Goal: Task Accomplishment & Management: Use online tool/utility

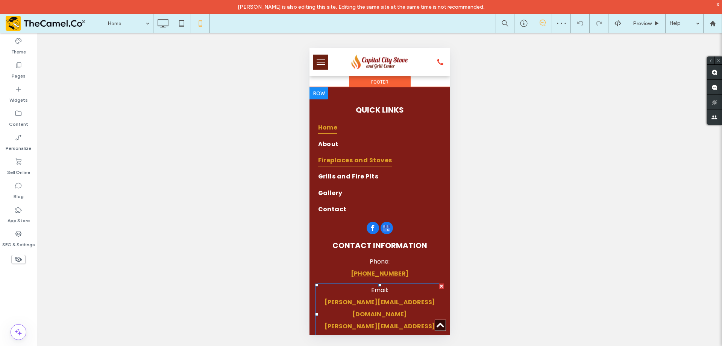
scroll to position [1881, 0]
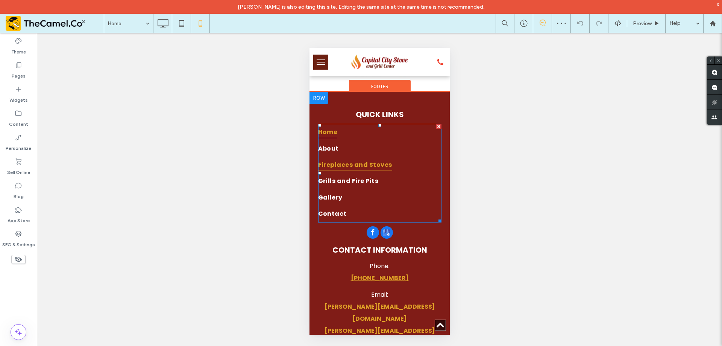
click at [364, 171] on span "Fireplaces and Stoves" at bounding box center [355, 164] width 74 height 12
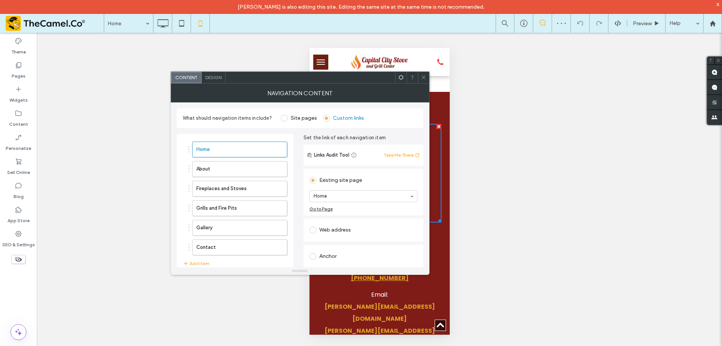
click at [215, 81] on div "Design" at bounding box center [214, 77] width 24 height 11
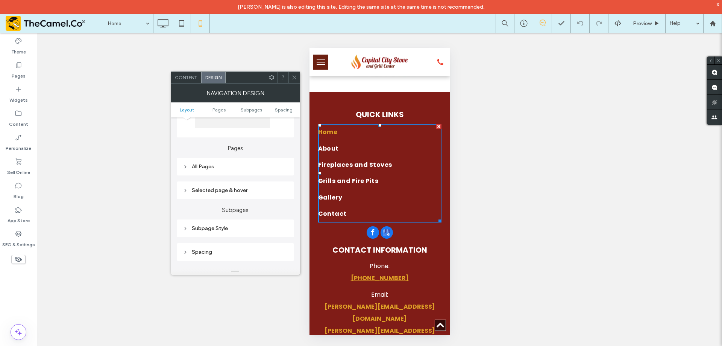
scroll to position [113, 0]
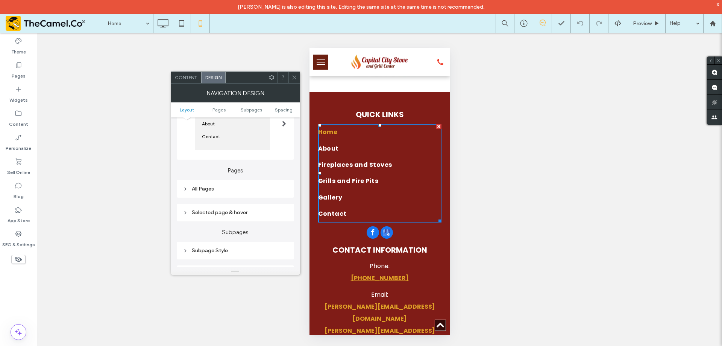
click at [231, 186] on div "All Pages" at bounding box center [235, 188] width 105 height 6
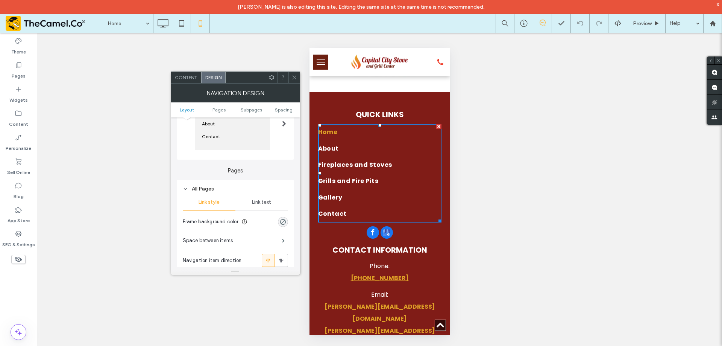
click at [260, 202] on span "Link text" at bounding box center [261, 202] width 19 height 6
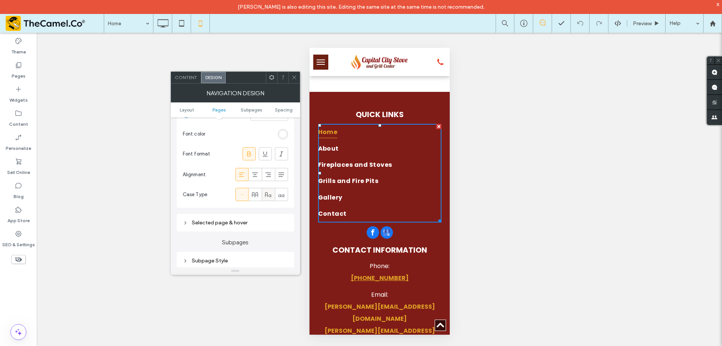
scroll to position [263, 0]
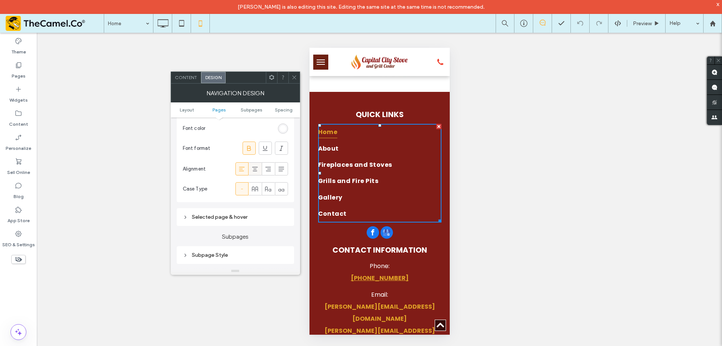
click at [255, 173] on span at bounding box center [255, 168] width 8 height 12
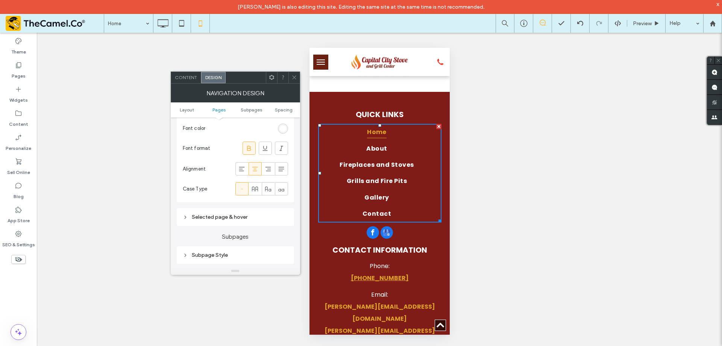
click at [293, 77] on icon at bounding box center [295, 77] width 6 height 6
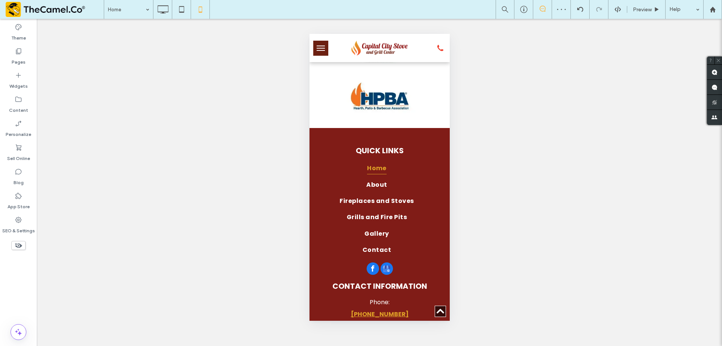
scroll to position [1834, 0]
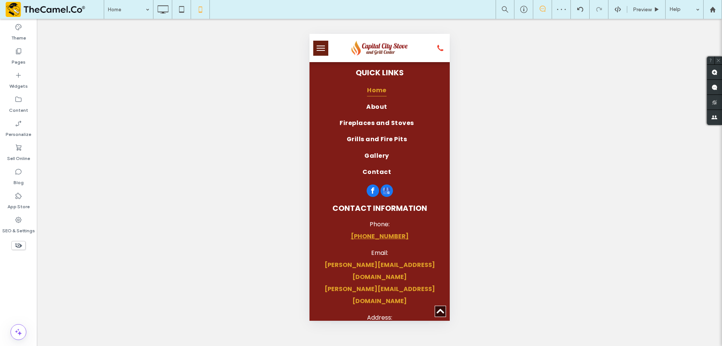
scroll to position [1875, 0]
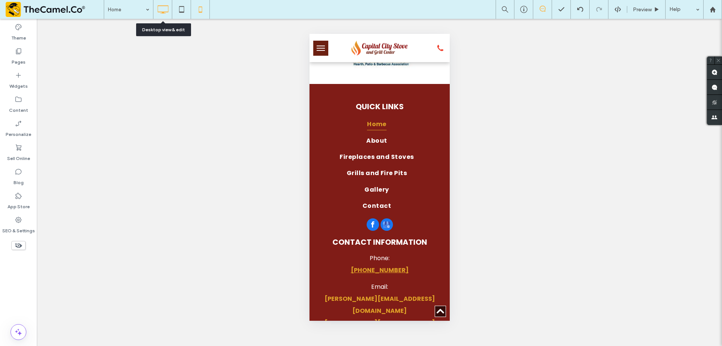
click at [161, 9] on icon at bounding box center [162, 9] width 15 height 15
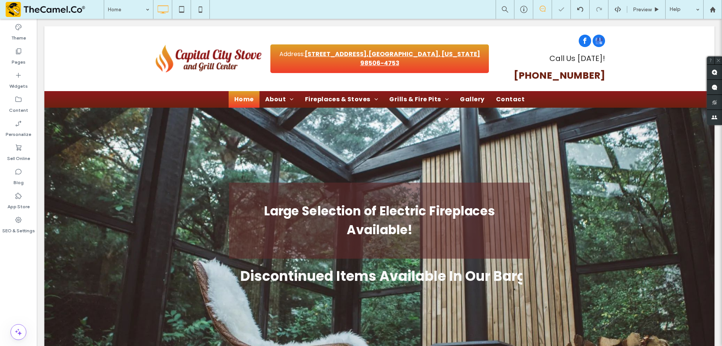
scroll to position [1443, 0]
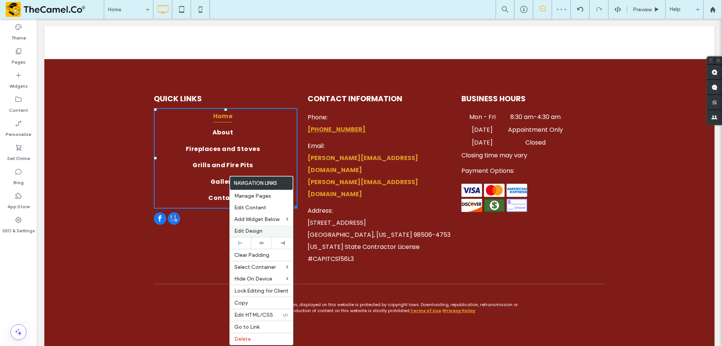
click at [261, 228] on span "Edit Design" at bounding box center [248, 231] width 28 height 6
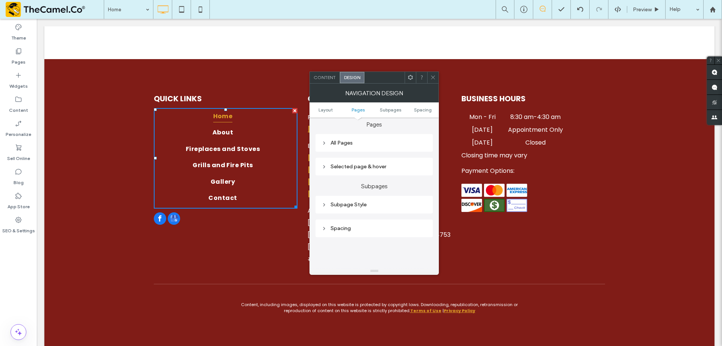
scroll to position [150, 0]
click at [358, 151] on div "All Pages" at bounding box center [374, 151] width 105 height 6
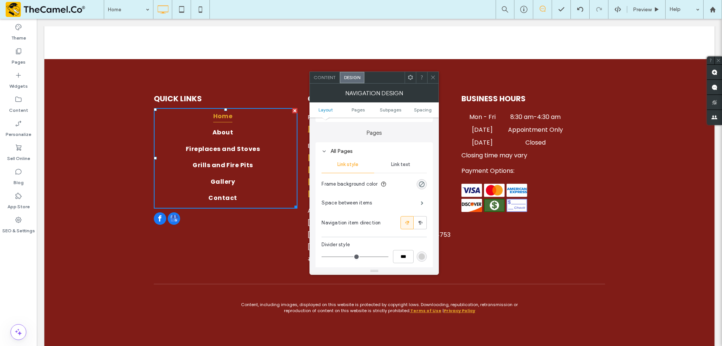
click at [395, 162] on span "Link text" at bounding box center [400, 164] width 19 height 6
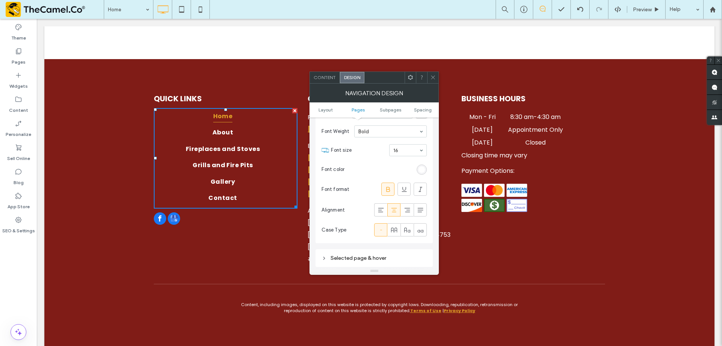
scroll to position [263, 0]
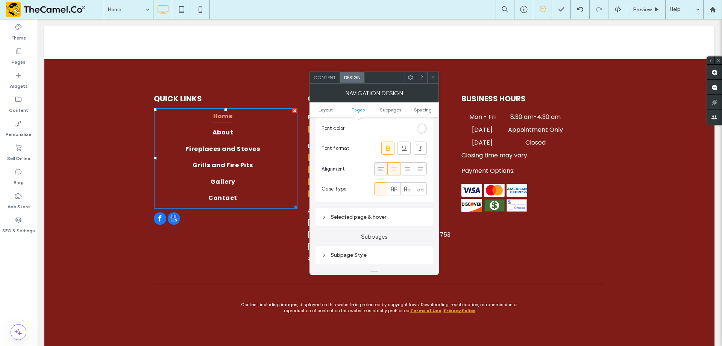
click at [381, 173] on span at bounding box center [381, 168] width 8 height 12
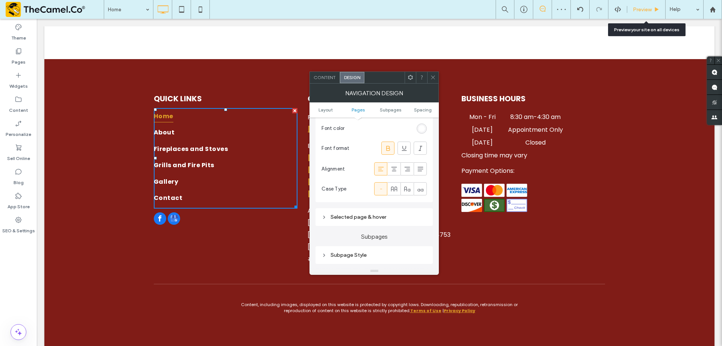
click at [635, 9] on span "Preview" at bounding box center [642, 9] width 19 height 6
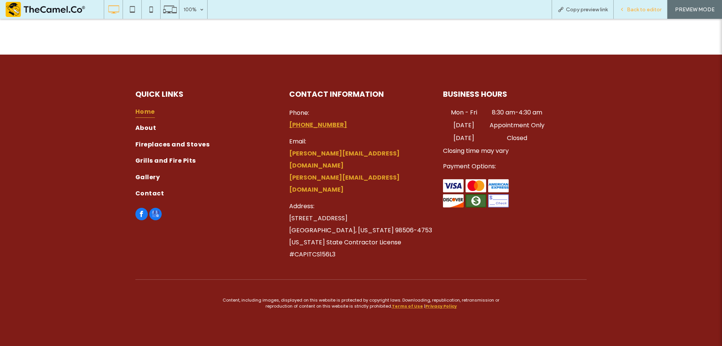
scroll to position [1428, 0]
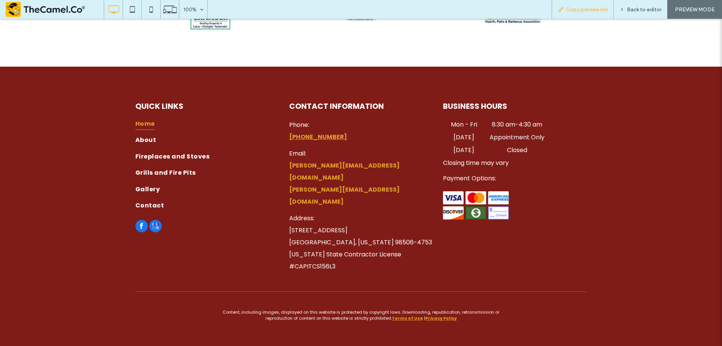
click at [589, 10] on span "Copy preview link" at bounding box center [587, 9] width 42 height 6
click at [633, 11] on span "Back to editor" at bounding box center [644, 9] width 35 height 6
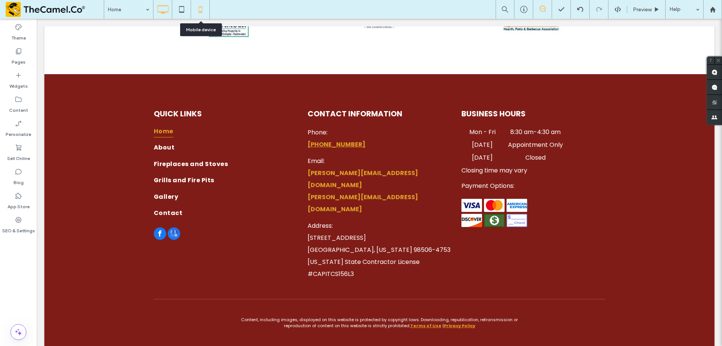
click at [196, 9] on icon at bounding box center [200, 9] width 15 height 15
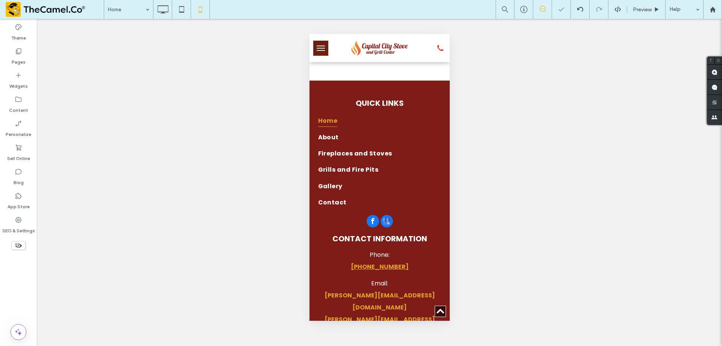
scroll to position [1834, 0]
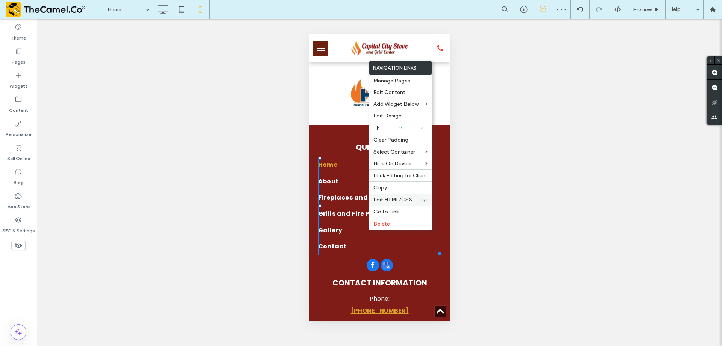
click at [411, 197] on span "Edit HTML/CSS" at bounding box center [393, 199] width 39 height 6
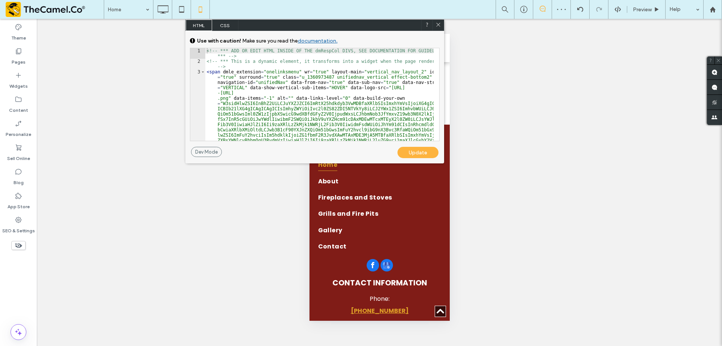
click at [230, 24] on span "CSS" at bounding box center [225, 25] width 26 height 11
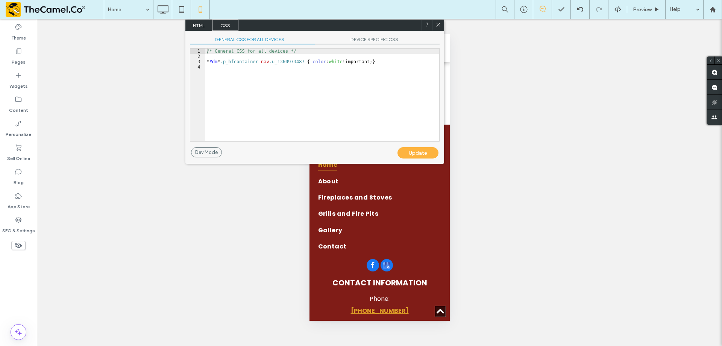
click at [360, 40] on span "DEVICE SPECIFIC CSS" at bounding box center [377, 40] width 125 height 8
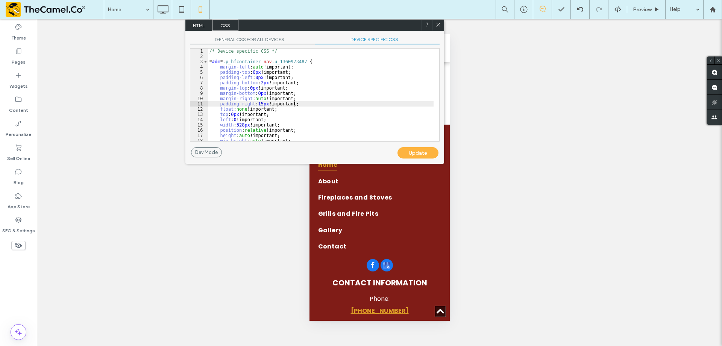
click at [300, 102] on div "/* Device specific CSS */ * #dm * .p_hfcontainer nav .u_1360973487 { margin-lef…" at bounding box center [321, 100] width 226 height 103
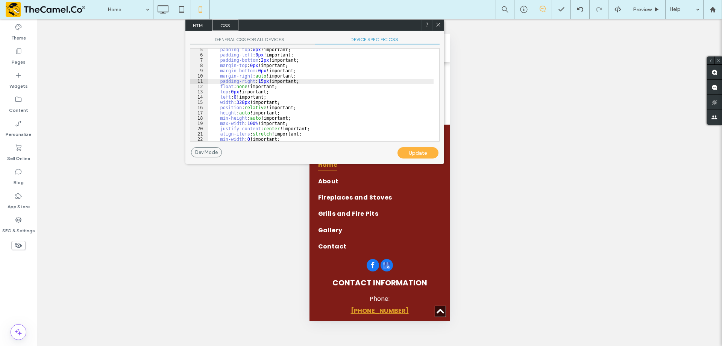
scroll to position [39, 0]
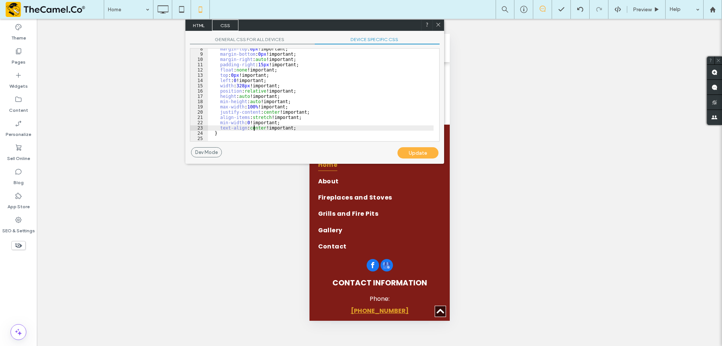
click at [255, 128] on div "margin-top : 0 px !important; margin-bottom : 0 px !important; margin-right : a…" at bounding box center [321, 97] width 226 height 103
click at [287, 110] on div "margin-top : 0 px !important; margin-bottom : 0 px !important; margin-right : a…" at bounding box center [321, 97] width 226 height 103
click at [237, 130] on div "margin-top : 0 px !important; margin-bottom : 0 px !important; margin-right : a…" at bounding box center [321, 97] width 226 height 103
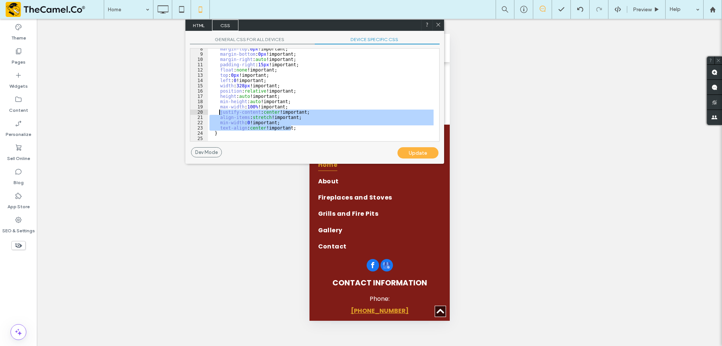
drag, startPoint x: 308, startPoint y: 128, endPoint x: 219, endPoint y: 112, distance: 90.5
click at [219, 112] on div "margin-top : 0 px !important; margin-bottom : 0 px !important; margin-right : a…" at bounding box center [321, 97] width 226 height 103
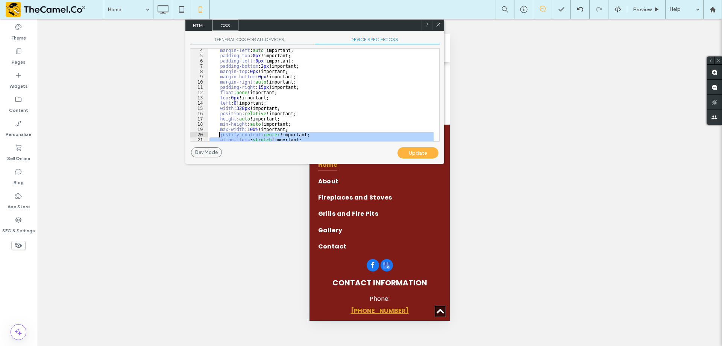
scroll to position [17, 0]
type textarea "**"
click at [421, 151] on div "Update" at bounding box center [418, 152] width 41 height 11
click at [360, 117] on div "margin-left : auto !important; padding-top : 0 px !important; padding-left : 0 …" at bounding box center [321, 99] width 226 height 103
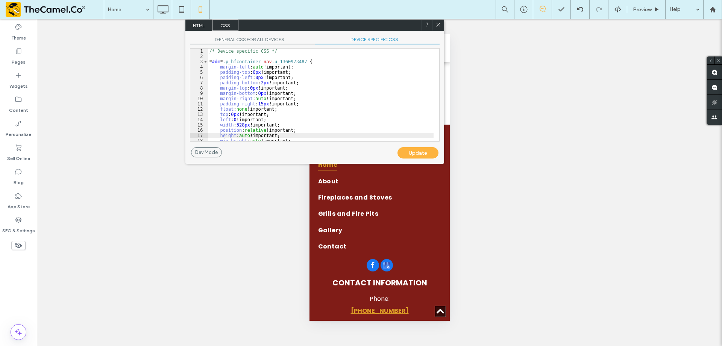
scroll to position [23, 0]
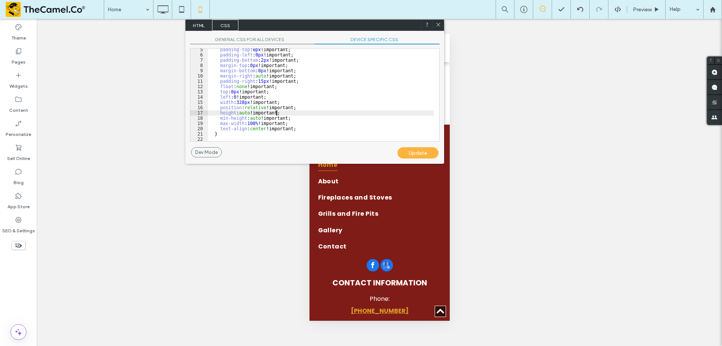
click at [313, 128] on div "padding-top : 0 px !important; padding-left : 0 px !important; padding-bottom :…" at bounding box center [321, 98] width 226 height 103
drag, startPoint x: 436, startPoint y: 24, endPoint x: 123, endPoint y: 20, distance: 313.4
click at [436, 24] on icon at bounding box center [439, 25] width 6 height 6
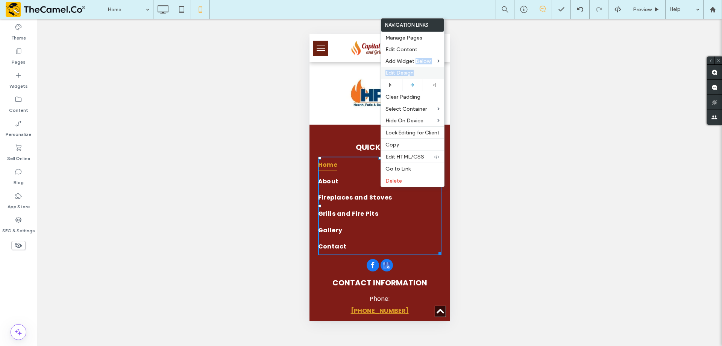
drag, startPoint x: 416, startPoint y: 65, endPoint x: 417, endPoint y: 70, distance: 4.3
click at [417, 70] on div "Navigation Links Manage Pages Edit Content Add Widget Below Edit Design Clear P…" at bounding box center [413, 102] width 64 height 169
click at [417, 70] on label "Edit Design" at bounding box center [413, 73] width 54 height 6
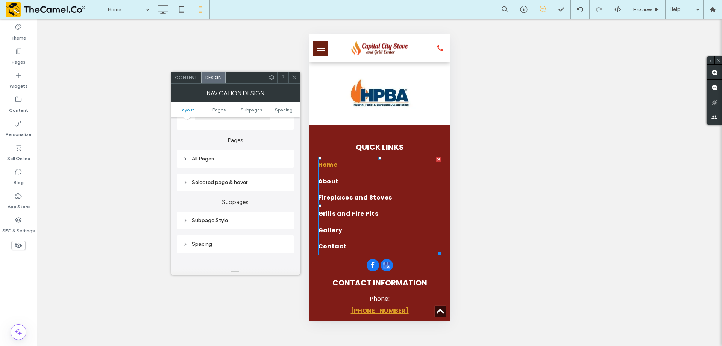
scroll to position [150, 0]
click at [233, 150] on div "All Pages" at bounding box center [235, 151] width 105 height 6
click at [262, 167] on span "Link text" at bounding box center [261, 164] width 19 height 6
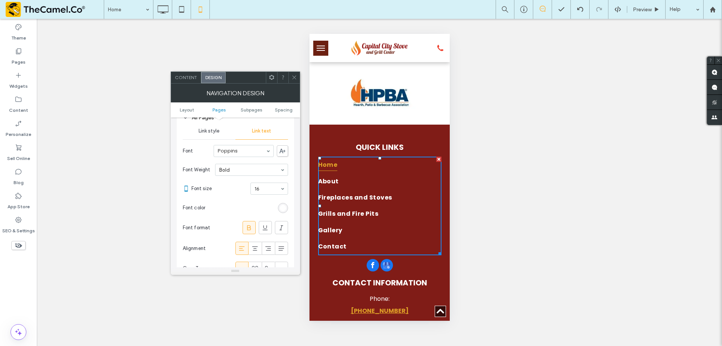
scroll to position [226, 0]
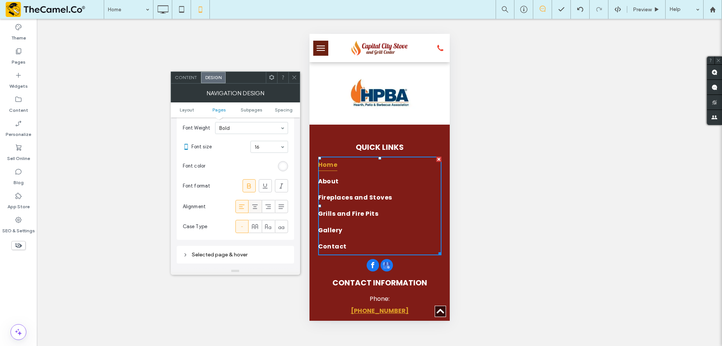
click at [255, 207] on icon at bounding box center [255, 207] width 8 height 8
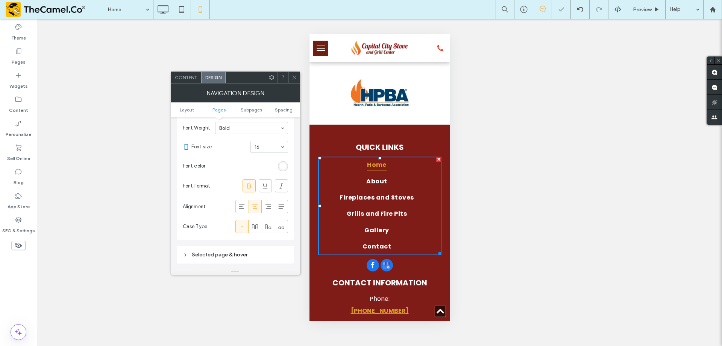
click at [289, 77] on div at bounding box center [294, 77] width 11 height 11
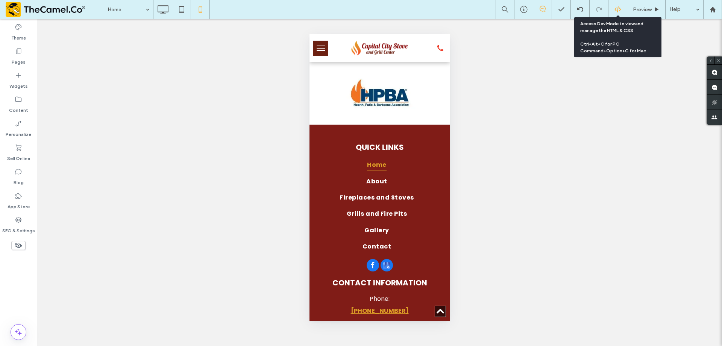
click at [618, 7] on use at bounding box center [618, 9] width 6 height 6
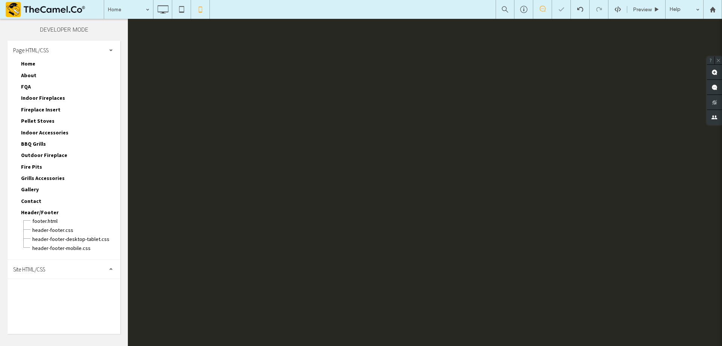
scroll to position [0, 0]
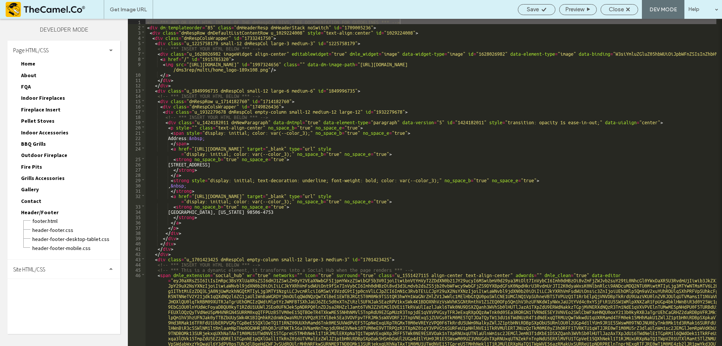
click at [67, 264] on div "Site HTML/CSS" at bounding box center [64, 269] width 113 height 19
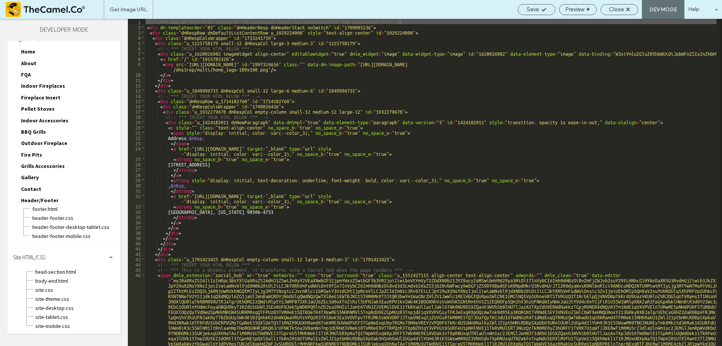
scroll to position [13, 0]
click at [57, 327] on span "site-mobile.css" at bounding box center [77, 325] width 85 height 8
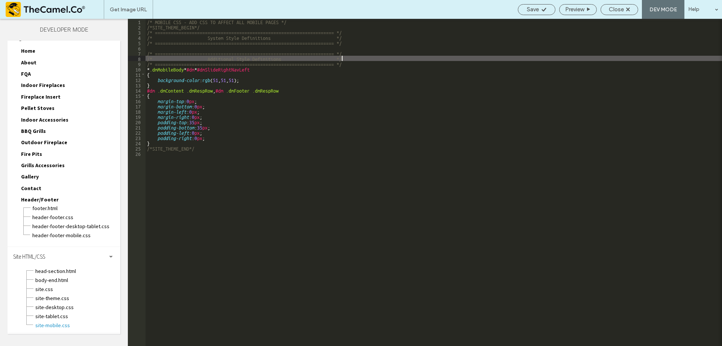
click at [370, 59] on div "/* MOBILE CSS - ADD CSS TO AFFECT ALL MOBILE PAGES */ /*SITE_THEME_BEGIN*/ /* =…" at bounding box center [434, 187] width 577 height 337
click at [369, 64] on div "/* MOBILE CSS - ADD CSS TO AFFECT ALL MOBILE PAGES */ /*SITE_THEME_BEGIN*/ /* =…" at bounding box center [434, 187] width 577 height 337
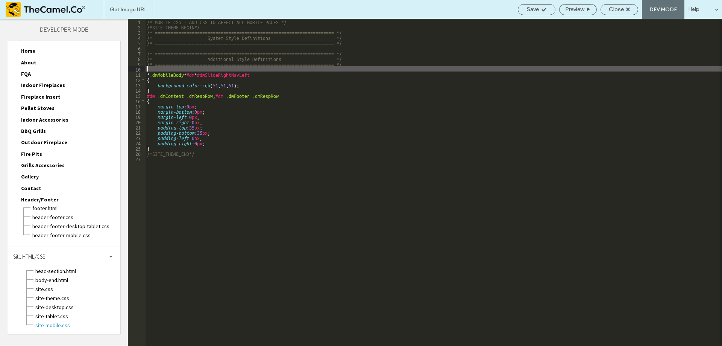
paste textarea
type textarea "**"
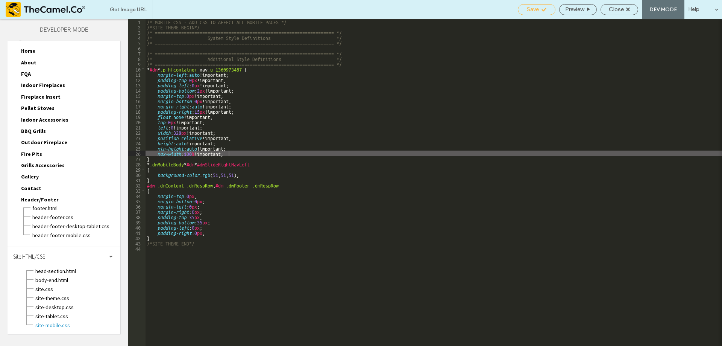
click at [543, 9] on icon at bounding box center [544, 10] width 6 height 6
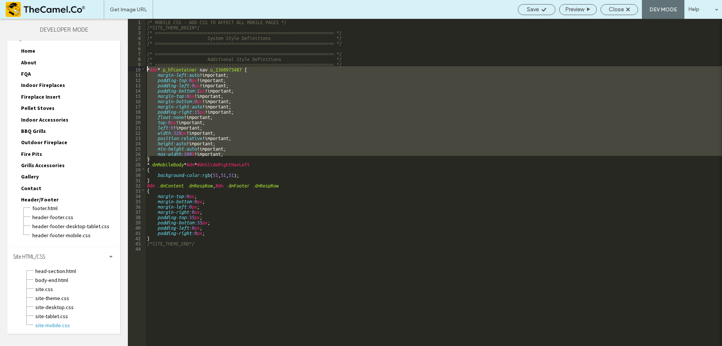
drag, startPoint x: 153, startPoint y: 158, endPoint x: 137, endPoint y: 68, distance: 91.3
click at [137, 68] on div "** 1 2 3 4 5 6 7 8 9 10 11 12 13 14 15 16 17 18 19 20 21 22 23 24 25 26 27 28 2…" at bounding box center [425, 182] width 594 height 327
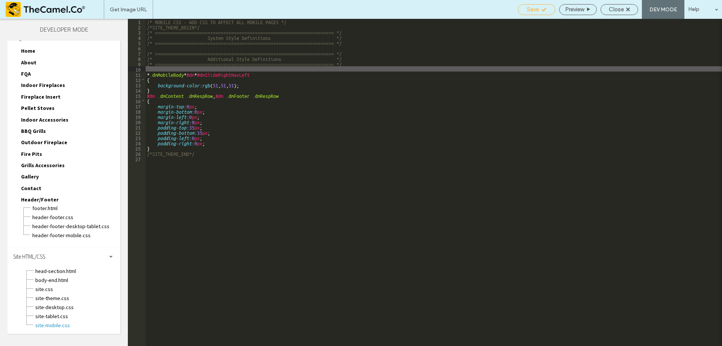
click at [536, 9] on span "Save" at bounding box center [533, 9] width 12 height 7
click at [606, 11] on div "Close" at bounding box center [619, 9] width 37 height 7
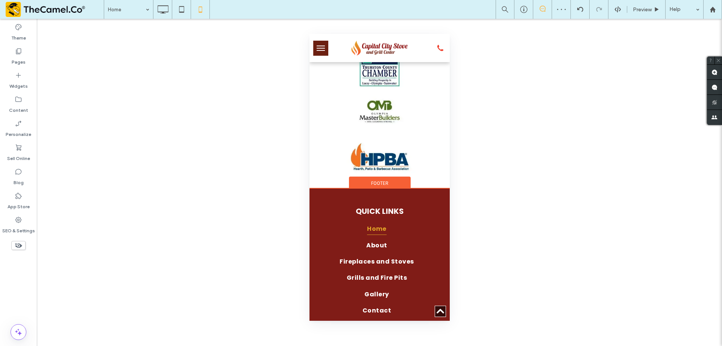
scroll to position [1881, 0]
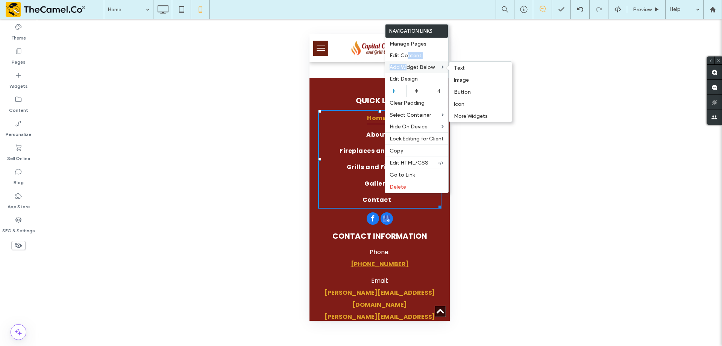
drag, startPoint x: 407, startPoint y: 52, endPoint x: 408, endPoint y: 73, distance: 20.7
click at [408, 73] on div "Navigation Links Manage Pages Edit Content Add Widget Below Text Image Button I…" at bounding box center [417, 108] width 64 height 169
click at [403, 71] on div at bounding box center [403, 71] width 0 height 0
click at [445, 345] on div "Close" at bounding box center [361, 346] width 722 height 0
click at [429, 81] on label "Edit Design" at bounding box center [417, 79] width 54 height 6
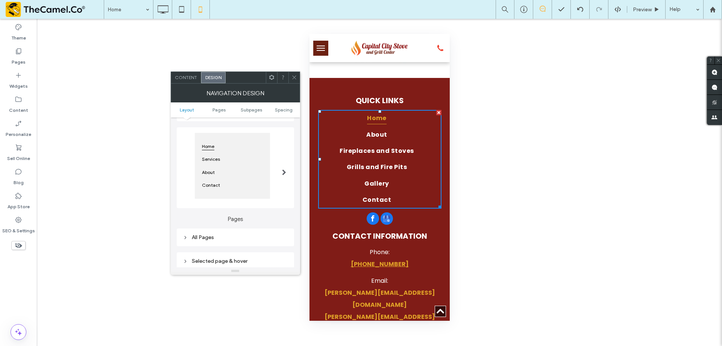
scroll to position [150, 0]
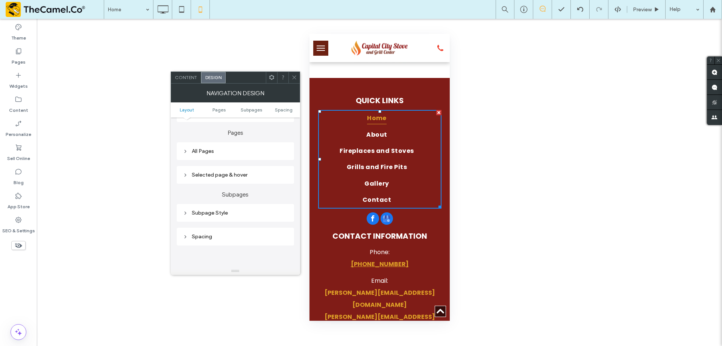
click at [238, 155] on div "All Pages" at bounding box center [235, 151] width 105 height 10
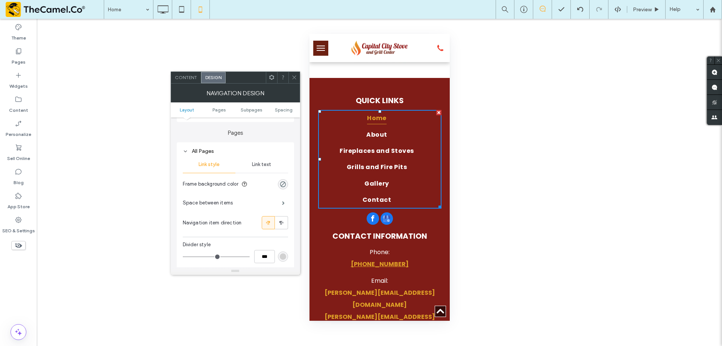
click at [261, 172] on div "Link text" at bounding box center [261, 164] width 53 height 17
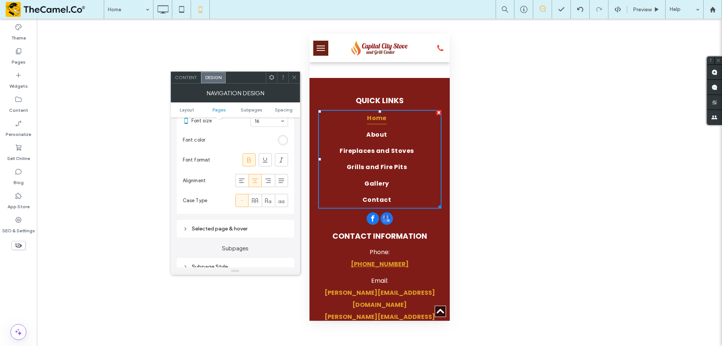
scroll to position [263, 0]
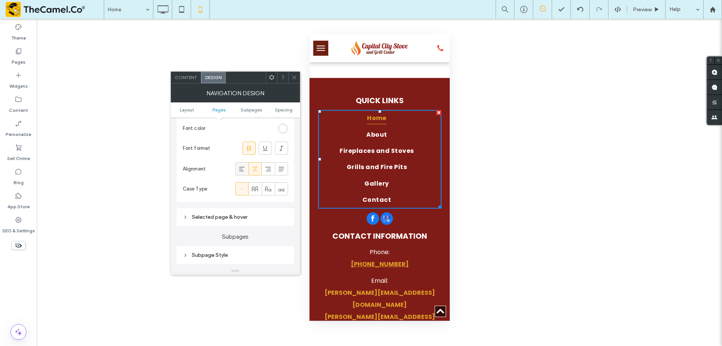
click at [244, 174] on span at bounding box center [242, 168] width 8 height 12
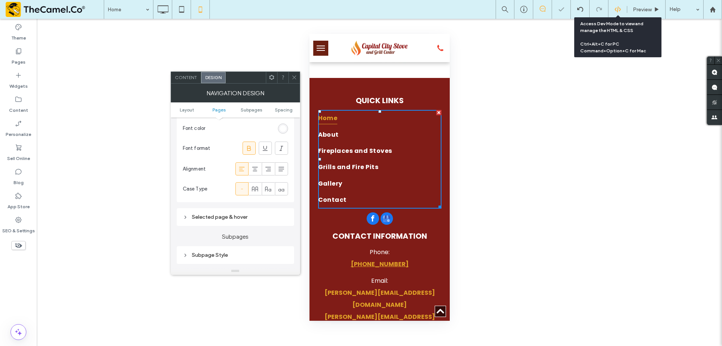
click at [624, 9] on div at bounding box center [618, 9] width 18 height 7
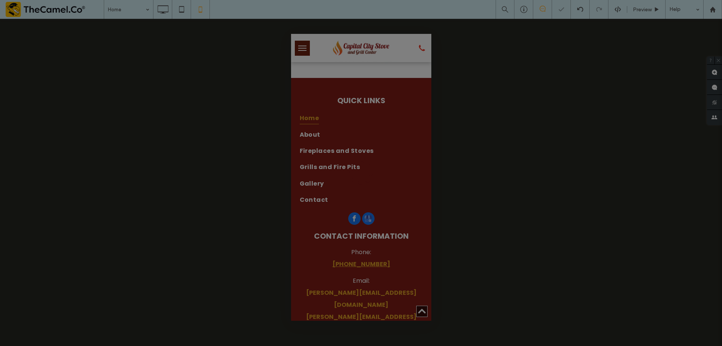
scroll to position [0, 0]
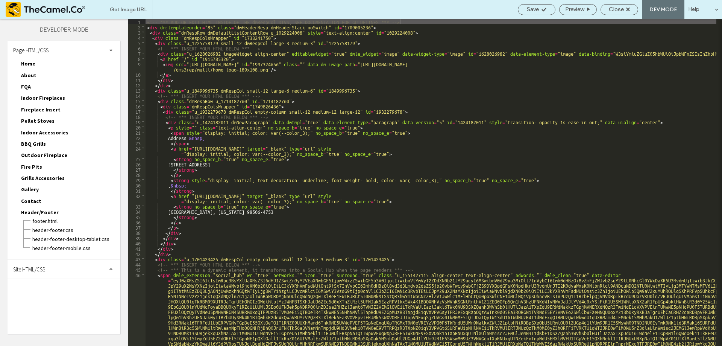
click at [52, 276] on div "Site HTML/CSS" at bounding box center [64, 269] width 113 height 19
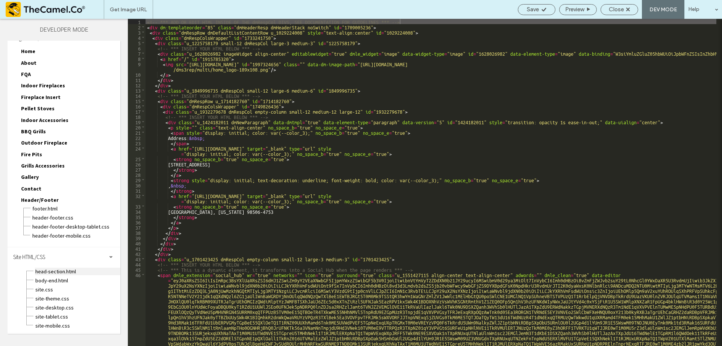
scroll to position [13, 0]
click at [61, 325] on span "site-mobile.css" at bounding box center [77, 325] width 85 height 8
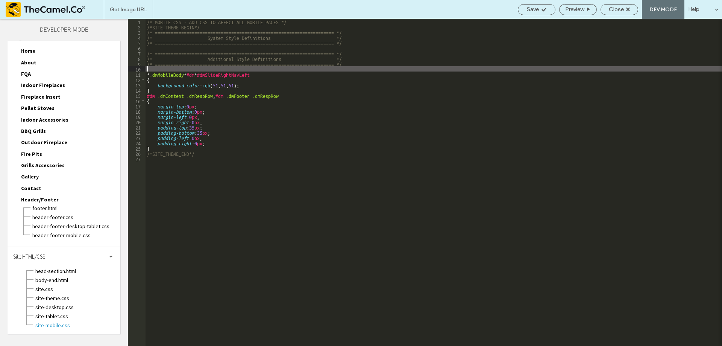
click at [364, 68] on div "/* MOBILE CSS - ADD CSS TO AFFECT ALL MOBILE PAGES */ /*SITE_THEME_BEGIN*/ /* =…" at bounding box center [434, 187] width 577 height 337
click at [610, 10] on span "Close" at bounding box center [616, 9] width 15 height 7
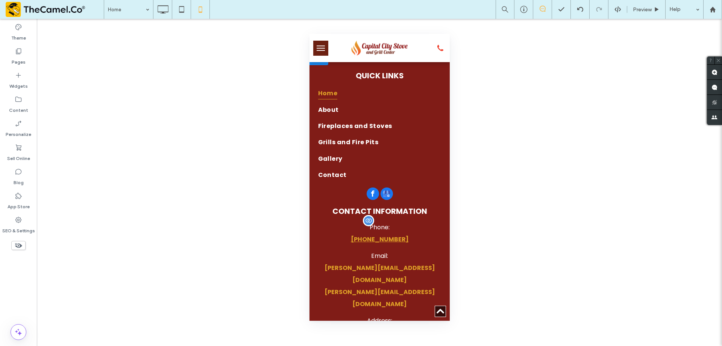
scroll to position [1918, 0]
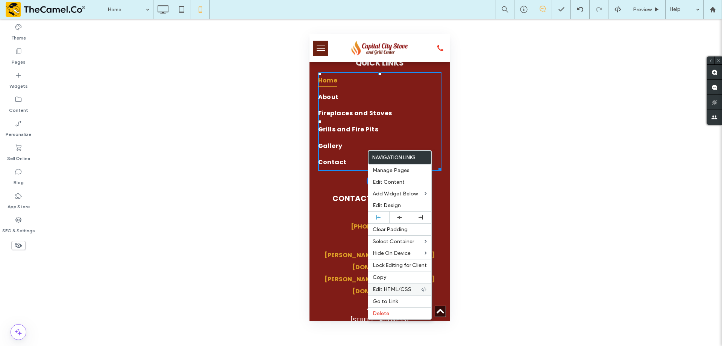
click at [387, 292] on span "Edit HTML/CSS" at bounding box center [392, 289] width 39 height 6
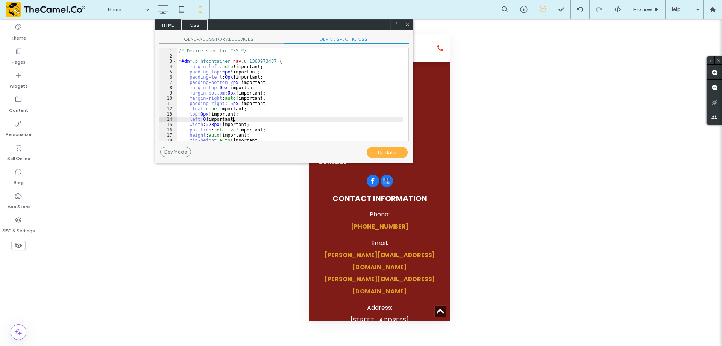
click at [262, 117] on div "/* Device specific CSS */ * #dm * .p_hfcontainer nav .u_1360973487 { margin-lef…" at bounding box center [290, 99] width 226 height 103
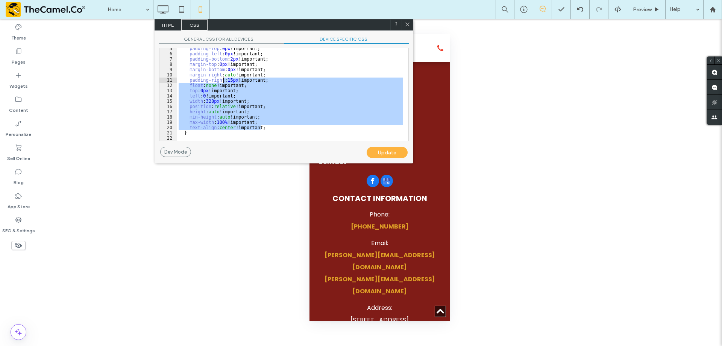
scroll to position [0, 0]
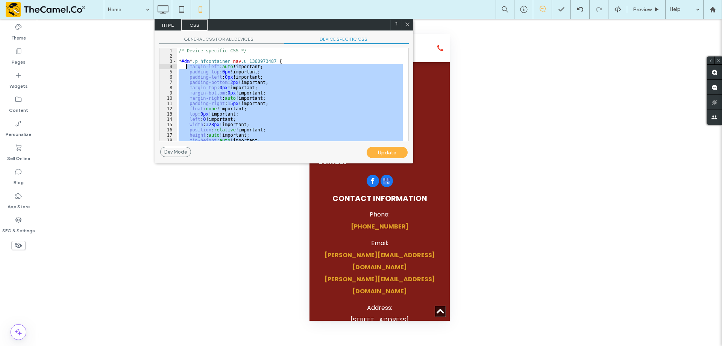
drag, startPoint x: 271, startPoint y: 128, endPoint x: 186, endPoint y: 67, distance: 104.9
click at [186, 67] on div "/* Device specific CSS */ * #dm * .p_hfcontainer nav .u_1360973487 { margin-lef…" at bounding box center [290, 99] width 226 height 103
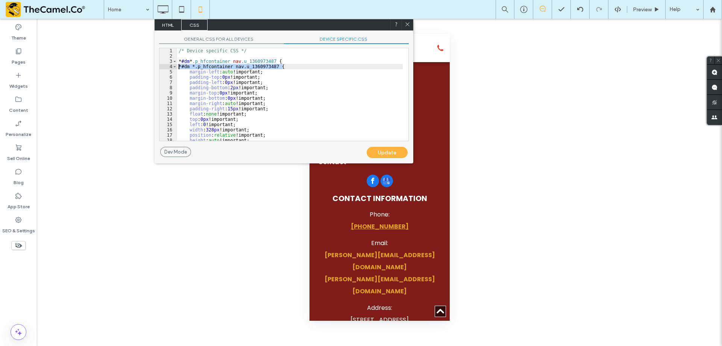
drag, startPoint x: 289, startPoint y: 67, endPoint x: 169, endPoint y: 68, distance: 120.7
click at [169, 68] on div "** 1 2 3 4 5 6 7 8 9 10 11 12 13 14 15 16 17 18 19 /* Device specific CSS */ * …" at bounding box center [284, 94] width 250 height 93
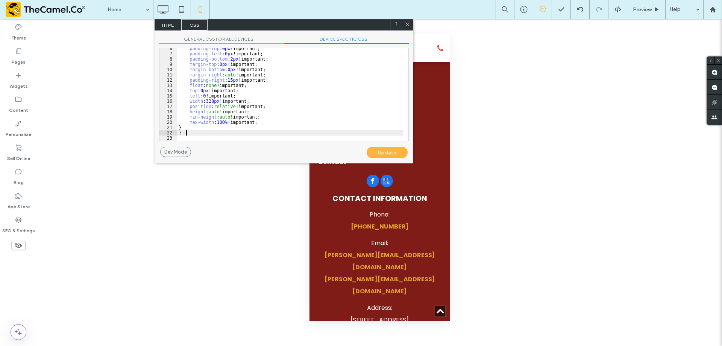
click at [193, 131] on div "padding-top : 0 px !important; padding-left : 0 px !important; padding-bottom :…" at bounding box center [290, 97] width 226 height 103
click at [192, 125] on div "padding-top : 0 px !important; padding-left : 0 px !important; padding-bottom :…" at bounding box center [290, 97] width 226 height 103
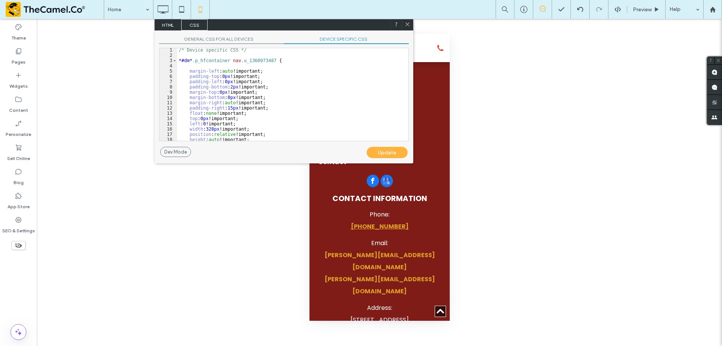
scroll to position [0, 0]
click at [389, 153] on div "Update" at bounding box center [387, 152] width 41 height 11
click at [252, 102] on div "/* Device specific CSS */ * #dm * .p_hfcontainer nav .u_1360973487 { margin-lef…" at bounding box center [290, 99] width 226 height 103
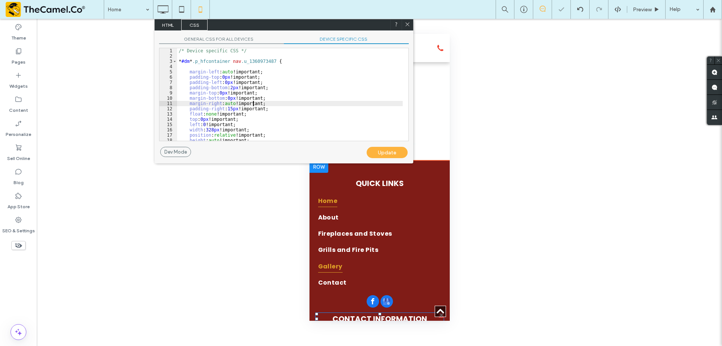
scroll to position [1768, 0]
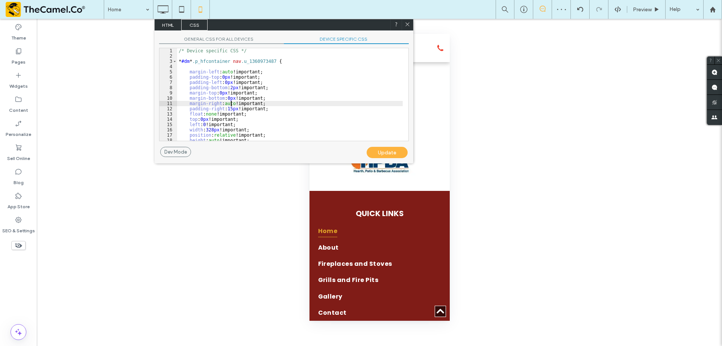
click at [230, 104] on div "/* Device specific CSS */ * #dm * .p_hfcontainer nav .u_1360973487 { margin-lef…" at bounding box center [290, 99] width 226 height 103
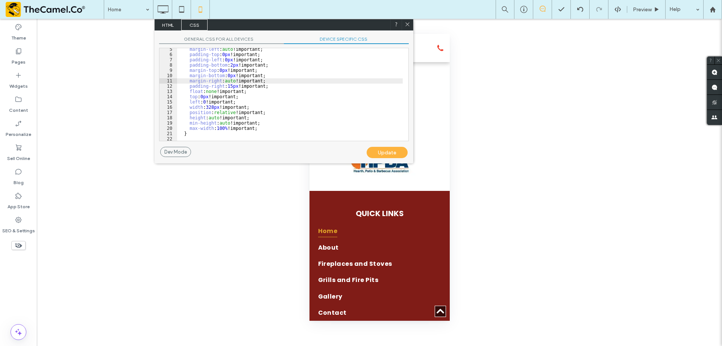
click at [249, 103] on div "margin-left : auto !important; padding-top : 0 px !important; padding-left : 0 …" at bounding box center [290, 98] width 226 height 103
click at [225, 108] on div "margin-left : auto !important; padding-top : 0 px !important; padding-left : 0 …" at bounding box center [290, 98] width 226 height 103
click at [250, 107] on div "margin-left : auto !important; padding-top : 0 px !important; padding-left : 0 …" at bounding box center [290, 98] width 226 height 103
click at [244, 122] on div "margin-left : auto !important; padding-top : 0 px !important; padding-left : 0 …" at bounding box center [290, 98] width 226 height 103
click at [264, 125] on div "margin-left : auto !important; padding-top : 0 px !important; padding-left : 0 …" at bounding box center [290, 98] width 226 height 103
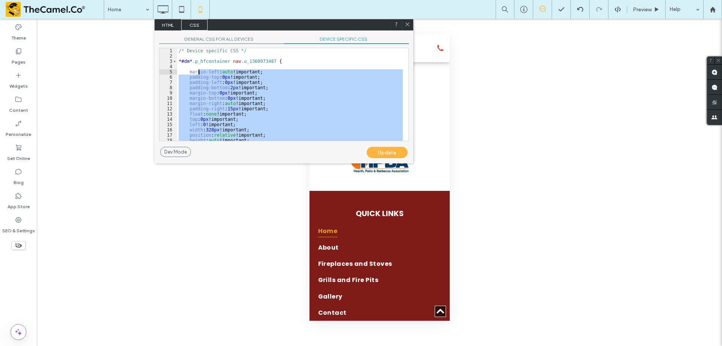
scroll to position [0, 0]
drag, startPoint x: 266, startPoint y: 130, endPoint x: 178, endPoint y: 73, distance: 105.0
click at [178, 73] on div "/* Device specific CSS */ * #dm * .p_hfcontainer nav .u_1360973487 { margin-lef…" at bounding box center [290, 99] width 226 height 103
click at [407, 26] on icon at bounding box center [408, 24] width 6 height 6
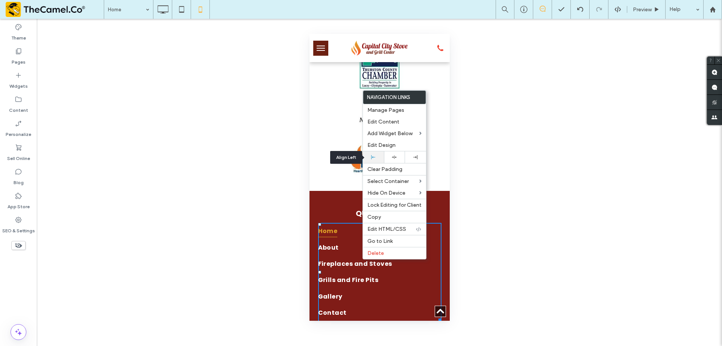
click at [375, 155] on div at bounding box center [374, 157] width 14 height 4
click at [392, 150] on div "Edit Design" at bounding box center [394, 145] width 63 height 12
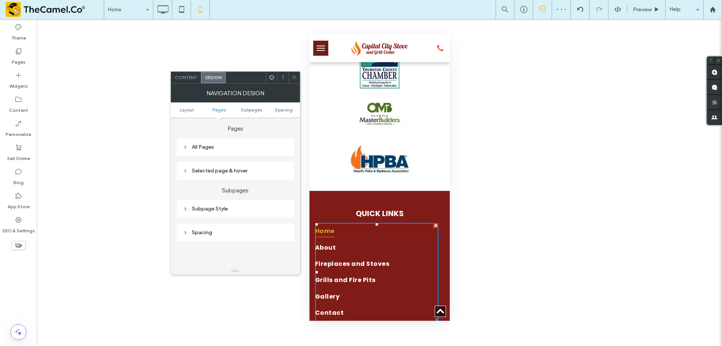
scroll to position [150, 0]
click at [234, 151] on div "All Pages" at bounding box center [235, 151] width 105 height 6
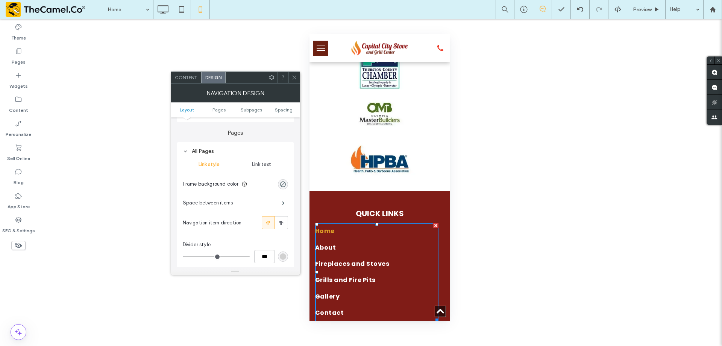
click at [255, 167] on span "Link text" at bounding box center [261, 164] width 19 height 6
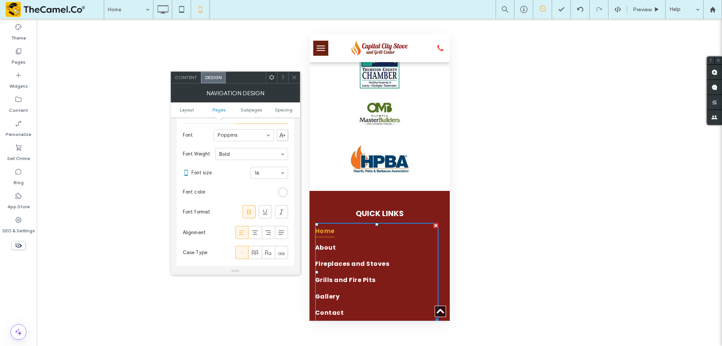
scroll to position [226, 0]
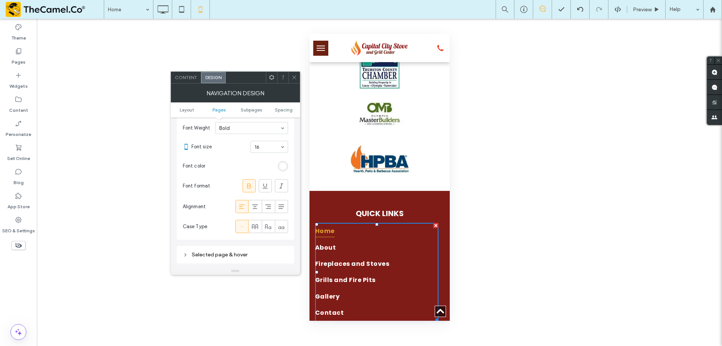
click at [245, 207] on icon at bounding box center [242, 207] width 8 height 8
drag, startPoint x: 291, startPoint y: 77, endPoint x: 309, endPoint y: 111, distance: 37.9
click at [292, 77] on icon at bounding box center [295, 77] width 6 height 6
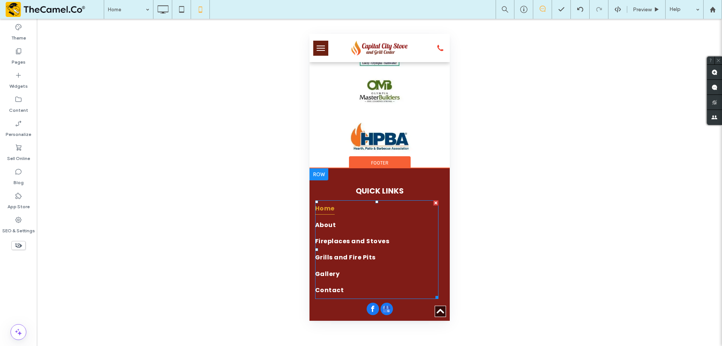
scroll to position [1918, 0]
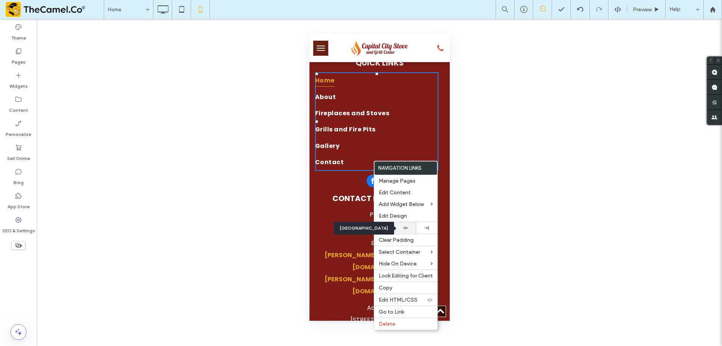
click at [406, 229] on icon at bounding box center [405, 227] width 5 height 5
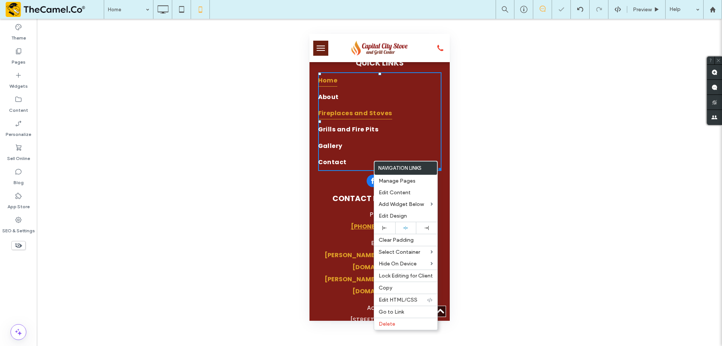
click at [388, 117] on link "Fireplaces and Stoves" at bounding box center [377, 113] width 118 height 16
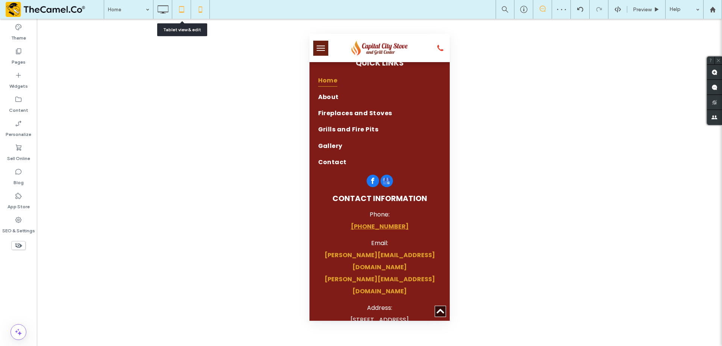
click at [172, 12] on div at bounding box center [181, 9] width 18 height 15
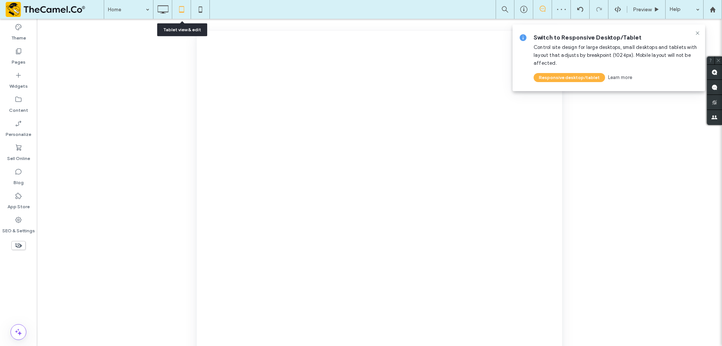
scroll to position [0, 0]
click at [164, 12] on div at bounding box center [361, 173] width 722 height 346
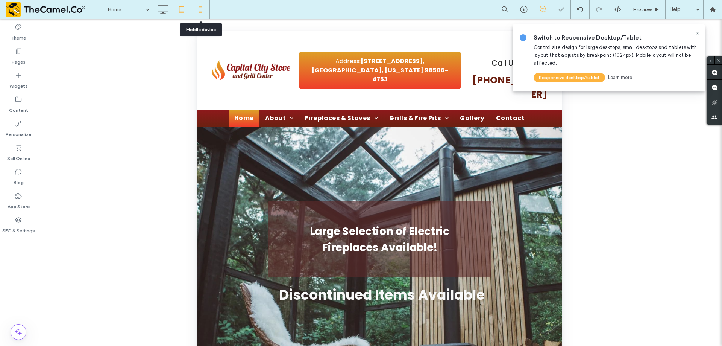
click at [194, 11] on icon at bounding box center [200, 9] width 15 height 15
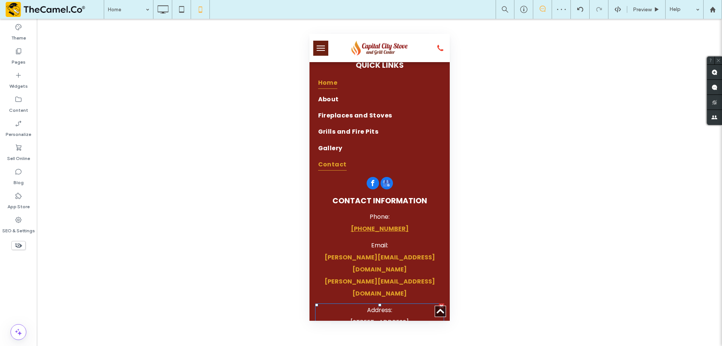
scroll to position [1906, 0]
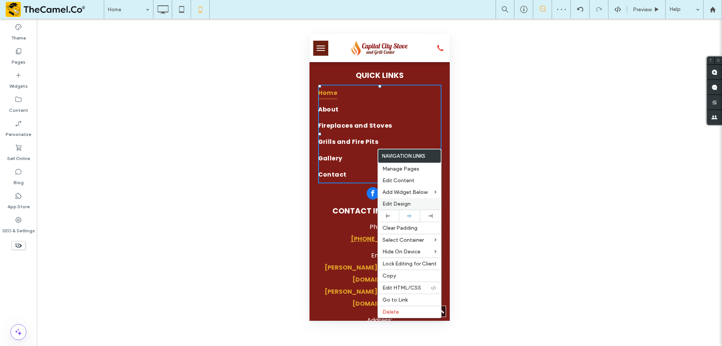
click at [400, 199] on div "Edit Design" at bounding box center [409, 204] width 63 height 12
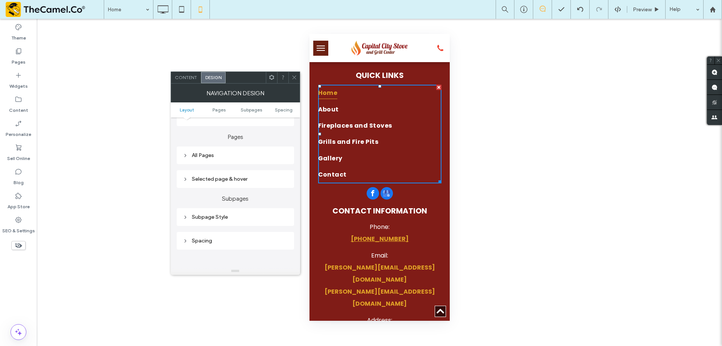
scroll to position [150, 0]
click at [232, 149] on div "All Pages" at bounding box center [235, 151] width 105 height 6
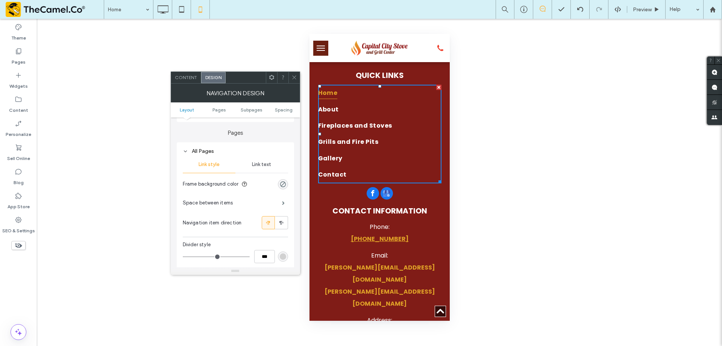
click at [266, 159] on div "Link text" at bounding box center [261, 164] width 53 height 17
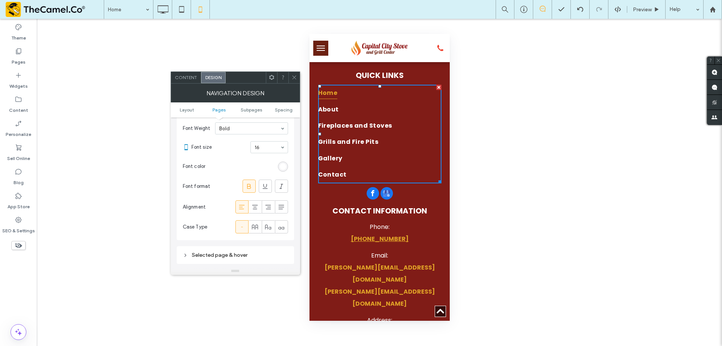
scroll to position [226, 0]
click at [257, 206] on icon at bounding box center [255, 207] width 8 height 8
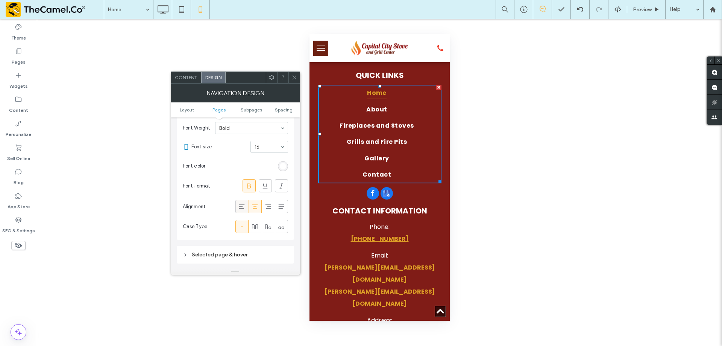
click at [243, 204] on icon at bounding box center [242, 207] width 8 height 8
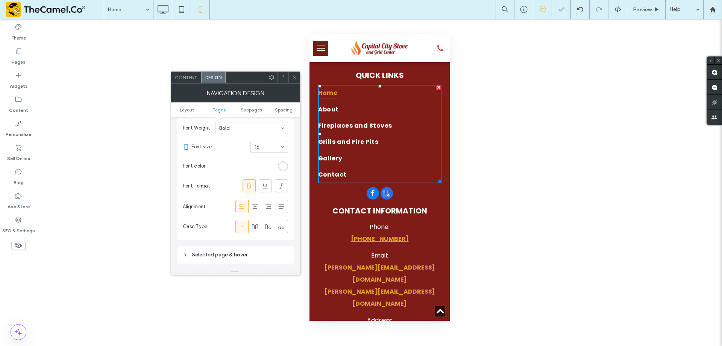
drag, startPoint x: 293, startPoint y: 77, endPoint x: 301, endPoint y: 76, distance: 8.0
click at [294, 77] on icon at bounding box center [295, 77] width 6 height 6
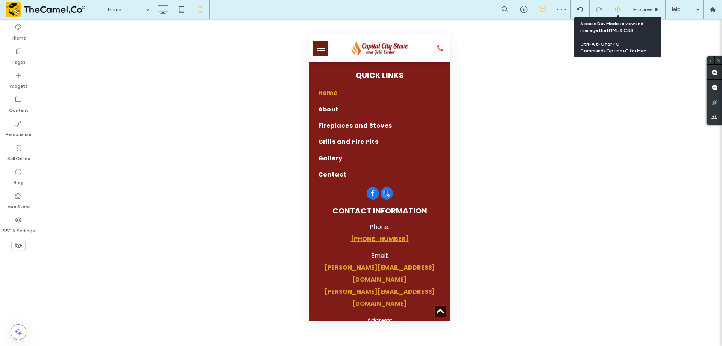
click at [624, 8] on div at bounding box center [618, 9] width 18 height 7
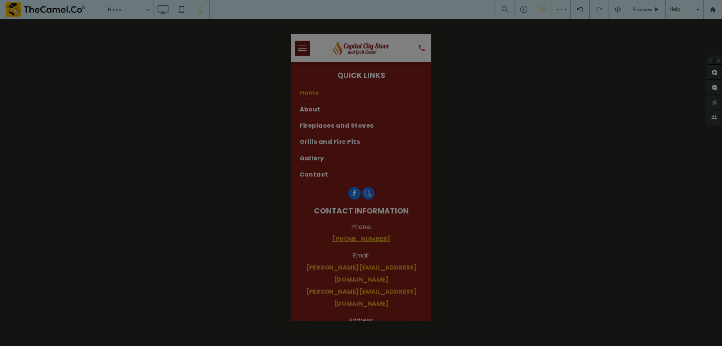
scroll to position [0, 0]
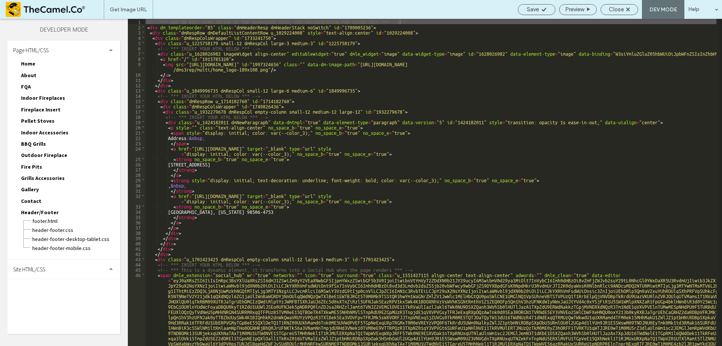
click at [66, 270] on div "Site HTML/CSS" at bounding box center [64, 269] width 113 height 19
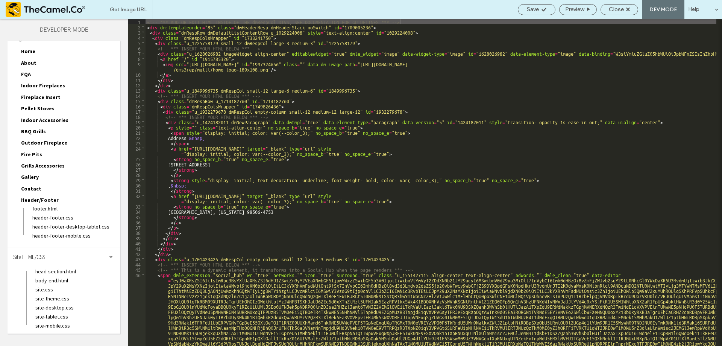
scroll to position [13, 0]
click at [82, 232] on span "header-footer-mobile.css" at bounding box center [76, 235] width 88 height 8
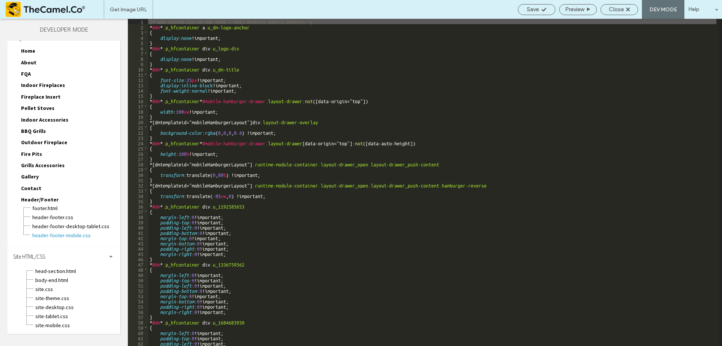
click at [236, 236] on div "/* ADD CUSTOM CSS TO THE PAGE - THIS AFFECTS MOBILE DEVICES */ * #dm * .p_hfcon…" at bounding box center [432, 187] width 568 height 337
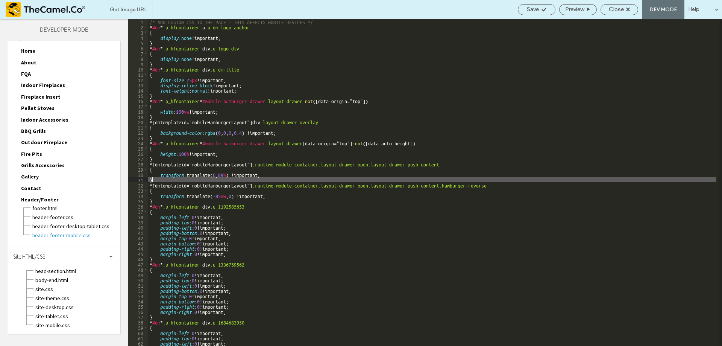
click at [312, 182] on div "/* ADD CUSTOM CSS TO THE PAGE - THIS AFFECTS MOBILE DEVICES */ * #dm * .p_hfcon…" at bounding box center [432, 187] width 568 height 337
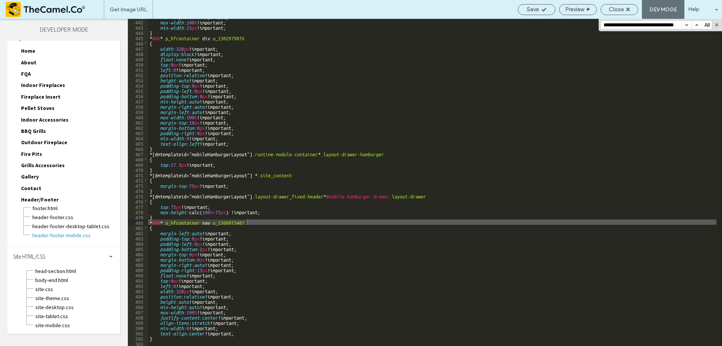
type input "**********"
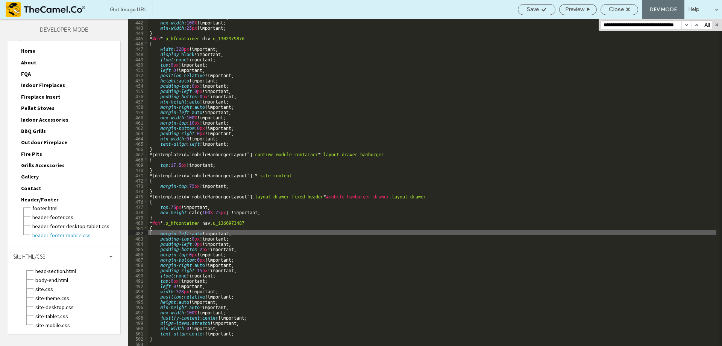
scroll to position [0, 0]
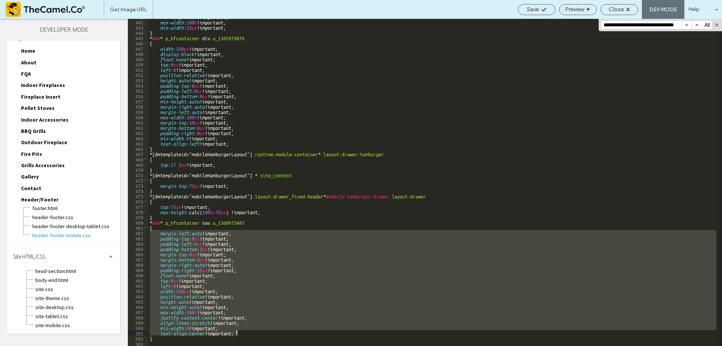
drag, startPoint x: 158, startPoint y: 233, endPoint x: 292, endPoint y: 332, distance: 165.9
click at [292, 332] on div "min-height : auto !important; max-width : 100 % !important; min-width : 25 px !…" at bounding box center [432, 182] width 568 height 337
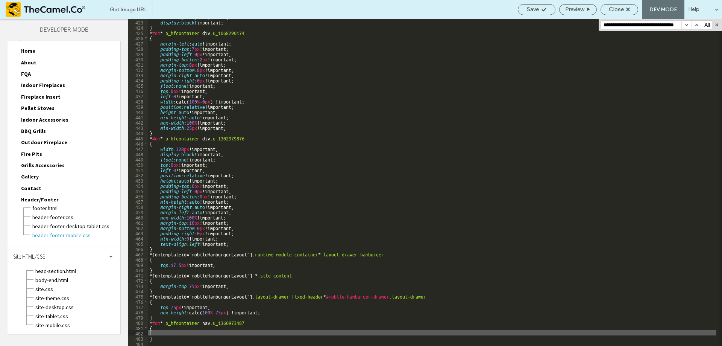
scroll to position [2222, 0]
click at [261, 251] on div "text-align : left !important; display : block !important; } * #dm * .p_hfcontai…" at bounding box center [432, 182] width 568 height 337
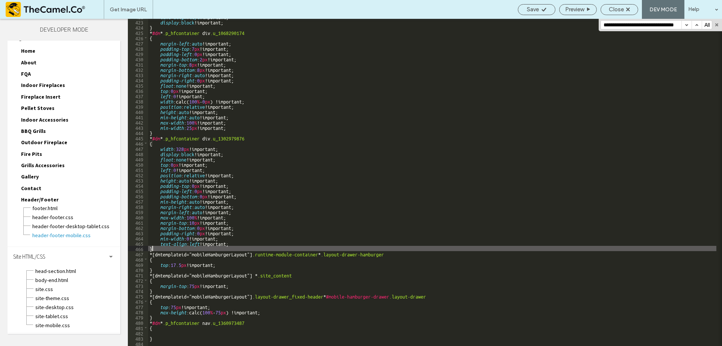
scroll to position [2322, 0]
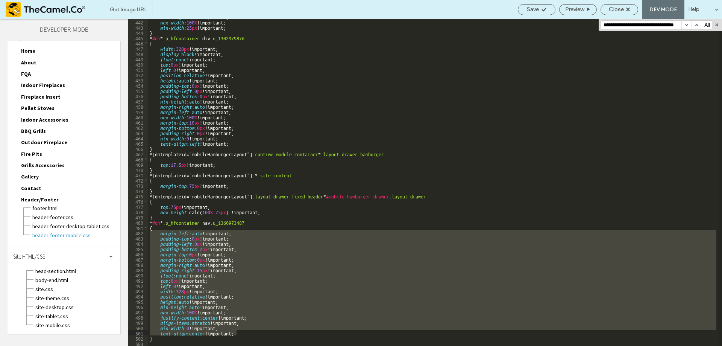
click at [162, 334] on div "min-height : auto !important; max-width : 100 % !important; min-width : 25 px !…" at bounding box center [432, 182] width 568 height 327
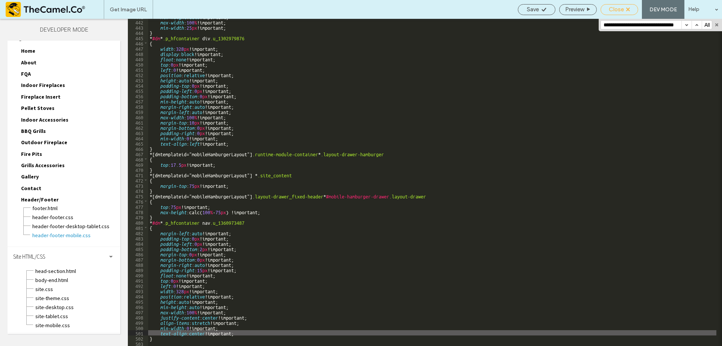
click at [611, 5] on div "Close" at bounding box center [620, 9] width 38 height 11
click at [621, 7] on span "Close" at bounding box center [616, 9] width 15 height 7
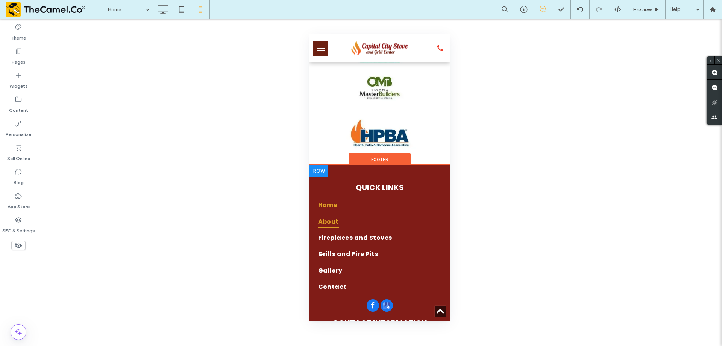
scroll to position [1784, 0]
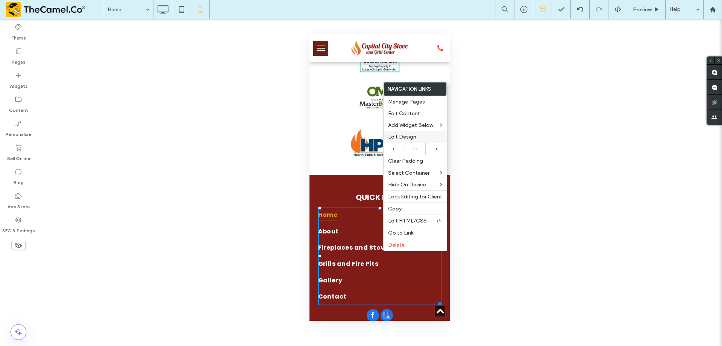
click at [409, 136] on span "Edit Design" at bounding box center [402, 137] width 28 height 6
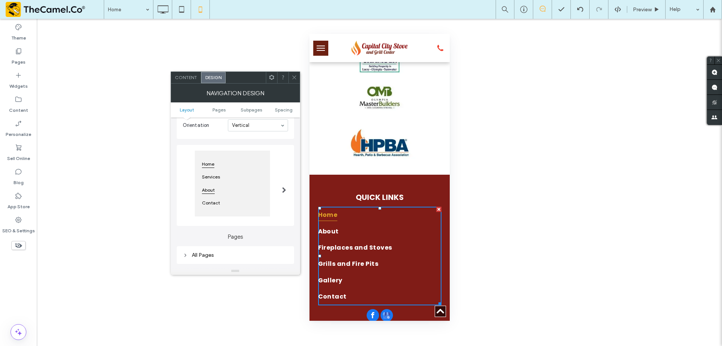
scroll to position [150, 0]
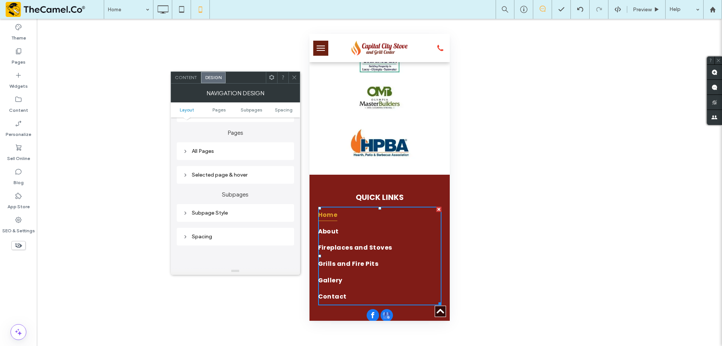
click at [241, 156] on div "All Pages" at bounding box center [235, 151] width 105 height 10
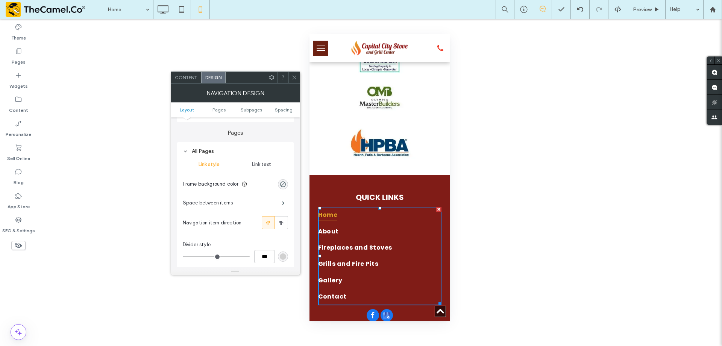
click at [260, 166] on span "Link text" at bounding box center [261, 164] width 19 height 6
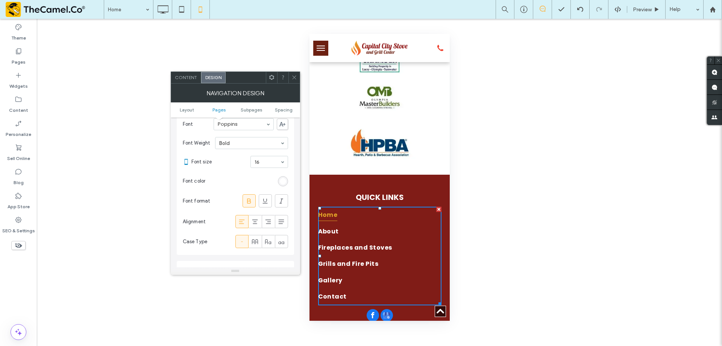
scroll to position [226, 0]
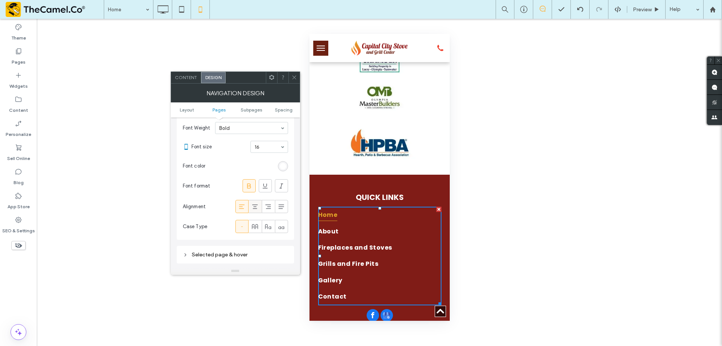
click at [257, 207] on icon at bounding box center [255, 207] width 8 height 8
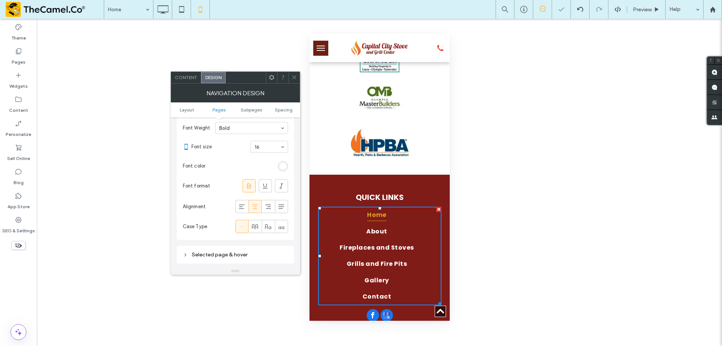
drag, startPoint x: 294, startPoint y: 74, endPoint x: 302, endPoint y: 72, distance: 8.8
click at [294, 74] on span at bounding box center [295, 77] width 6 height 11
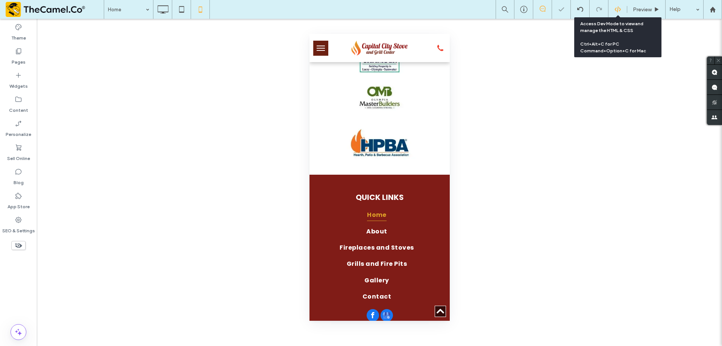
click at [618, 7] on icon at bounding box center [618, 9] width 7 height 7
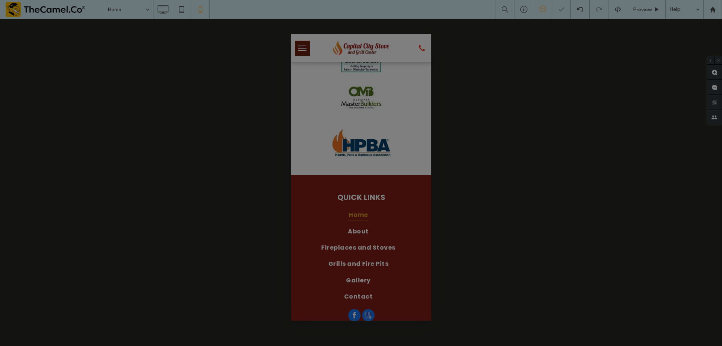
scroll to position [0, 0]
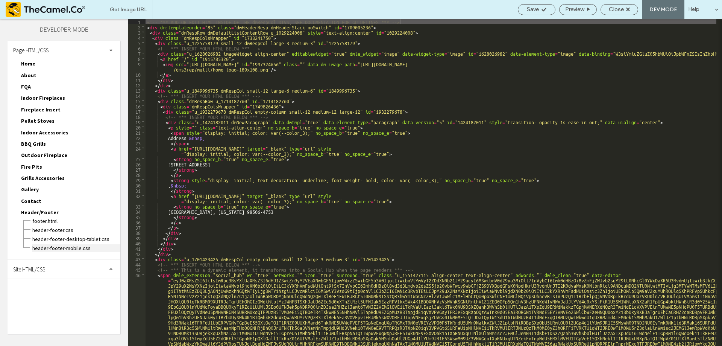
click at [76, 250] on span "header-footer-mobile.css" at bounding box center [76, 248] width 88 height 8
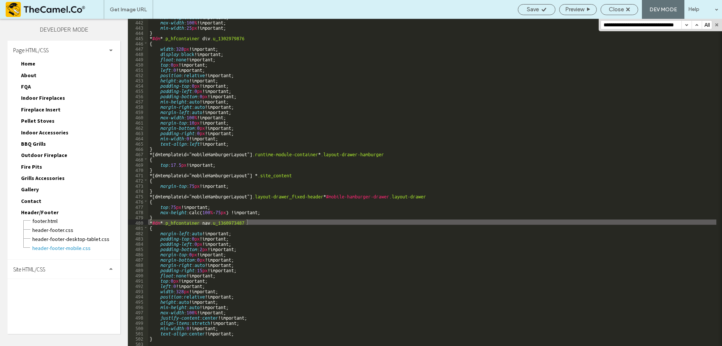
scroll to position [2322, 0]
type input "**********"
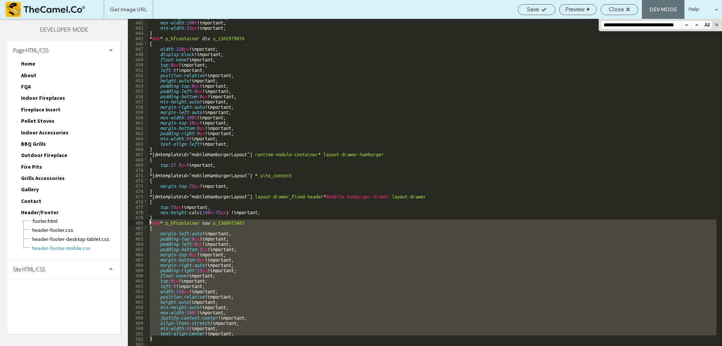
drag, startPoint x: 155, startPoint y: 337, endPoint x: 134, endPoint y: 222, distance: 116.3
click at [134, 222] on div "** 441 442 443 444 445 446 447 448 449 450 451 452 453 454 455 456 457 458 459 …" at bounding box center [425, 182] width 594 height 327
click at [615, 8] on span "Close" at bounding box center [616, 9] width 15 height 7
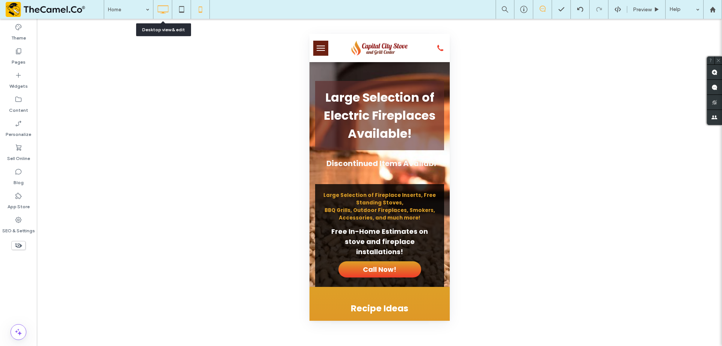
click at [161, 11] on icon at bounding box center [162, 9] width 15 height 15
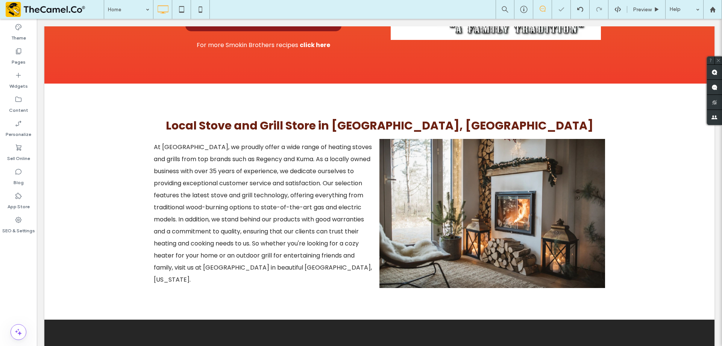
scroll to position [1443, 0]
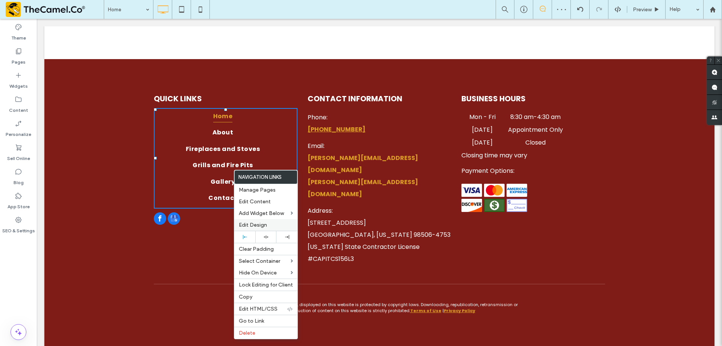
click at [263, 222] on span "Edit Design" at bounding box center [253, 225] width 28 height 6
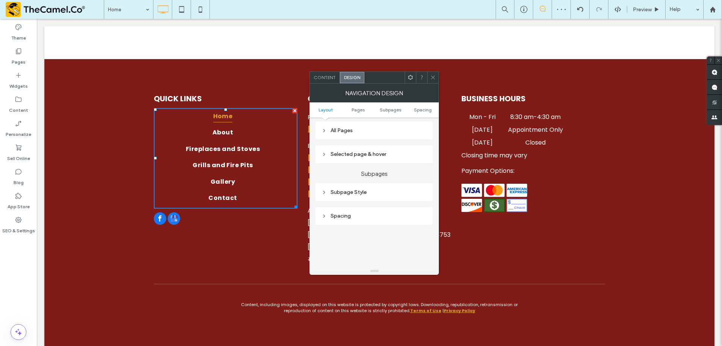
scroll to position [188, 0]
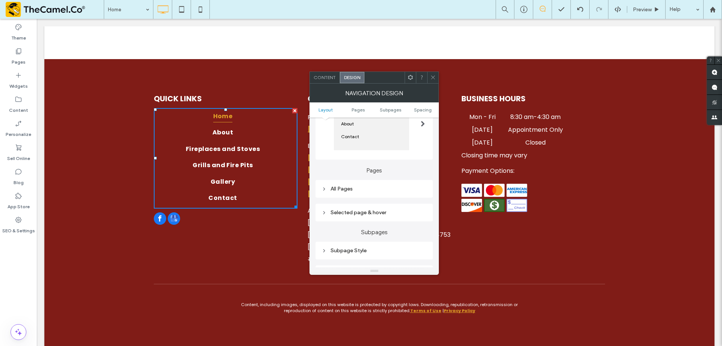
click at [353, 185] on div "All Pages" at bounding box center [374, 189] width 105 height 10
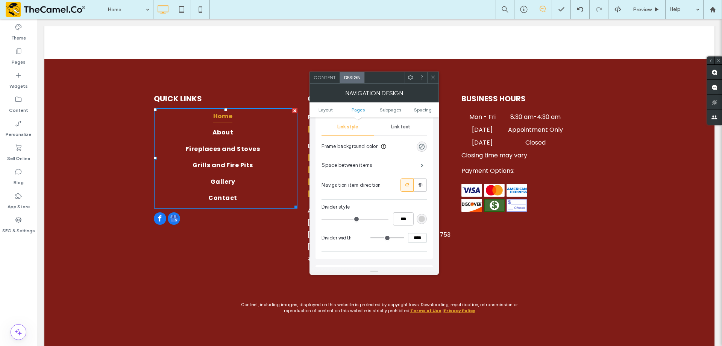
click at [393, 130] on span "Link text" at bounding box center [400, 127] width 19 height 6
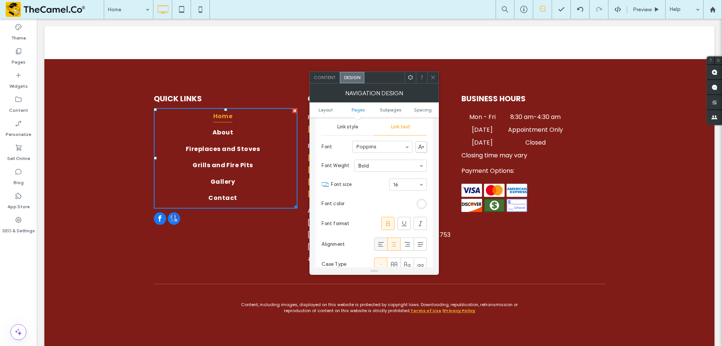
click at [381, 241] on icon at bounding box center [381, 244] width 8 height 8
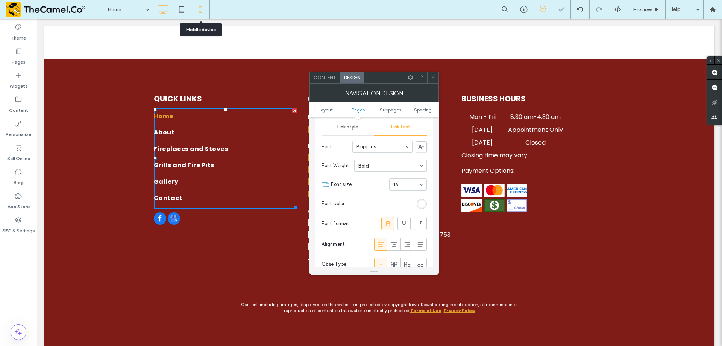
click at [204, 11] on icon at bounding box center [200, 9] width 15 height 15
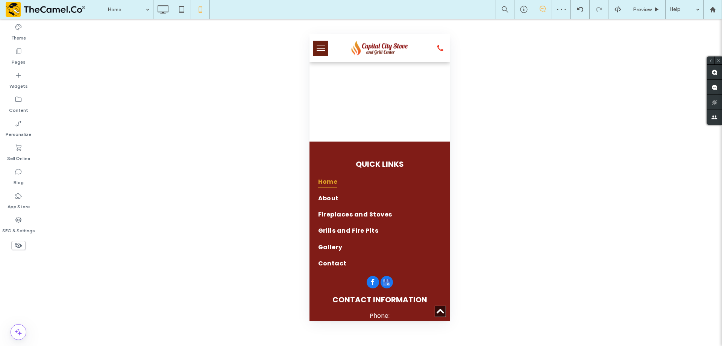
scroll to position [1787, 0]
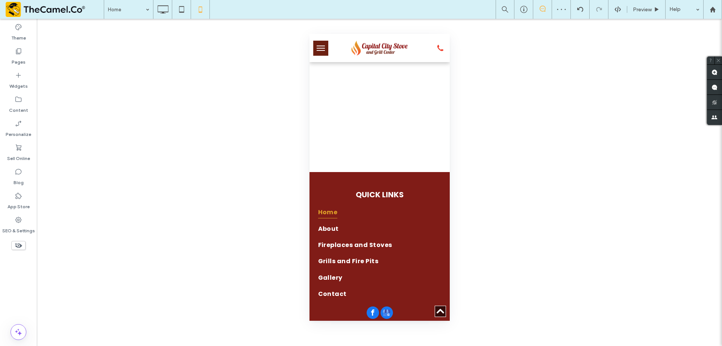
drag, startPoint x: 446, startPoint y: 62, endPoint x: 760, endPoint y: 278, distance: 381.1
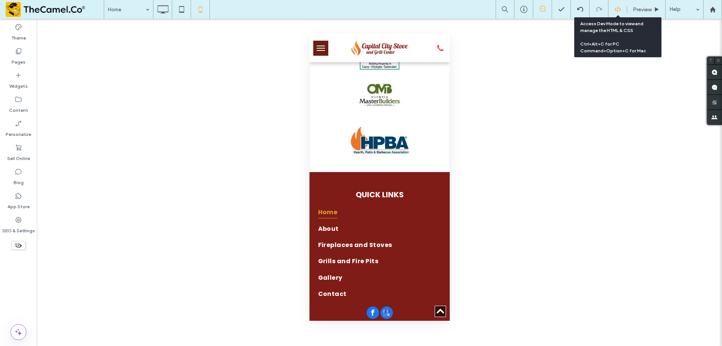
click at [619, 7] on icon at bounding box center [618, 9] width 7 height 7
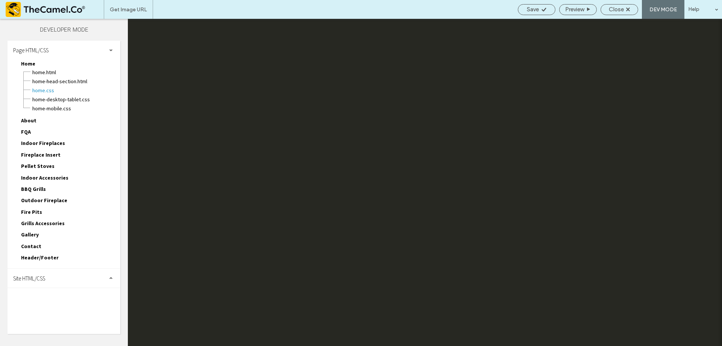
scroll to position [0, 0]
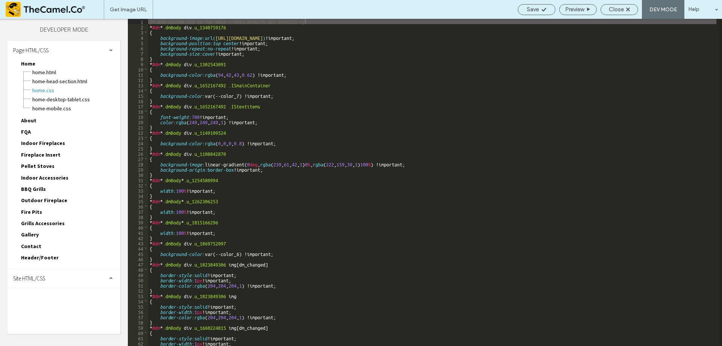
click at [53, 259] on span "Header/Footer" at bounding box center [40, 257] width 38 height 7
click at [70, 282] on span "header-footer-desktop-tablet.css" at bounding box center [76, 284] width 88 height 8
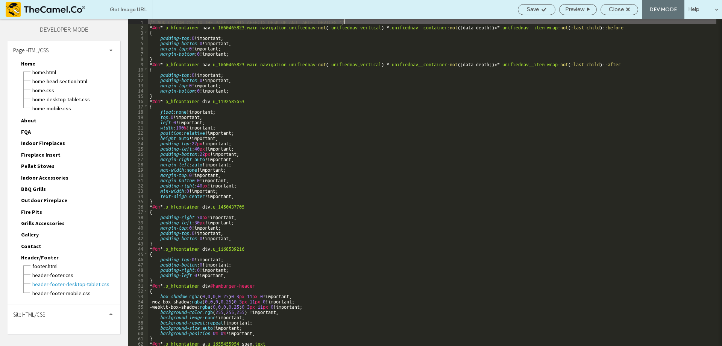
click at [425, 140] on div "/* ADD CUSTOM CSS TO THE PAGE - THIS AFFECTS DESKTOP AND TABLET DEVICES */ * #d…" at bounding box center [432, 187] width 568 height 337
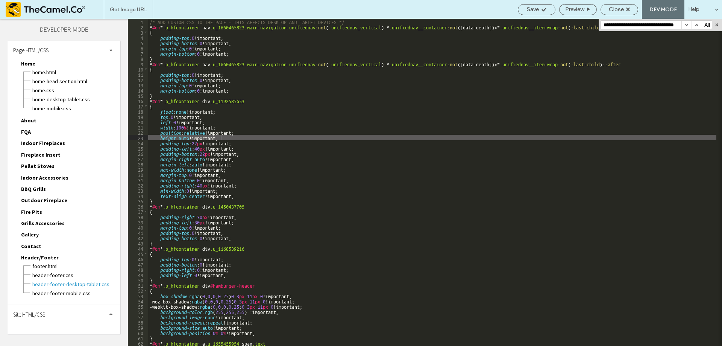
scroll to position [2744, 0]
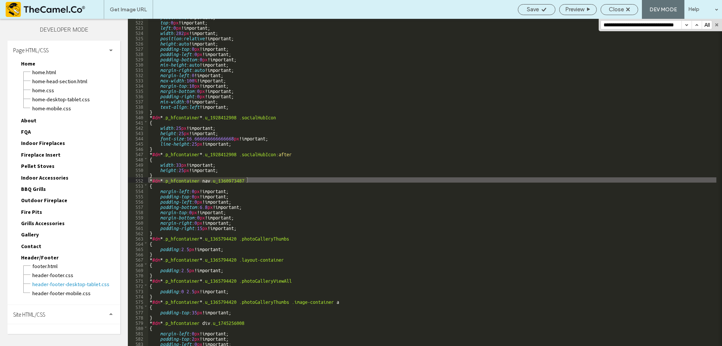
type input "**********"
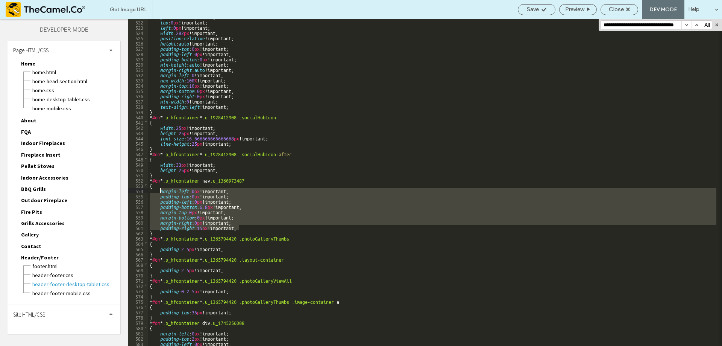
drag, startPoint x: 248, startPoint y: 226, endPoint x: 161, endPoint y: 192, distance: 93.1
click at [161, 192] on div "float : none !important; top : 0 px !important; left : 0 px !important; width :…" at bounding box center [432, 182] width 568 height 337
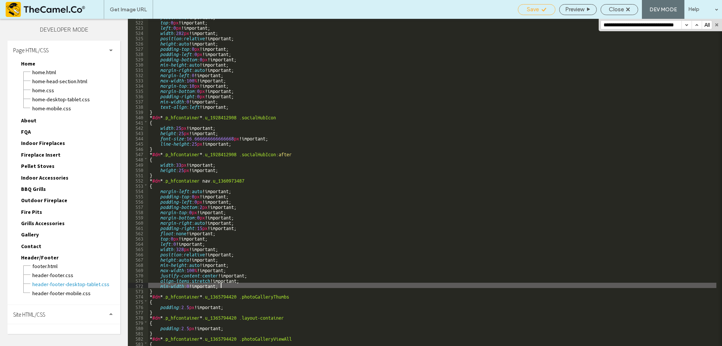
click at [539, 8] on div "Save" at bounding box center [536, 9] width 37 height 7
click at [570, 9] on span "Preview" at bounding box center [574, 9] width 19 height 7
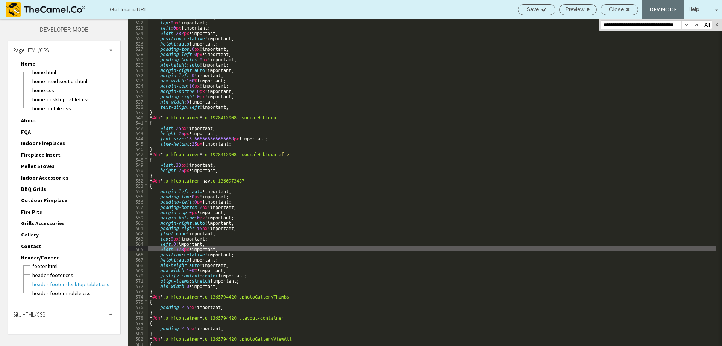
click at [328, 246] on div "float : none !important; top : 0 px !important; left : 0 px !important; width :…" at bounding box center [432, 182] width 568 height 337
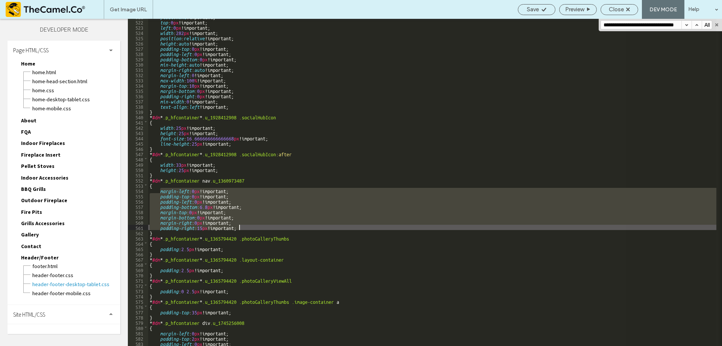
click at [220, 223] on div "float : none !important; top : 0 px !important; left : 0 px !important; width :…" at bounding box center [432, 182] width 568 height 327
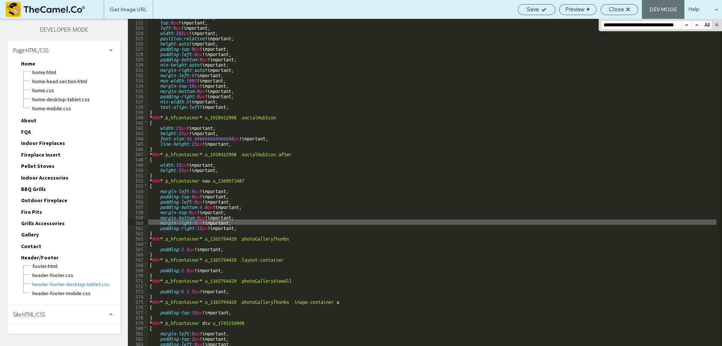
click at [200, 226] on div "float : none !important; top : 0 px !important; left : 0 px !important; width :…" at bounding box center [432, 182] width 568 height 337
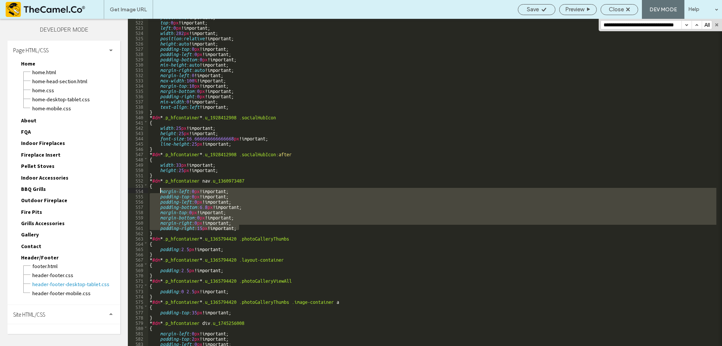
drag, startPoint x: 246, startPoint y: 229, endPoint x: 159, endPoint y: 192, distance: 93.9
click at [159, 192] on div "float : none !important; top : 0 px !important; left : 0 px !important; width :…" at bounding box center [432, 182] width 568 height 337
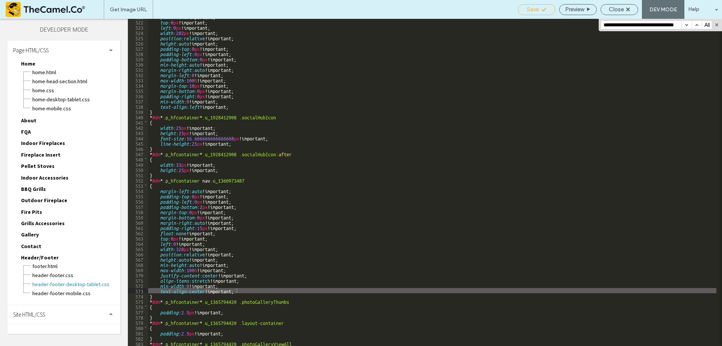
click at [541, 8] on icon at bounding box center [544, 10] width 6 height 6
click at [541, 11] on icon at bounding box center [544, 10] width 6 height 6
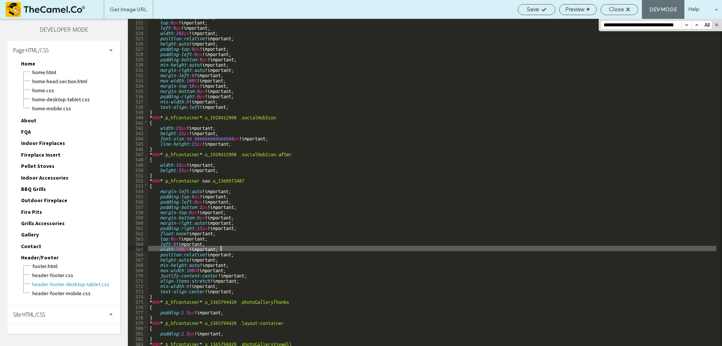
click at [263, 246] on div "float : none !important; top : 0 px !important; left : 0 px !important; width :…" at bounding box center [432, 182] width 568 height 337
click at [265, 182] on div "float : none !important; top : 0 px !important; left : 0 px !important; width :…" at bounding box center [432, 182] width 568 height 337
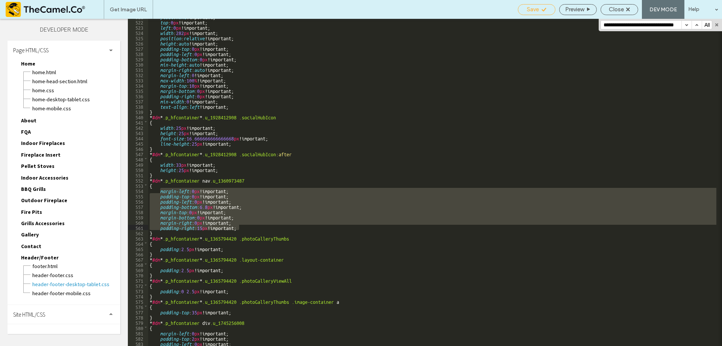
click at [528, 8] on span "Save" at bounding box center [533, 9] width 12 height 7
click at [273, 209] on div "float : none !important; top : 0 px !important; left : 0 px !important; width :…" at bounding box center [432, 182] width 568 height 327
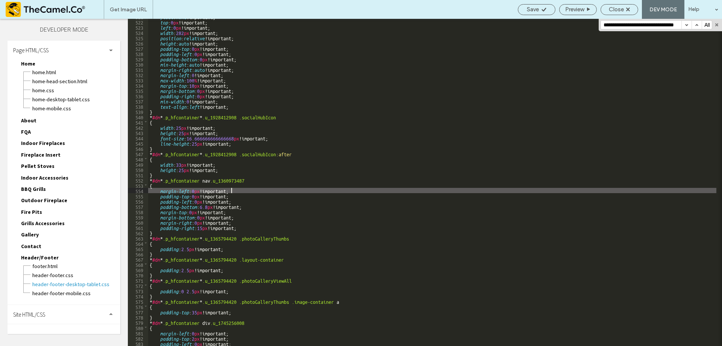
click at [322, 189] on div "float : none !important; top : 0 px !important; left : 0 px !important; width :…" at bounding box center [432, 182] width 568 height 337
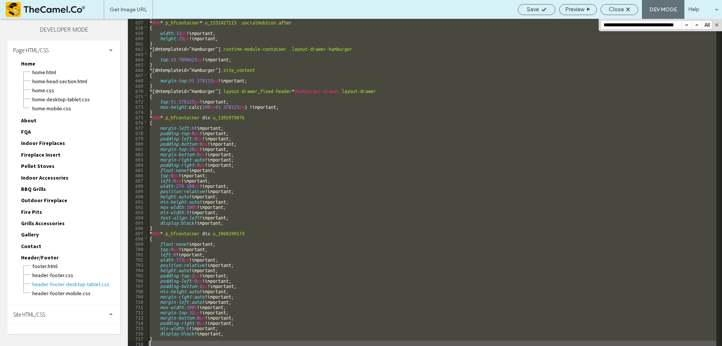
scroll to position [3454, 0]
click at [608, 9] on div "Close" at bounding box center [619, 9] width 37 height 7
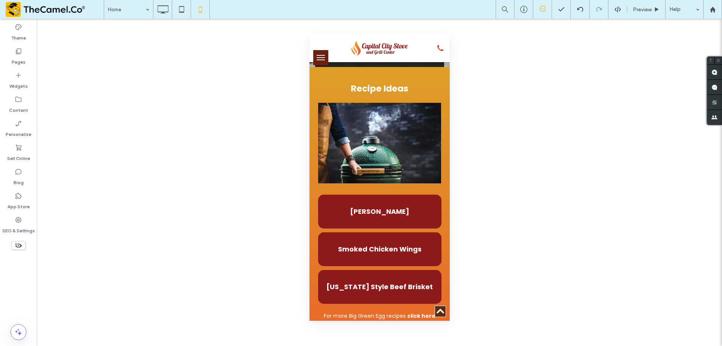
scroll to position [414, 0]
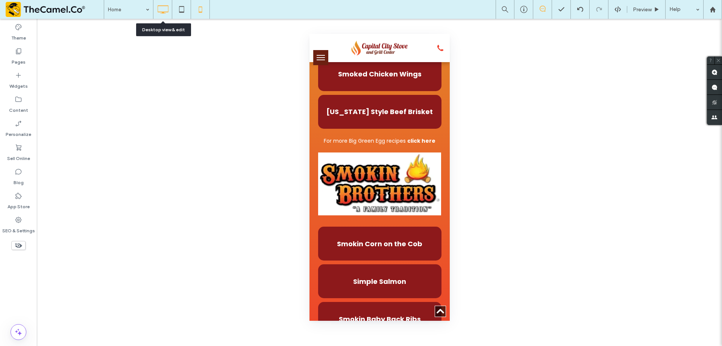
click at [158, 14] on icon at bounding box center [162, 9] width 15 height 15
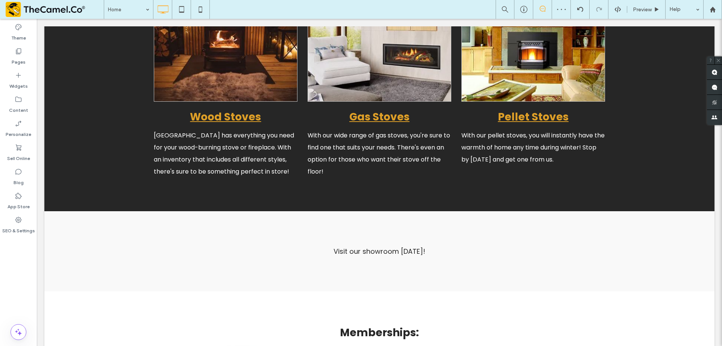
scroll to position [1443, 0]
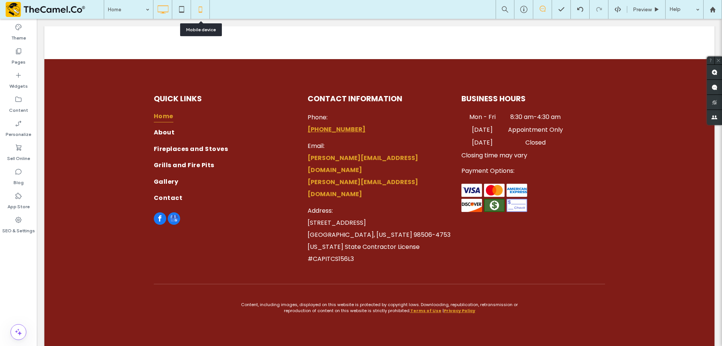
click at [204, 8] on icon at bounding box center [200, 9] width 15 height 15
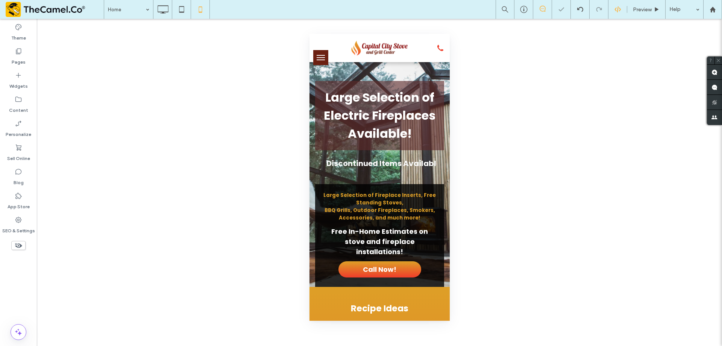
scroll to position [0, 0]
click at [618, 12] on icon at bounding box center [618, 9] width 7 height 7
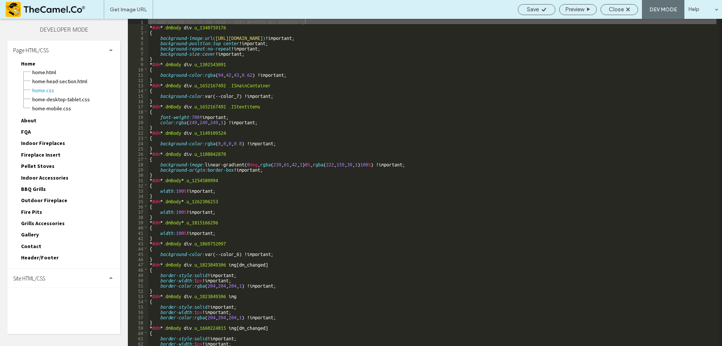
click at [53, 277] on div "Site HTML/CSS" at bounding box center [64, 278] width 113 height 19
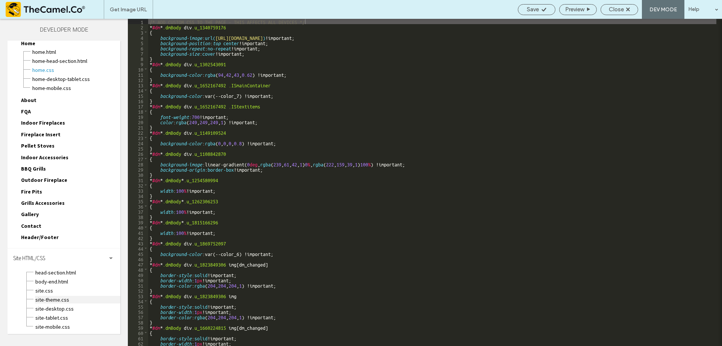
scroll to position [22, 0]
click at [50, 235] on span "Header/Footer" at bounding box center [40, 235] width 38 height 7
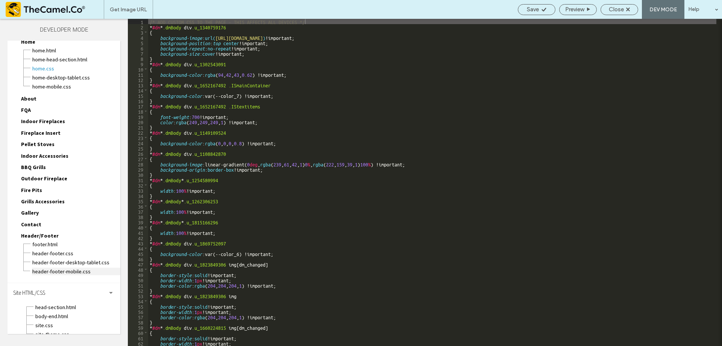
click at [60, 269] on span "header-footer-mobile.css" at bounding box center [76, 271] width 88 height 8
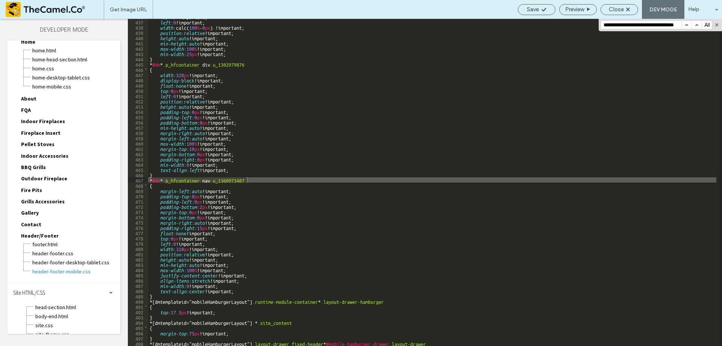
scroll to position [2296, 0]
type input "**********"
click at [223, 290] on div "top : 0 px !important; left : 0 !important; width :calc( 100 % - 0 px ) !import…" at bounding box center [432, 182] width 568 height 337
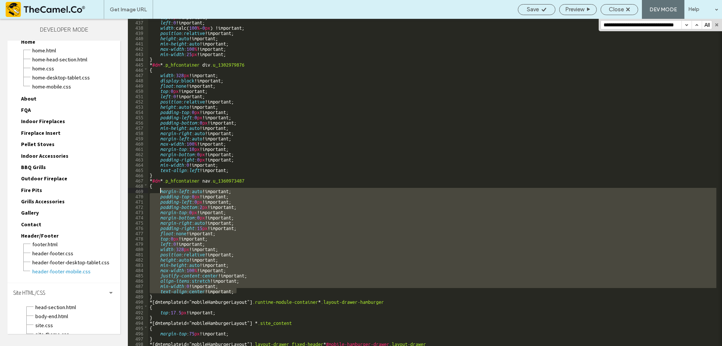
drag, startPoint x: 238, startPoint y: 289, endPoint x: 159, endPoint y: 190, distance: 126.8
click at [159, 190] on div "top : 0 px !important; left : 0 !important; width :calc( 100 % - 0 px ) !import…" at bounding box center [432, 182] width 568 height 337
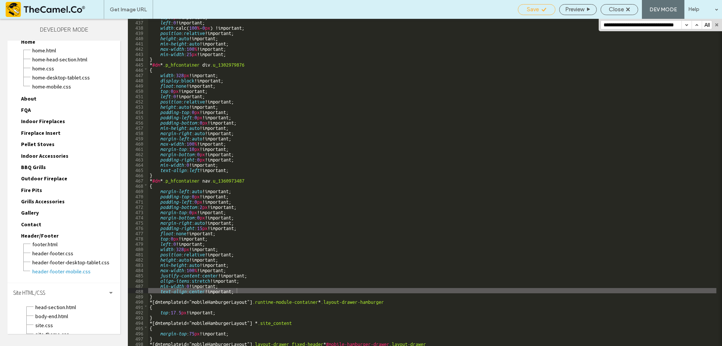
click at [544, 8] on icon at bounding box center [544, 10] width 6 height 6
click at [532, 12] on span "Save" at bounding box center [533, 9] width 12 height 7
click at [532, 6] on div "Save" at bounding box center [537, 9] width 38 height 11
click at [624, 5] on div "Close" at bounding box center [620, 9] width 38 height 11
click at [623, 6] on span "Close" at bounding box center [616, 9] width 15 height 7
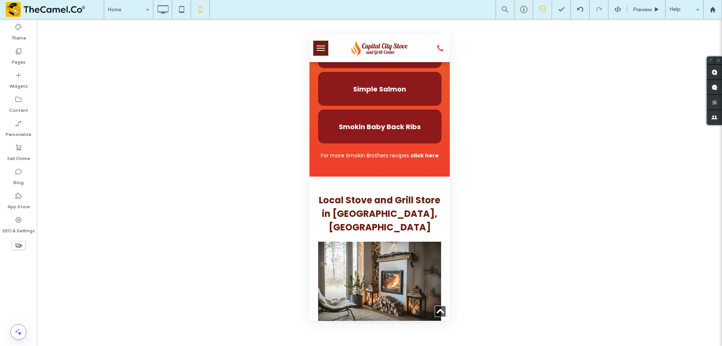
scroll to position [602, 0]
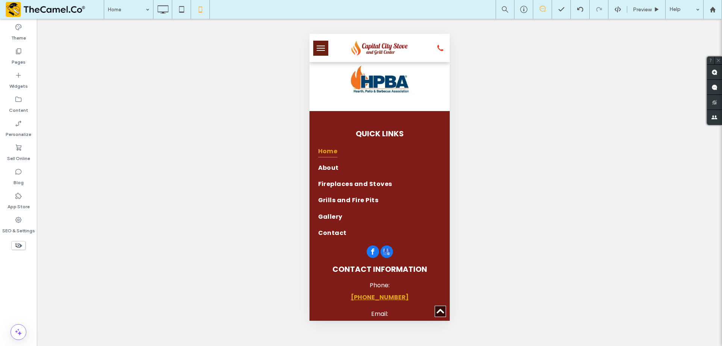
scroll to position [1814, 0]
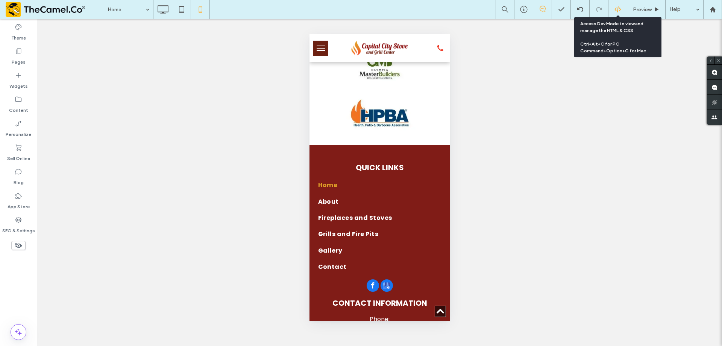
click at [618, 12] on icon at bounding box center [618, 9] width 7 height 7
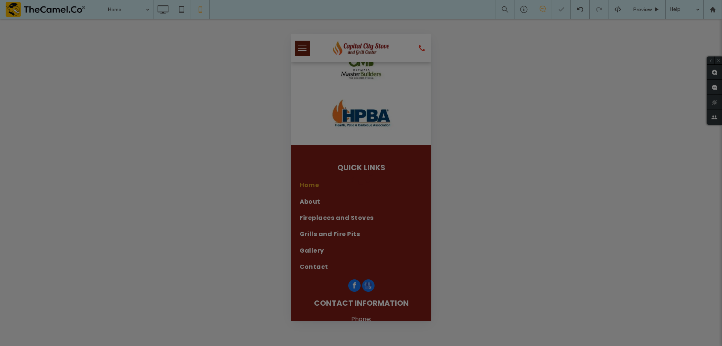
scroll to position [0, 0]
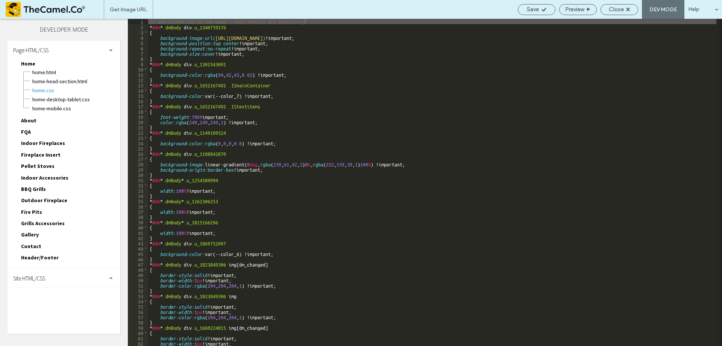
click at [65, 276] on div "Site HTML/CSS" at bounding box center [64, 278] width 113 height 19
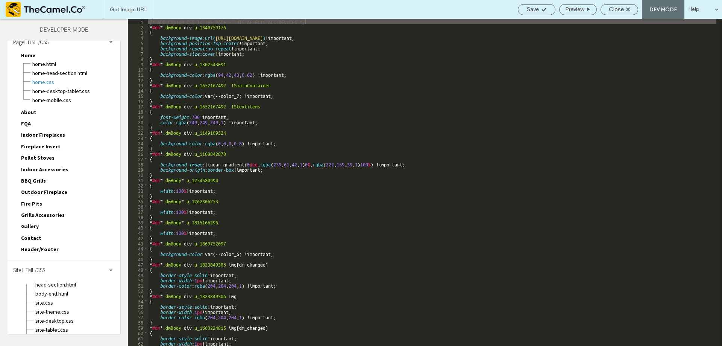
scroll to position [22, 0]
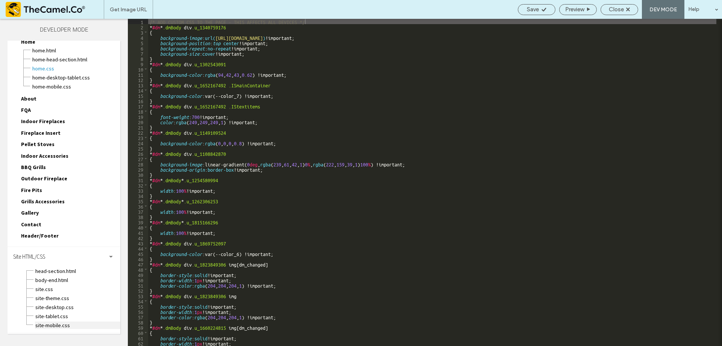
click at [71, 323] on span "site-mobile.css" at bounding box center [77, 325] width 85 height 8
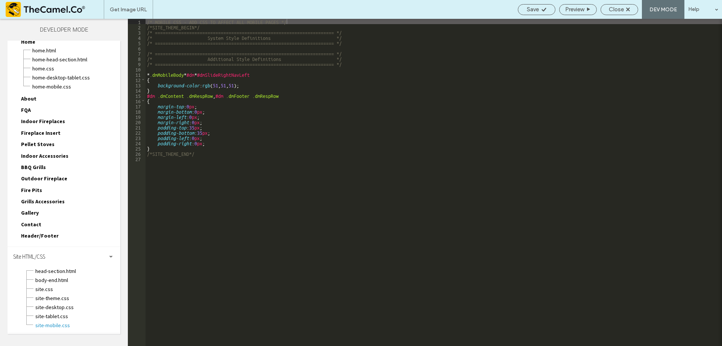
click at [238, 184] on div "/* MOBILE CSS - ADD CSS TO AFFECT ALL MOBILE PAGES */ /*SITE_THEME_BEGIN*/ /* =…" at bounding box center [434, 187] width 577 height 337
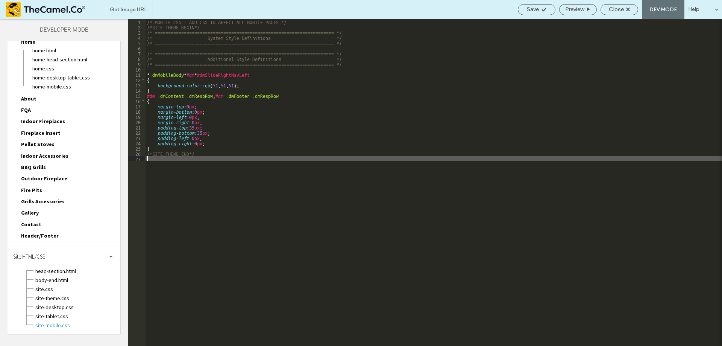
click at [240, 144] on div "/* MOBILE CSS - ADD CSS TO AFFECT ALL MOBILE PAGES */ /*SITE_THEME_BEGIN*/ /* =…" at bounding box center [434, 187] width 577 height 337
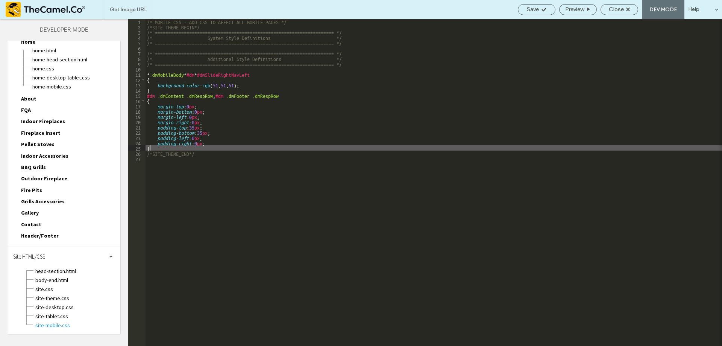
click at [164, 149] on div "/* MOBILE CSS - ADD CSS TO AFFECT ALL MOBILE PAGES */ /*SITE_THEME_BEGIN*/ /* =…" at bounding box center [434, 187] width 577 height 337
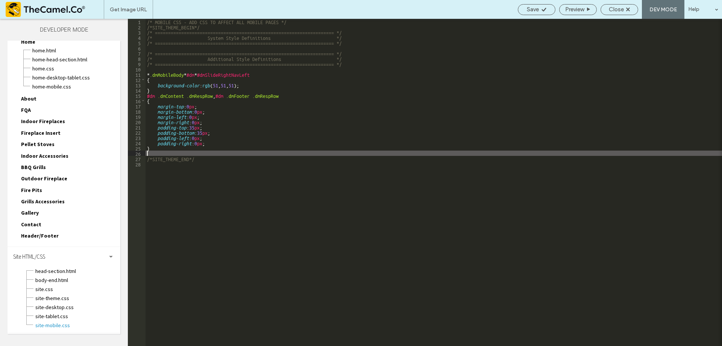
type textarea "**"
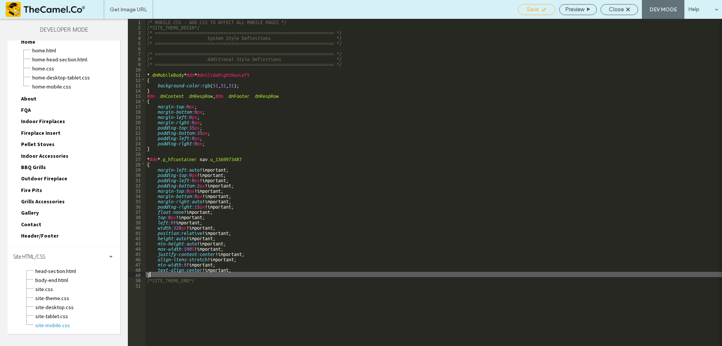
click at [545, 9] on icon at bounding box center [544, 10] width 6 height 6
click at [53, 234] on span "Header/Footer" at bounding box center [40, 235] width 38 height 7
click at [65, 272] on span "header-footer-mobile.css" at bounding box center [76, 271] width 88 height 8
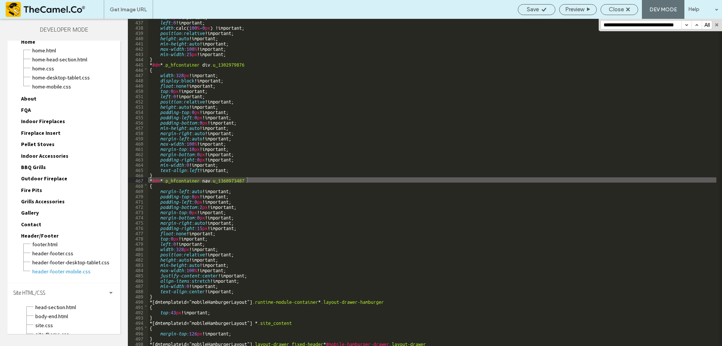
scroll to position [2296, 0]
type input "**********"
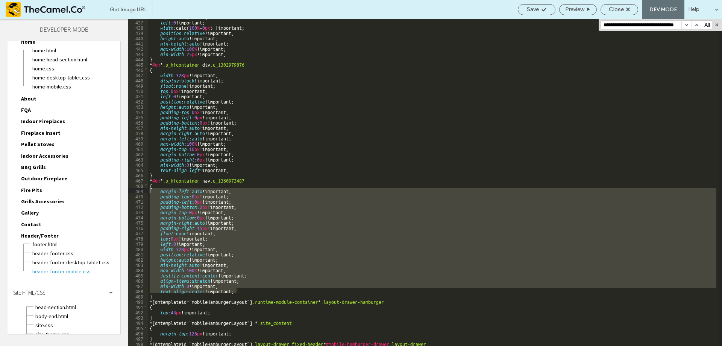
drag, startPoint x: 244, startPoint y: 290, endPoint x: 159, endPoint y: 190, distance: 131.5
click at [159, 190] on div "top : 0 px !important; left : 0 !important; width :calc( 100 % - 0 px ) !import…" at bounding box center [432, 182] width 568 height 337
click at [158, 293] on div "top : 0 px !important; left : 0 !important; width :calc( 100 % - 0 px ) !import…" at bounding box center [432, 182] width 568 height 327
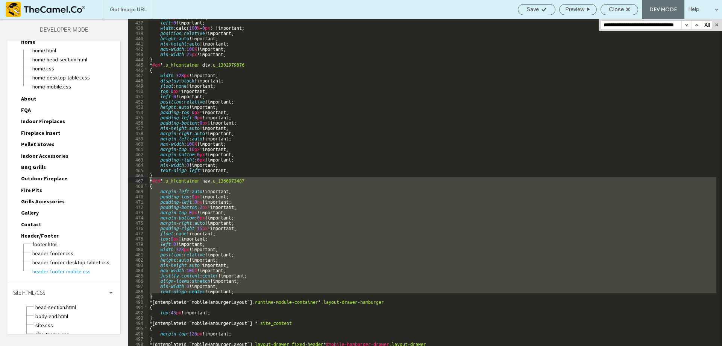
drag, startPoint x: 155, startPoint y: 297, endPoint x: 137, endPoint y: 181, distance: 117.3
click at [137, 181] on div "** 436 437 438 439 440 441 442 443 444 445 446 447 448 449 450 451 452 453 454 …" at bounding box center [425, 182] width 594 height 327
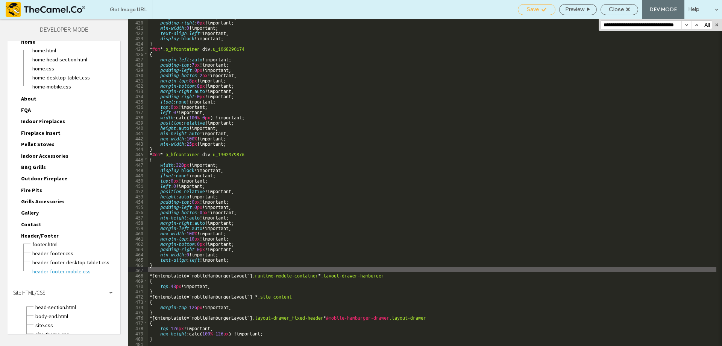
click at [544, 7] on icon at bounding box center [544, 10] width 6 height 6
click at [538, 7] on span "Save" at bounding box center [533, 9] width 12 height 7
click at [304, 209] on div "margin-bottom : 10 px !important; padding-right : 0 px !important; min-width : …" at bounding box center [432, 182] width 568 height 337
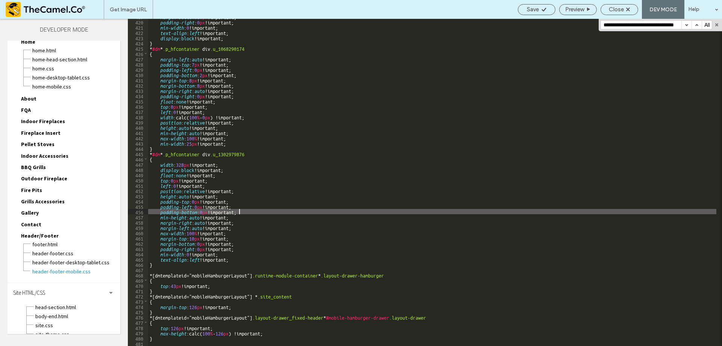
scroll to position [2322, 0]
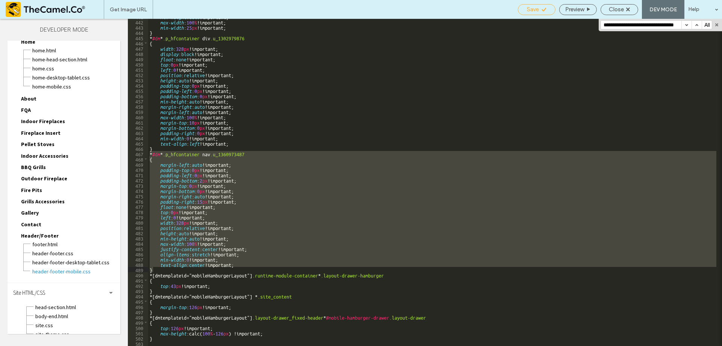
click at [539, 8] on div "Save" at bounding box center [536, 9] width 37 height 7
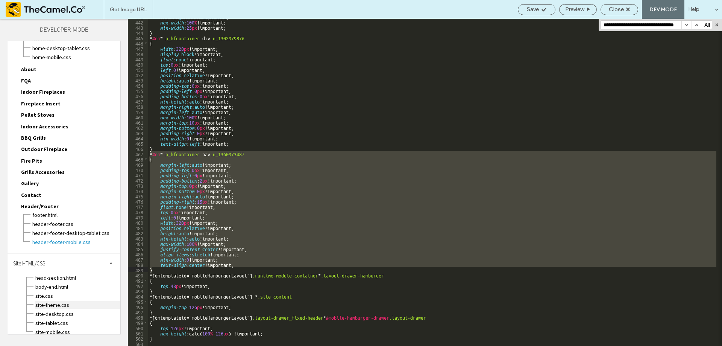
scroll to position [58, 0]
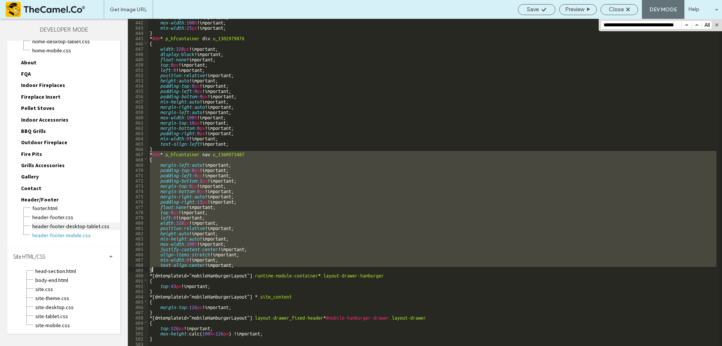
click at [82, 223] on span "header-footer-desktop-tablet.css" at bounding box center [76, 226] width 88 height 8
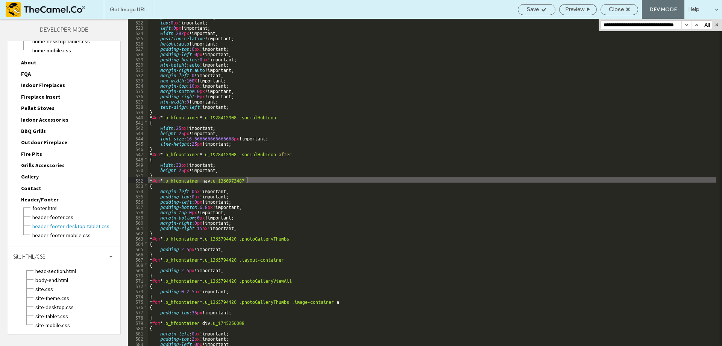
scroll to position [0, 0]
click at [62, 324] on span "site-mobile.css" at bounding box center [77, 325] width 85 height 8
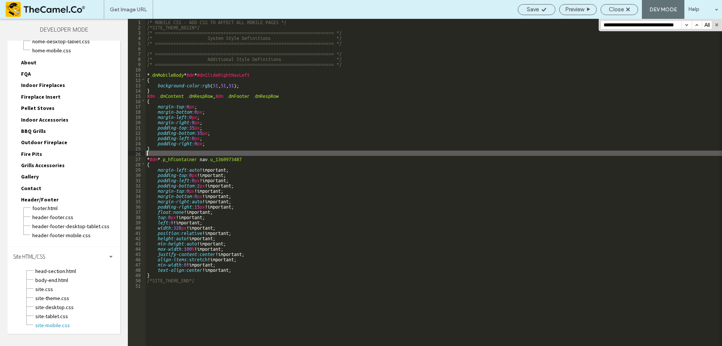
click at [254, 155] on div "/* MOBILE CSS - ADD CSS TO AFFECT ALL MOBILE PAGES */ /*SITE_THEME_BEGIN*/ /* =…" at bounding box center [434, 187] width 577 height 337
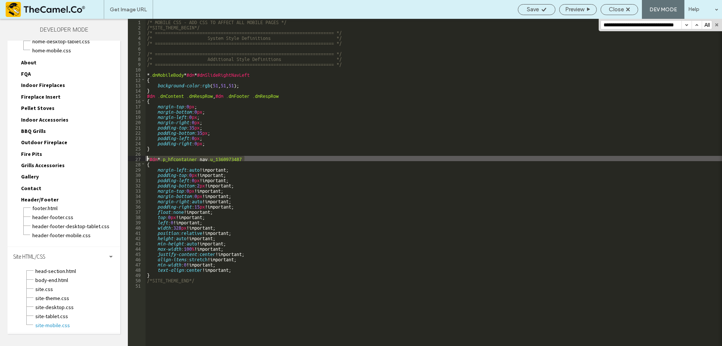
drag, startPoint x: 251, startPoint y: 158, endPoint x: 130, endPoint y: 158, distance: 121.5
click at [130, 158] on div "** 1 2 3 4 5 6 7 8 9 10 11 12 13 14 15 16 17 18 19 20 21 22 23 24 25 26 27 28 2…" at bounding box center [425, 182] width 594 height 327
click at [532, 6] on span "Save" at bounding box center [533, 9] width 12 height 7
click at [85, 222] on div "header-footer-desktop-tablet.css" at bounding box center [76, 225] width 88 height 9
click at [87, 224] on span "header-footer-desktop-tablet.css" at bounding box center [76, 226] width 88 height 8
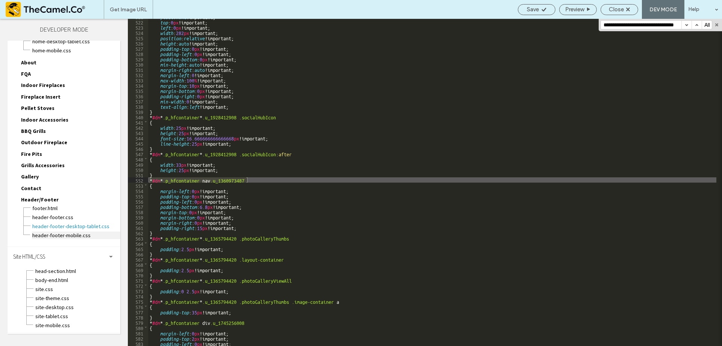
click at [73, 233] on span "header-footer-mobile.css" at bounding box center [76, 235] width 88 height 8
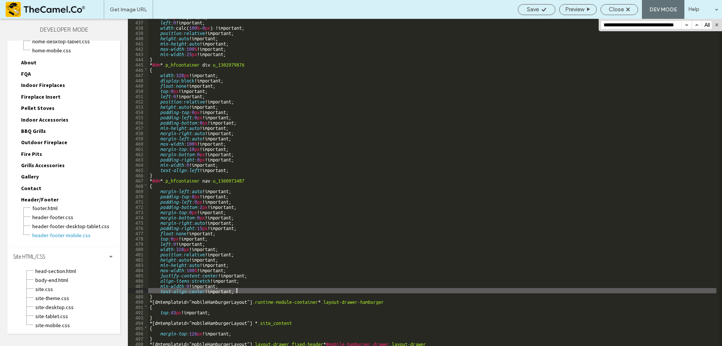
click at [251, 290] on div "top : 0 px !important; left : 0 !important; width :calc( 100 % - 0 px ) !import…" at bounding box center [432, 182] width 568 height 337
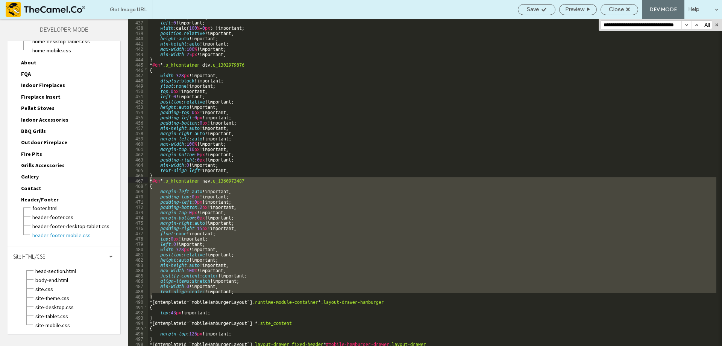
drag, startPoint x: 152, startPoint y: 296, endPoint x: 126, endPoint y: 181, distance: 117.9
click at [126, 181] on div "Theme Pages Widgets Content Personalize Sell Online Blog App Store SEO & Settin…" at bounding box center [361, 182] width 722 height 327
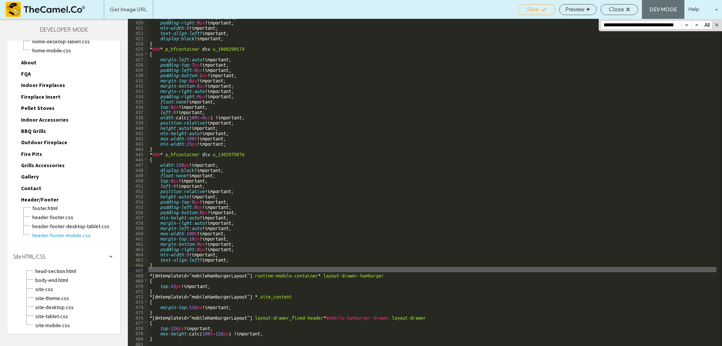
click at [537, 9] on span "Save" at bounding box center [533, 9] width 12 height 7
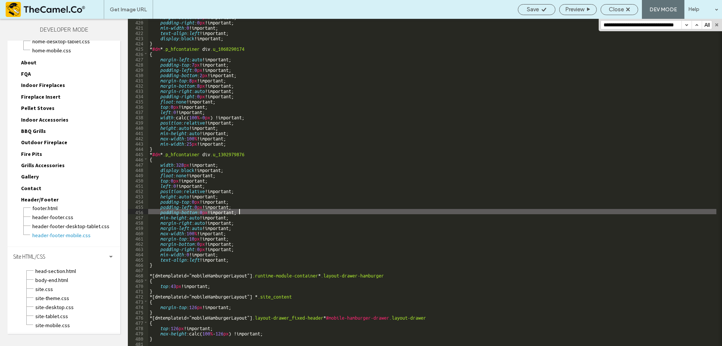
click at [293, 209] on div "margin-bottom : 10 px !important; padding-right : 0 px !important; min-width : …" at bounding box center [432, 182] width 568 height 337
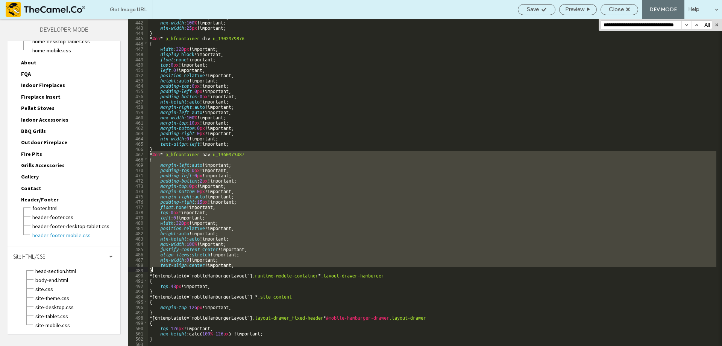
scroll to position [2322, 0]
click at [542, 0] on div "Save Preview Close DEV MODE Help" at bounding box center [618, 9] width 208 height 19
click at [540, 8] on div "Save" at bounding box center [536, 9] width 37 height 7
click at [612, 14] on div "Close" at bounding box center [620, 9] width 38 height 11
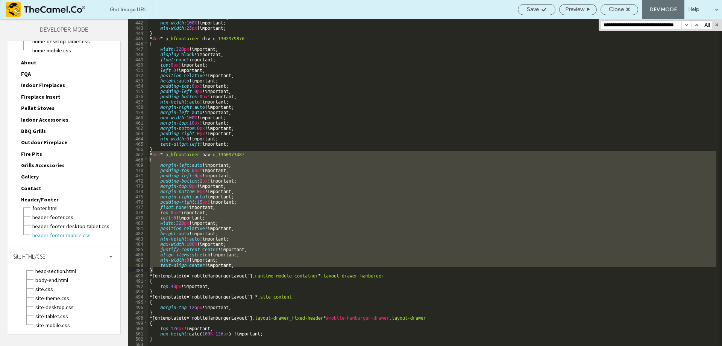
click at [610, 1] on div "Save Preview Close DEV MODE Help" at bounding box center [618, 9] width 208 height 19
click at [612, 6] on span "Close" at bounding box center [616, 9] width 15 height 7
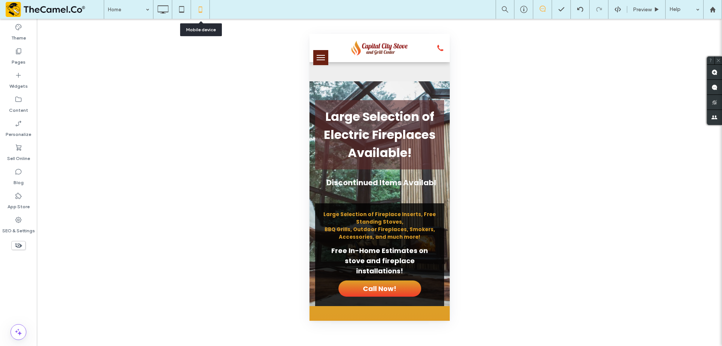
click at [202, 12] on icon at bounding box center [200, 9] width 15 height 15
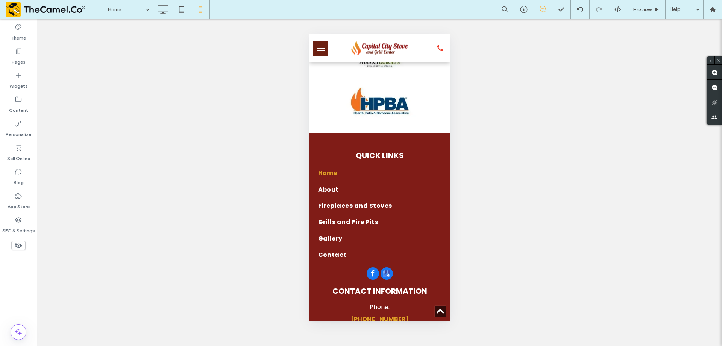
scroll to position [1803, 0]
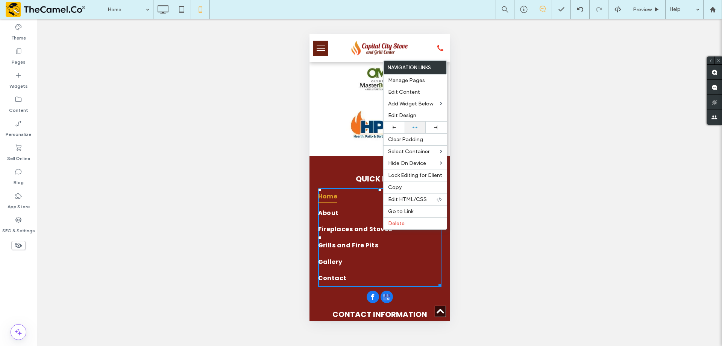
click at [416, 125] on icon at bounding box center [415, 127] width 5 height 5
click at [413, 112] on div "Edit Design" at bounding box center [415, 115] width 63 height 12
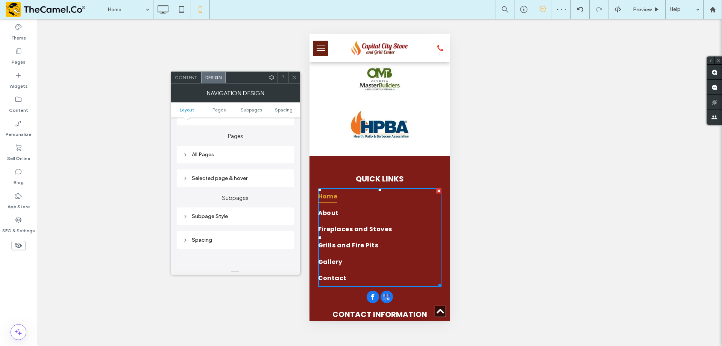
scroll to position [150, 0]
click at [230, 149] on div "All Pages" at bounding box center [235, 151] width 105 height 6
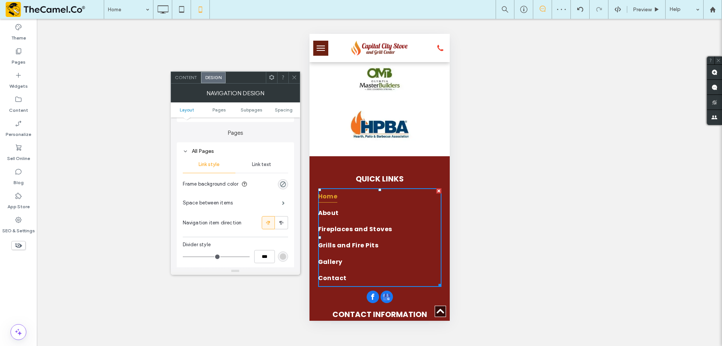
click at [255, 163] on span "Link text" at bounding box center [261, 164] width 19 height 6
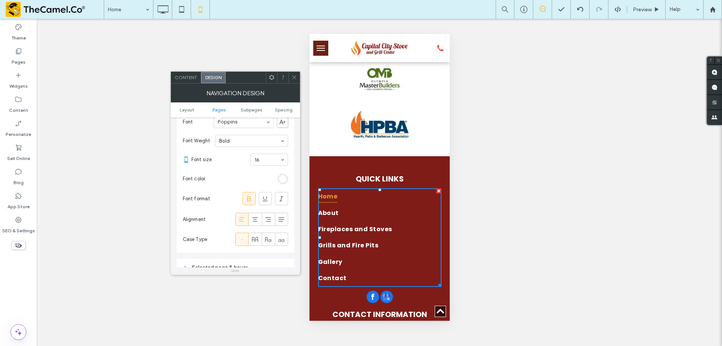
scroll to position [226, 0]
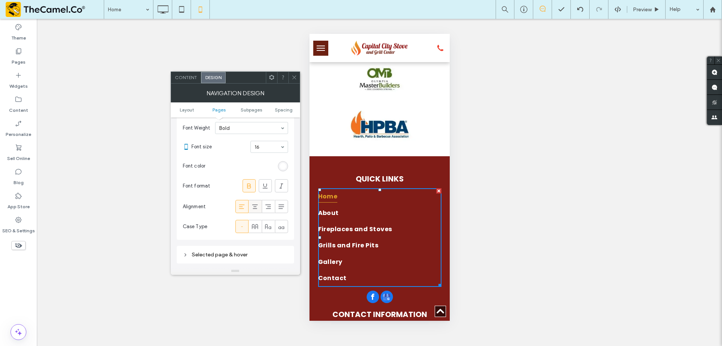
click at [257, 203] on icon at bounding box center [255, 207] width 8 height 8
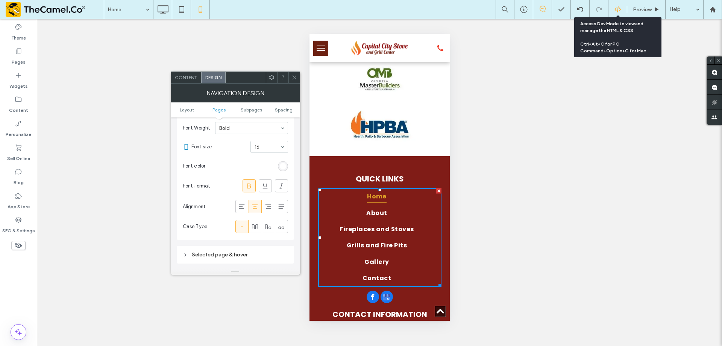
click at [620, 12] on icon at bounding box center [618, 9] width 7 height 7
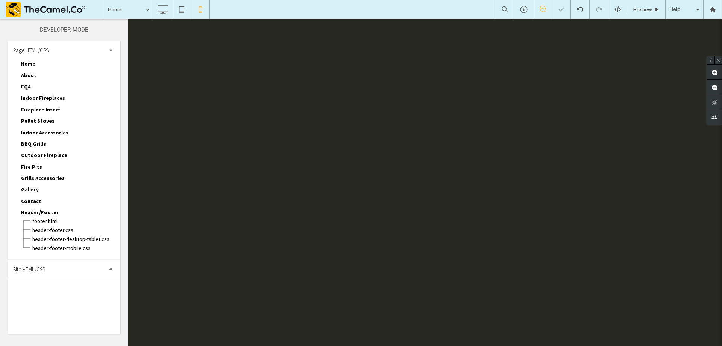
scroll to position [0, 0]
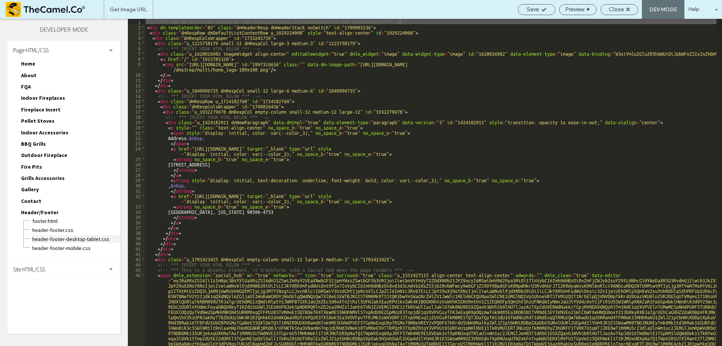
click at [63, 237] on span "header-footer-desktop-tablet.css" at bounding box center [76, 239] width 88 height 8
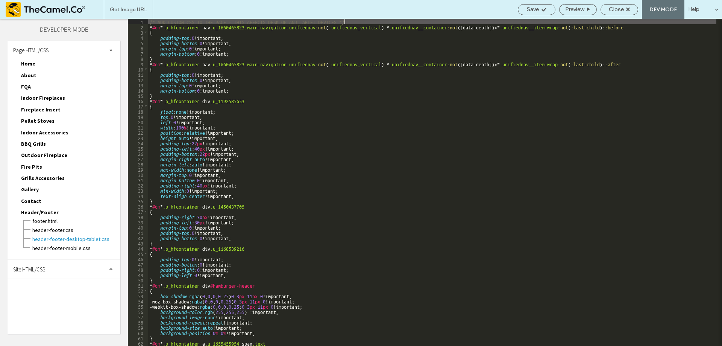
click at [260, 225] on div "/* ADD CUSTOM CSS TO THE PAGE - THIS AFFECTS DESKTOP AND TABLET DEVICES */ * #d…" at bounding box center [432, 187] width 568 height 337
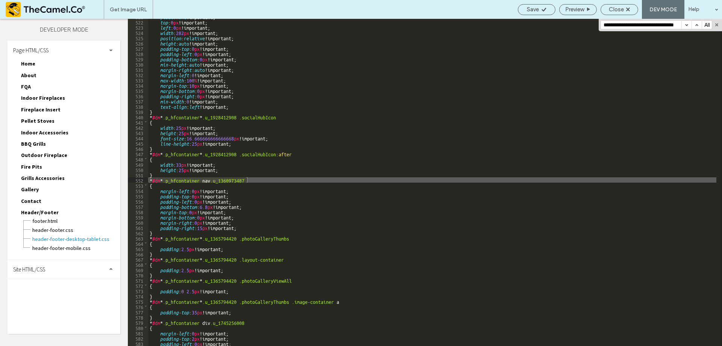
scroll to position [2744, 0]
type input "**********"
click at [260, 225] on div "float : none !important; top : 0 px !important; left : 0 px !important; width :…" at bounding box center [432, 182] width 568 height 337
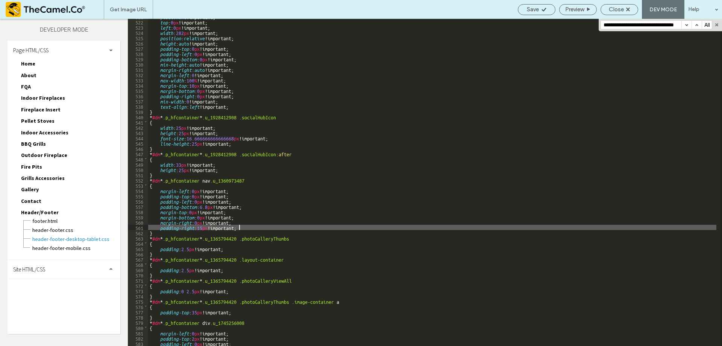
click at [635, 28] on input "**********" at bounding box center [641, 25] width 80 height 8
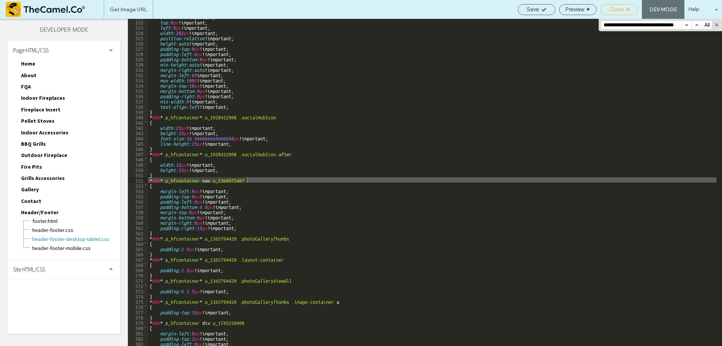
click at [627, 9] on icon at bounding box center [628, 10] width 4 height 4
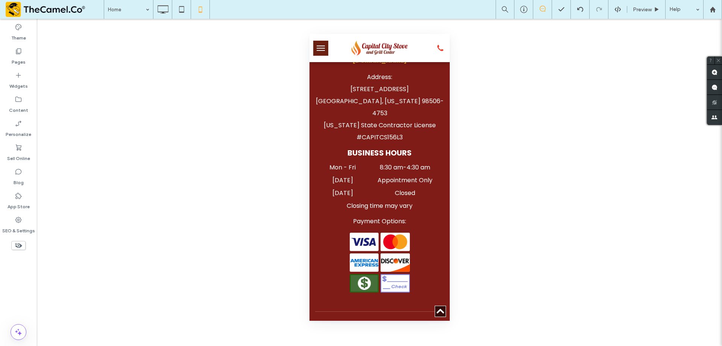
scroll to position [2169, 0]
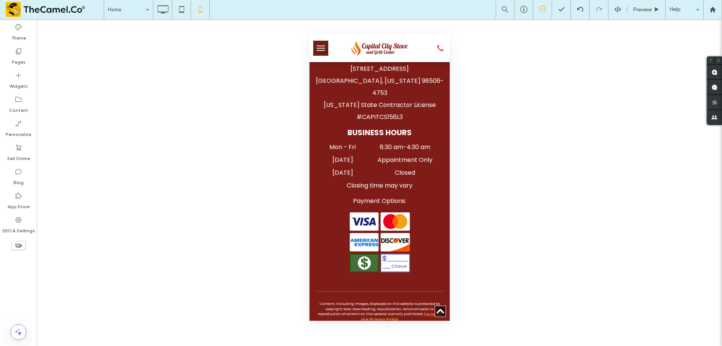
click at [450, 318] on div "Unhide? Yes Unhide? Yes Unhide? Yes" at bounding box center [379, 182] width 685 height 327
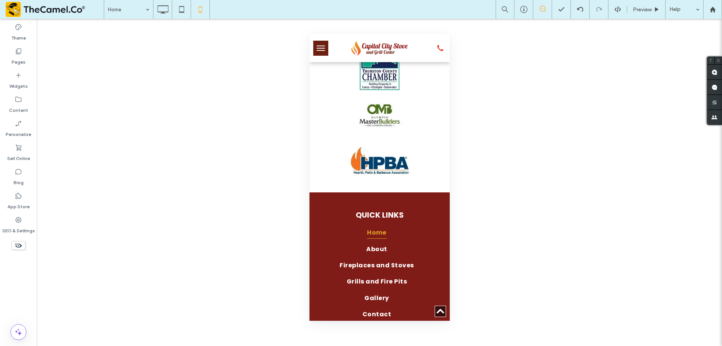
scroll to position [1875, 0]
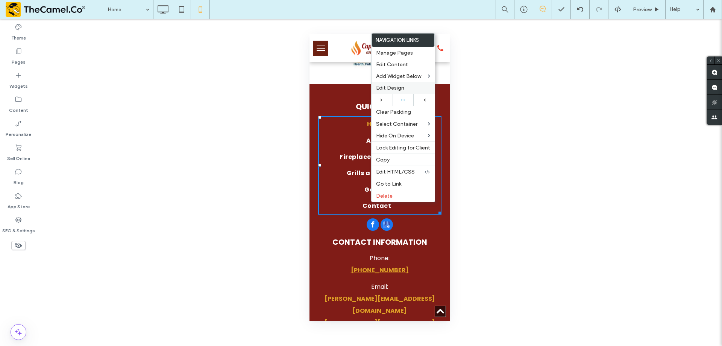
click at [392, 89] on span "Edit Design" at bounding box center [390, 88] width 28 height 6
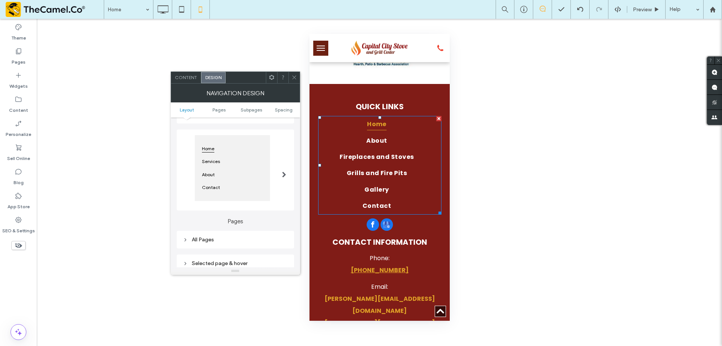
scroll to position [150, 0]
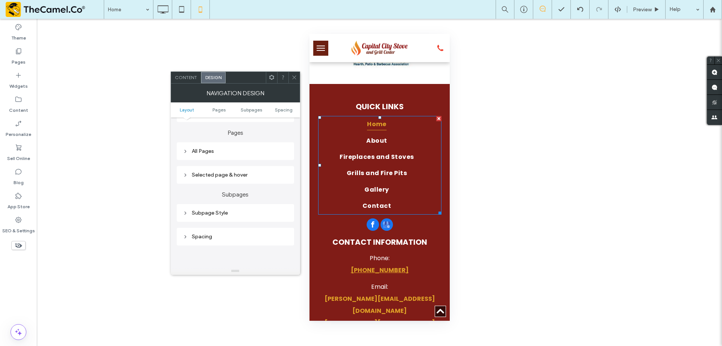
click at [237, 154] on div "All Pages" at bounding box center [235, 151] width 105 height 6
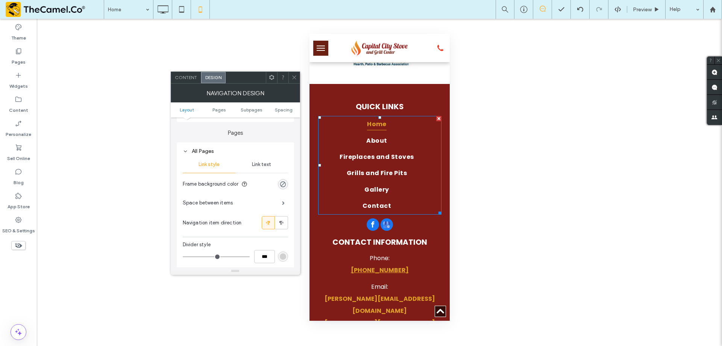
click at [261, 169] on div "Link text" at bounding box center [261, 164] width 53 height 17
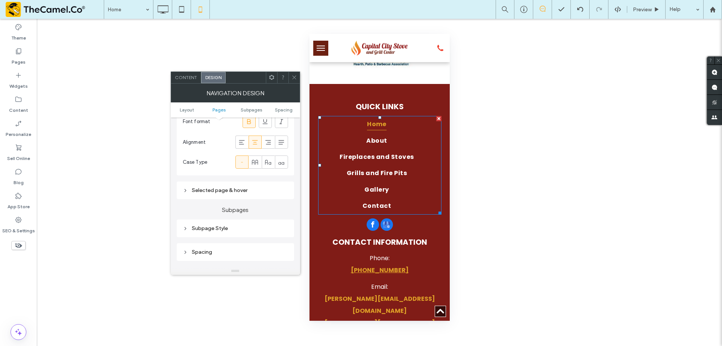
scroll to position [301, 0]
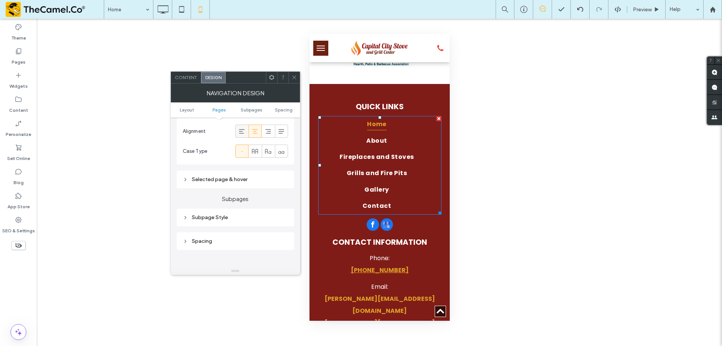
click at [242, 134] on icon at bounding box center [242, 132] width 8 height 8
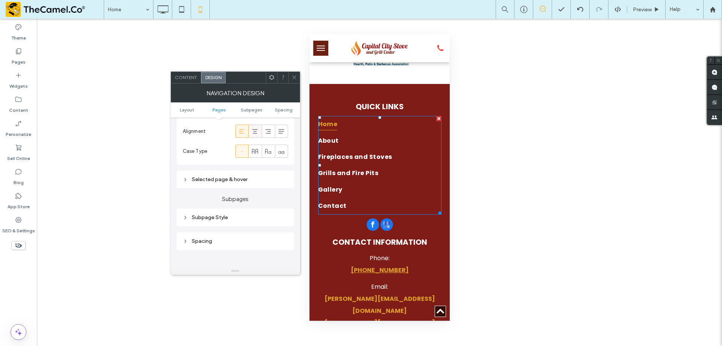
click at [259, 129] on div at bounding box center [255, 131] width 12 height 12
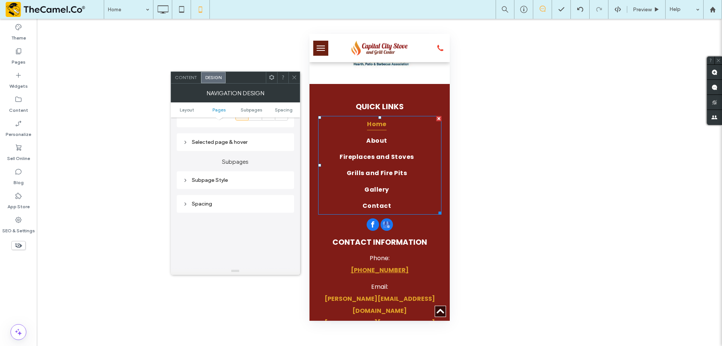
scroll to position [339, 0]
click at [166, 8] on icon at bounding box center [162, 9] width 15 height 15
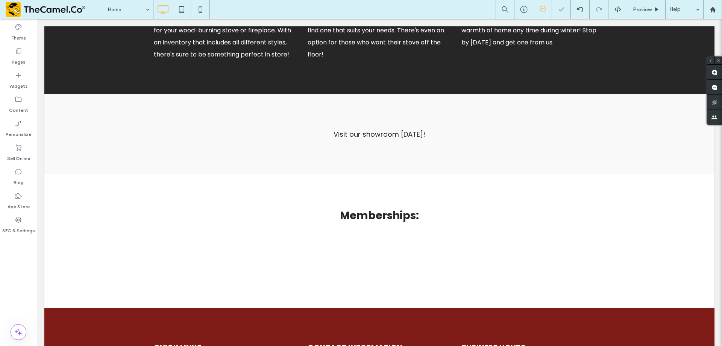
scroll to position [1443, 0]
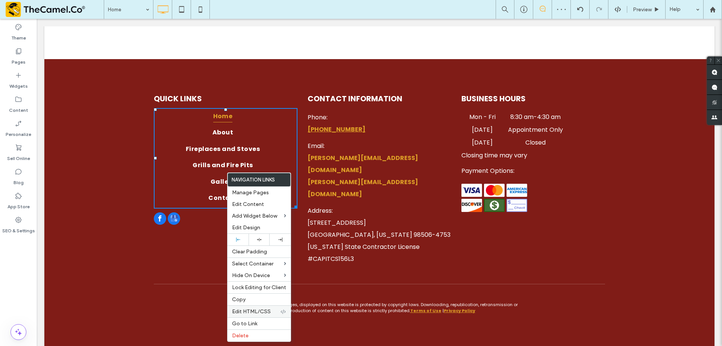
click at [264, 311] on span "Edit HTML/CSS" at bounding box center [251, 311] width 39 height 6
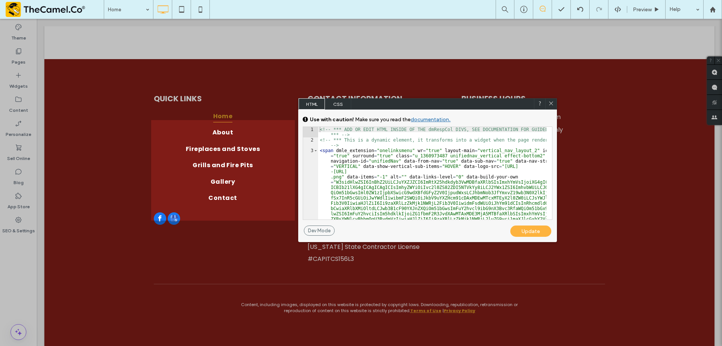
click at [343, 102] on span "CSS" at bounding box center [338, 103] width 26 height 11
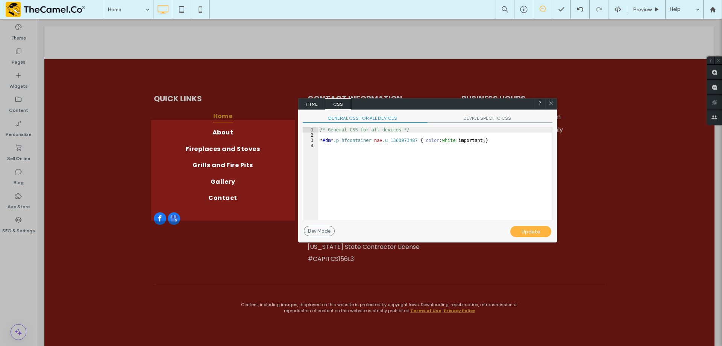
click at [489, 117] on span "DEVICE SPECIFIC CSS" at bounding box center [490, 119] width 125 height 8
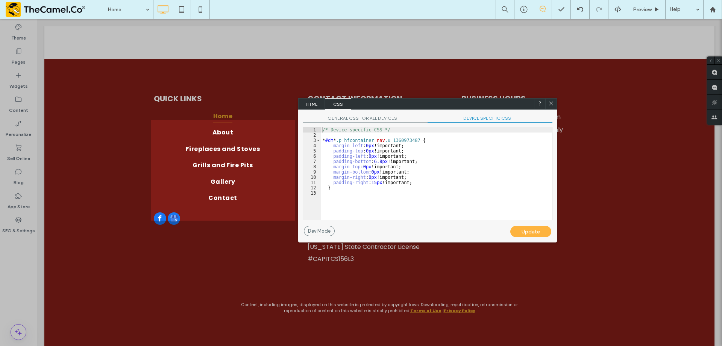
click at [417, 180] on div "/* Device specific CSS */ * #dm * .p_hfcontainer nav .u_1360973487 { margin-lef…" at bounding box center [436, 178] width 231 height 103
drag, startPoint x: 373, startPoint y: 189, endPoint x: 332, endPoint y: 187, distance: 41.0
click at [332, 187] on div "/* Device specific CSS */ * #dm * .p_hfcontainer nav .u_1360973487 { margin-lef…" at bounding box center [436, 178] width 231 height 103
paste textarea
click at [542, 228] on div "Update" at bounding box center [530, 231] width 41 height 11
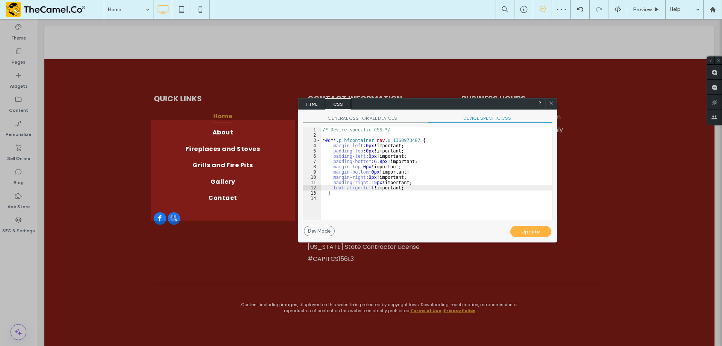
click at [334, 188] on div "/* Device specific CSS */ * #dm * .p_hfcontainer nav .u_1360973487 { margin-lef…" at bounding box center [436, 178] width 231 height 103
click at [358, 188] on div "/* Device specific CSS */ * #dm * .p_hfcontainer nav .u_1360973487 { margin-lef…" at bounding box center [436, 178] width 231 height 103
click at [408, 191] on div "/* Device specific CSS */ * #dm * .p_hfcontainer nav .u_1360973487 { margin-lef…" at bounding box center [436, 178] width 231 height 103
click at [410, 187] on div "/* Device specific CSS */ * #dm * .p_hfcontainer nav .u_1360973487 { margin-lef…" at bounding box center [436, 178] width 231 height 103
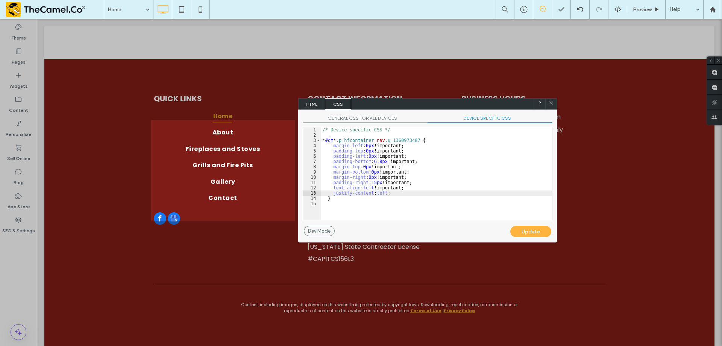
drag, startPoint x: 524, startPoint y: 229, endPoint x: 513, endPoint y: 217, distance: 16.2
click at [524, 229] on div "Update" at bounding box center [530, 231] width 41 height 11
click at [520, 229] on div "Update" at bounding box center [530, 231] width 41 height 11
click at [429, 194] on div "/* Device specific CSS */ * #dm * .p_hfcontainer nav .u_1360973487 { margin-lef…" at bounding box center [436, 178] width 231 height 103
click at [386, 192] on div "/* Device specific CSS */ * #dm * .p_hfcontainer nav .u_1360973487 { margin-lef…" at bounding box center [436, 178] width 231 height 103
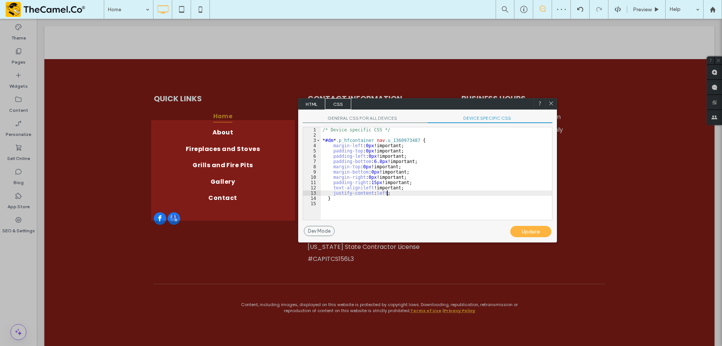
click at [385, 193] on div "/* Device specific CSS */ * #dm * .p_hfcontainer nav .u_1360973487 { margin-lef…" at bounding box center [436, 178] width 231 height 103
click at [384, 193] on div "/* Device specific CSS */ * #dm * .p_hfcontainer nav .u_1360973487 { margin-lef…" at bounding box center [436, 173] width 231 height 93
type textarea "**"
click at [529, 234] on div "Update" at bounding box center [530, 231] width 41 height 11
click at [455, 190] on div "/* Device specific CSS */ * #dm * .p_hfcontainer nav .u_1360973487 { margin-lef…" at bounding box center [436, 178] width 231 height 103
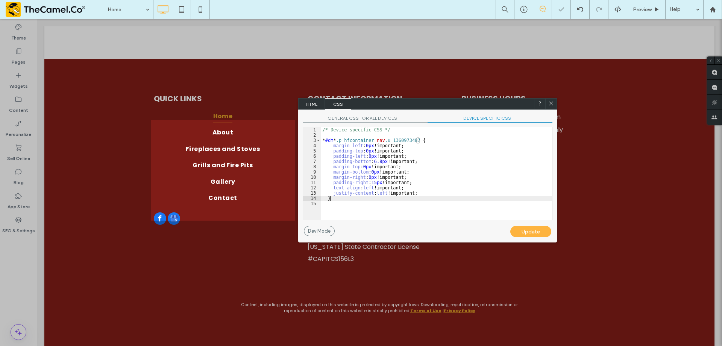
click at [433, 193] on div "/* Device specific CSS */ * #dm * .p_hfcontainer nav .u_1360973487 { margin-lef…" at bounding box center [436, 178] width 231 height 103
click at [424, 191] on div "/* Device specific CSS */ * #dm * .p_hfcontainer nav .u_1360973487 { margin-lef…" at bounding box center [436, 173] width 231 height 93
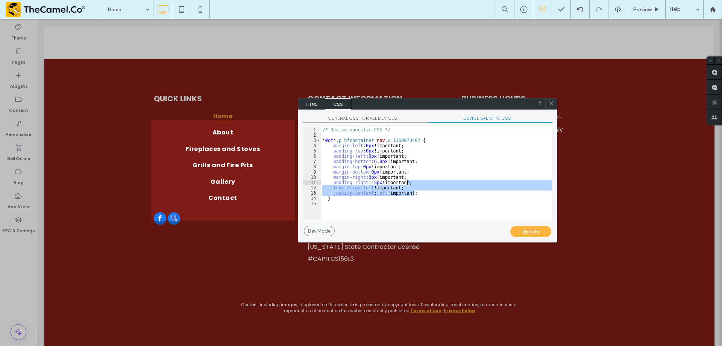
drag, startPoint x: 422, startPoint y: 193, endPoint x: 424, endPoint y: 182, distance: 10.5
click at [424, 182] on div "/* Device specific CSS */ * #dm * .p_hfcontainer nav .u_1360973487 { margin-lef…" at bounding box center [436, 178] width 231 height 103
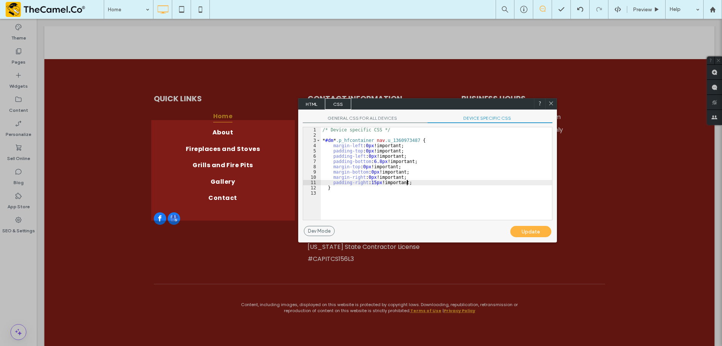
click at [522, 227] on div "Update" at bounding box center [530, 231] width 41 height 11
drag, startPoint x: 550, startPoint y: 103, endPoint x: 508, endPoint y: 83, distance: 46.9
click at [550, 103] on icon at bounding box center [551, 103] width 6 height 6
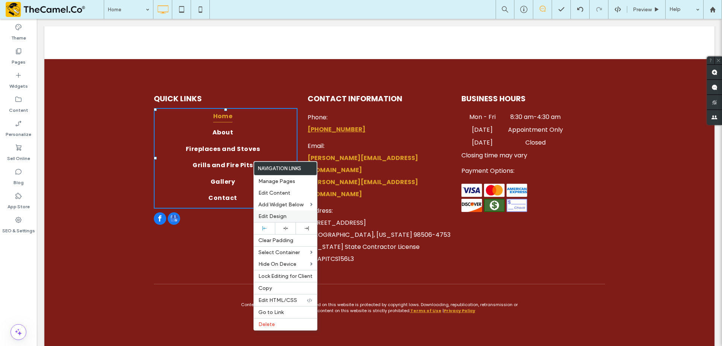
click at [275, 215] on span "Edit Design" at bounding box center [272, 216] width 28 height 6
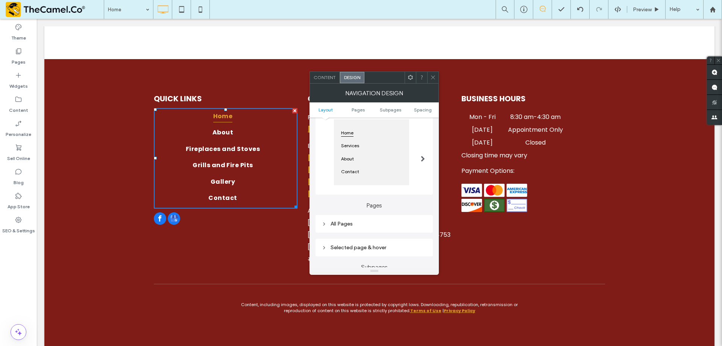
scroll to position [113, 0]
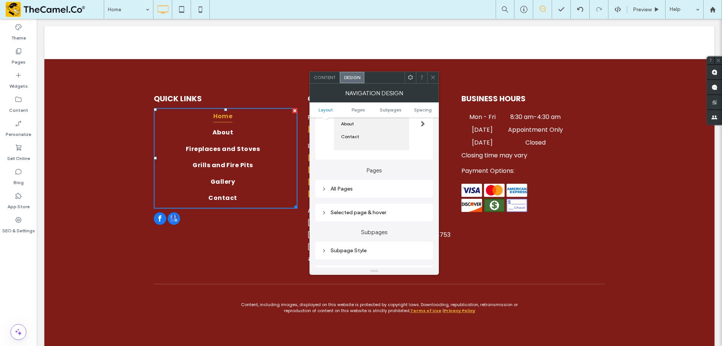
click at [364, 190] on div "All Pages" at bounding box center [374, 188] width 105 height 6
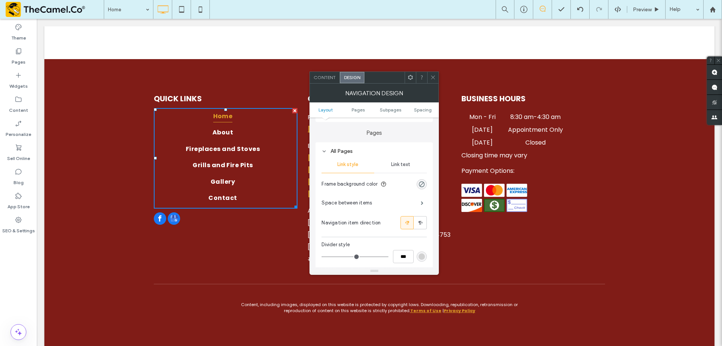
click at [399, 164] on span "Link text" at bounding box center [400, 164] width 19 height 6
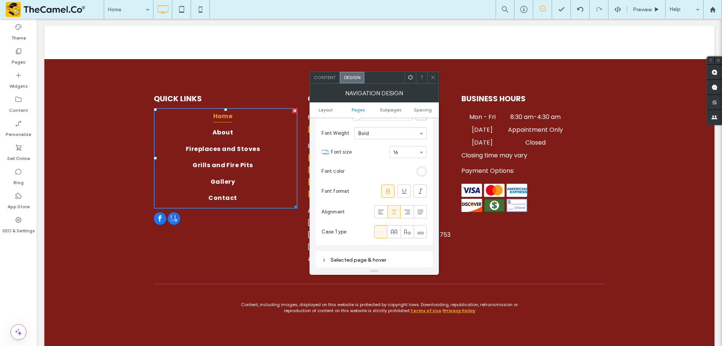
scroll to position [263, 0]
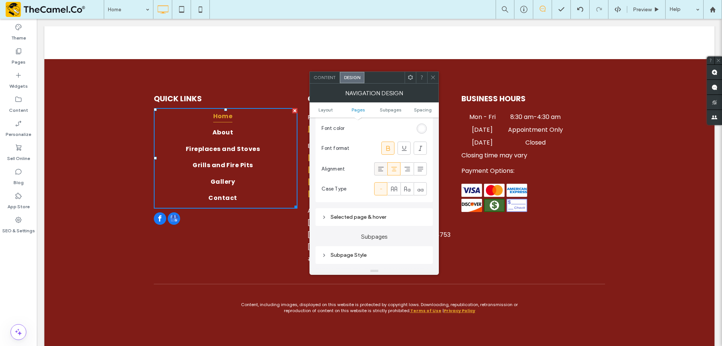
click at [382, 163] on span at bounding box center [381, 168] width 8 height 12
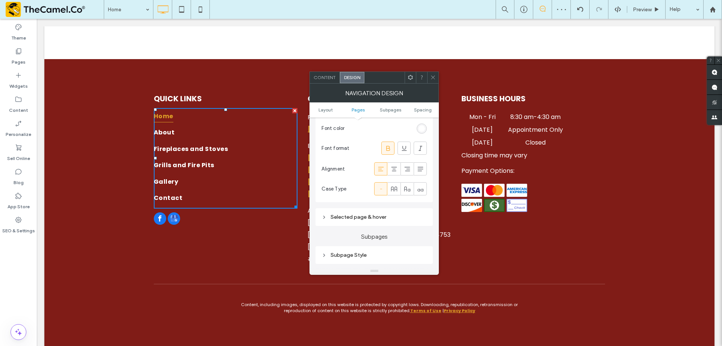
click at [435, 77] on icon at bounding box center [433, 77] width 6 height 6
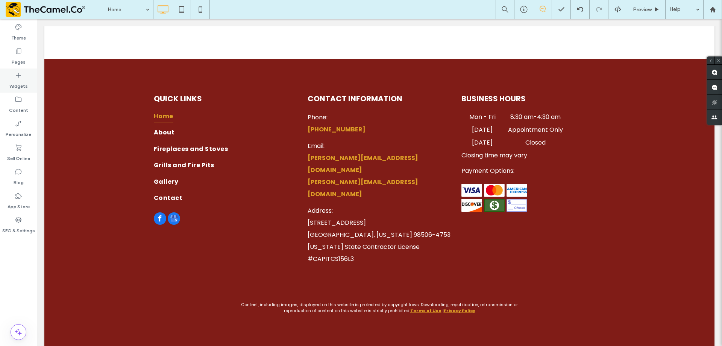
click at [14, 80] on label "Widgets" at bounding box center [18, 84] width 18 height 11
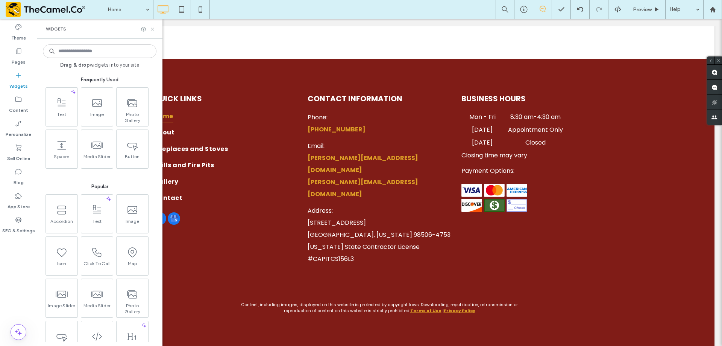
click at [152, 29] on icon at bounding box center [153, 29] width 6 height 6
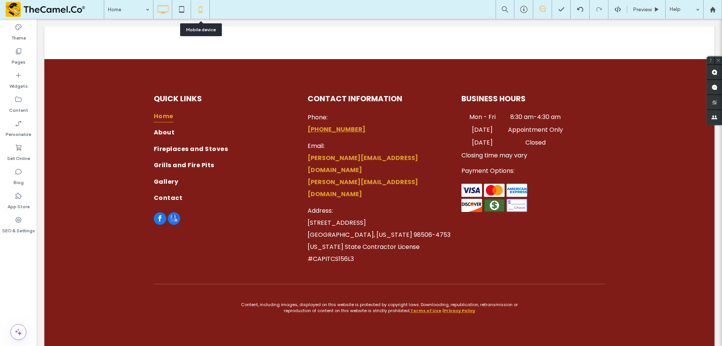
click at [200, 9] on icon at bounding box center [200, 9] width 15 height 15
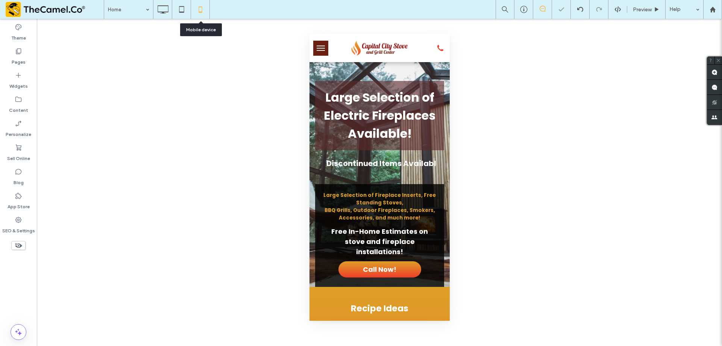
scroll to position [0, 0]
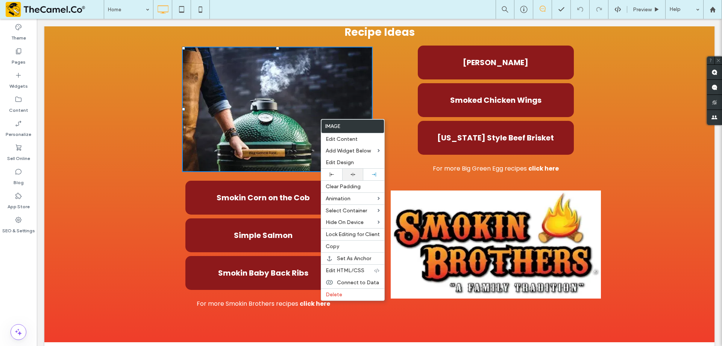
click at [354, 172] on div at bounding box center [352, 175] width 21 height 12
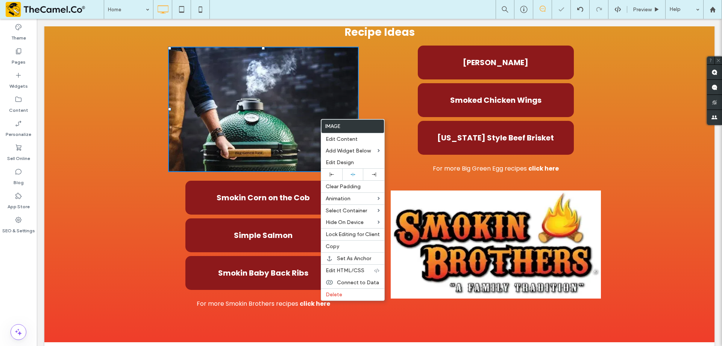
click at [256, 138] on img at bounding box center [263, 109] width 191 height 125
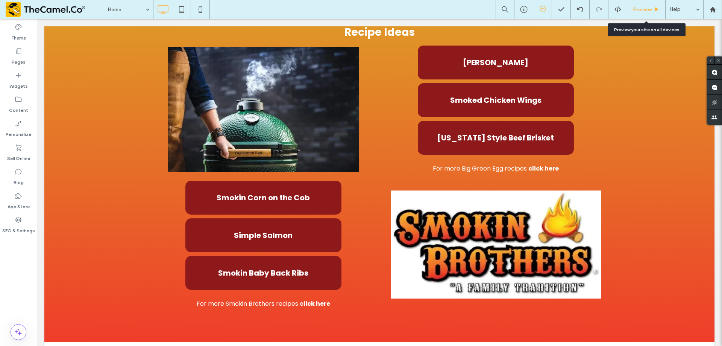
click at [631, 9] on div "Preview" at bounding box center [646, 9] width 38 height 6
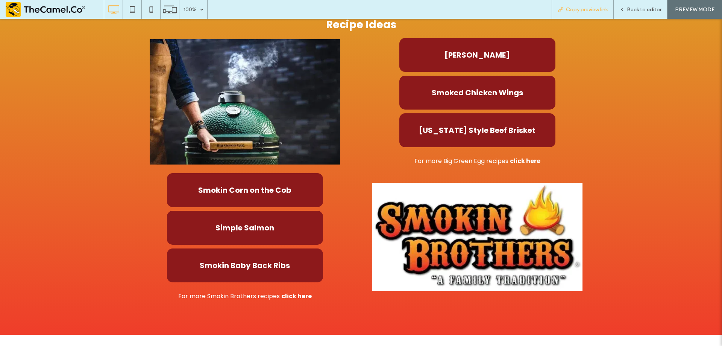
click at [586, 8] on span "Copy preview link" at bounding box center [587, 9] width 42 height 6
